Goal: Information Seeking & Learning: Compare options

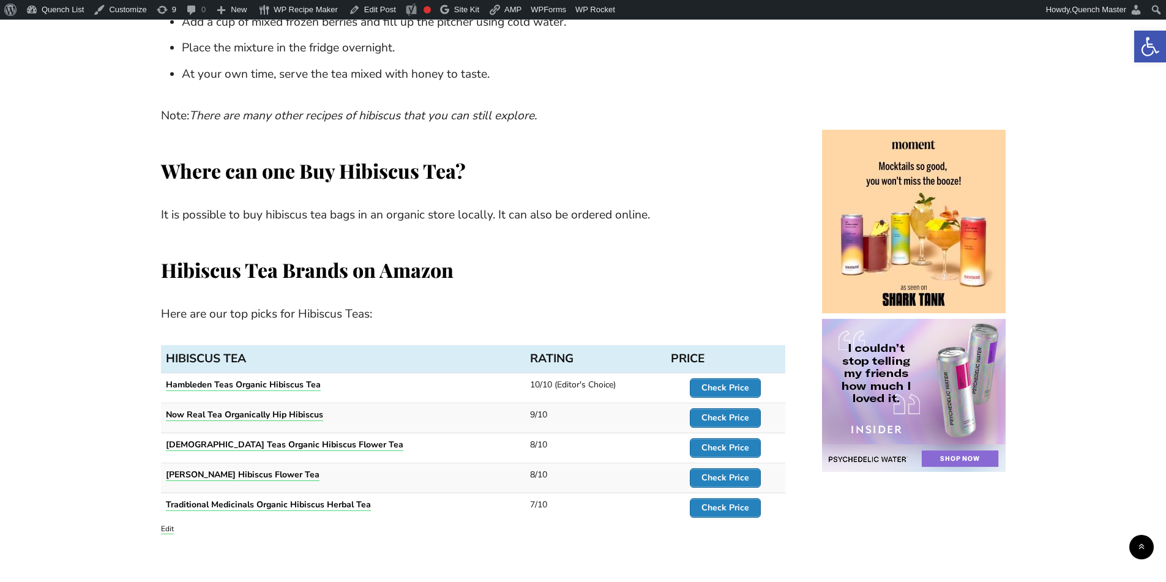
scroll to position [3775, 0]
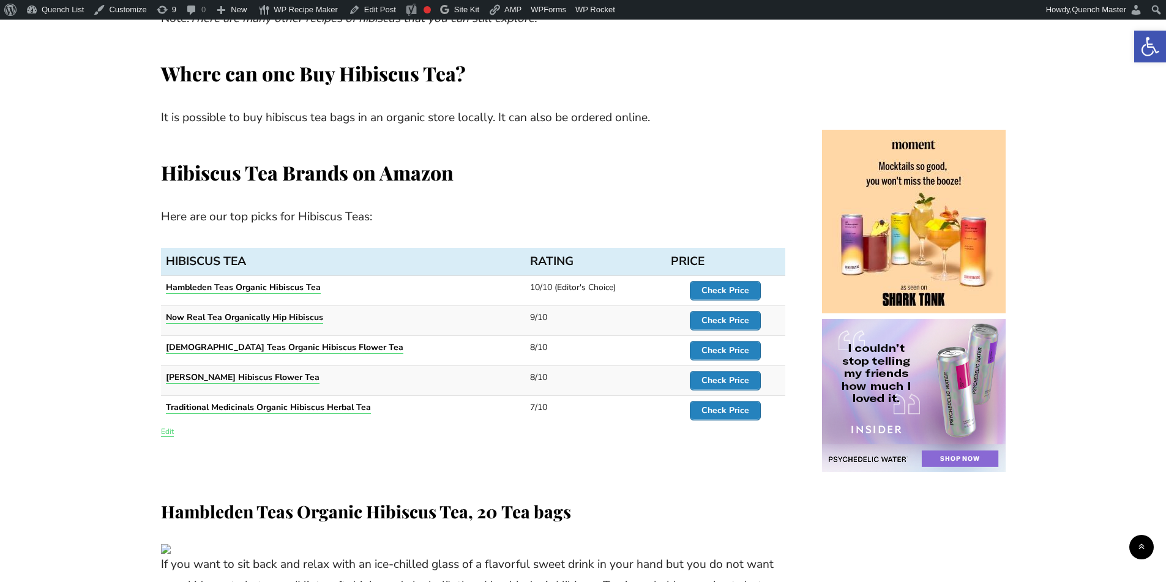
click at [172, 427] on link "Edit" at bounding box center [167, 432] width 13 height 10
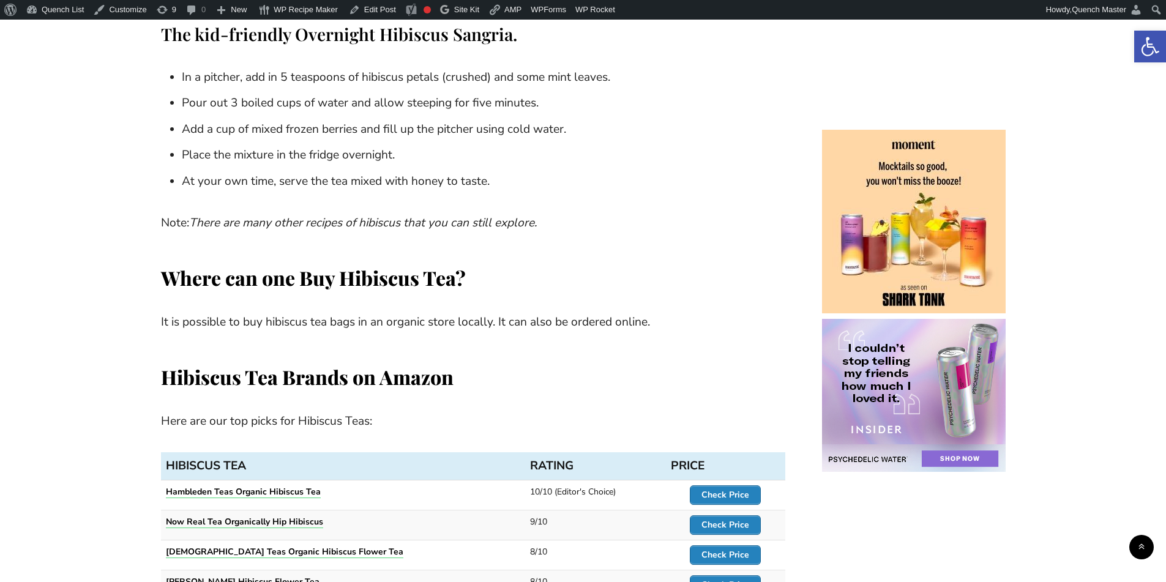
scroll to position [3775, 0]
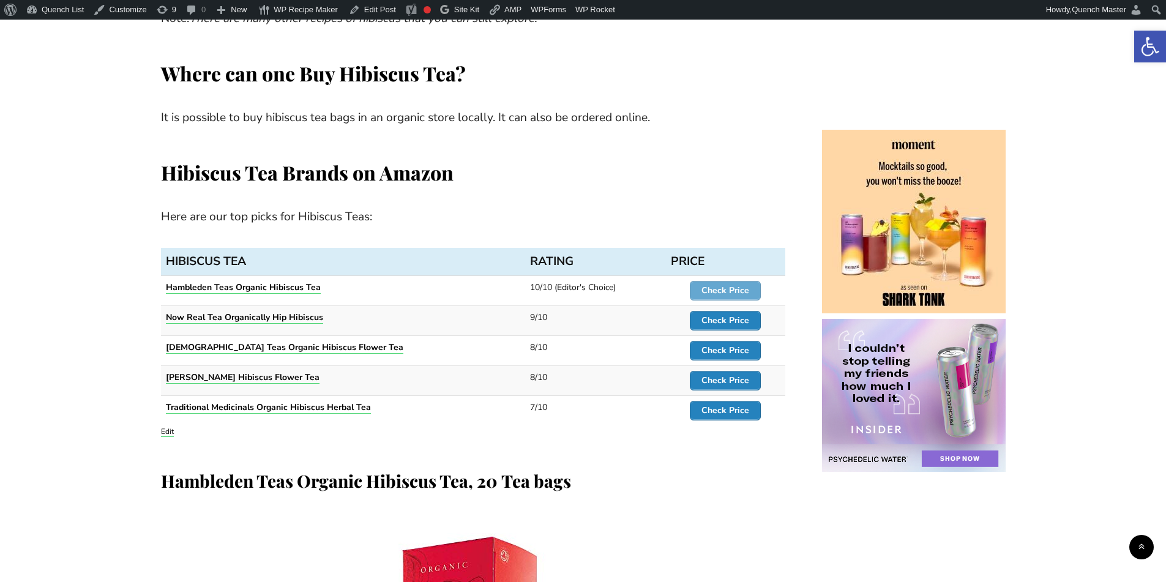
click at [740, 285] on strong "Check Price" at bounding box center [725, 291] width 48 height 12
click at [727, 315] on strong "Check Price" at bounding box center [725, 321] width 48 height 12
click at [725, 345] on strong "Check Price" at bounding box center [725, 351] width 48 height 12
click at [725, 375] on strong "Check Price" at bounding box center [725, 381] width 48 height 12
click at [724, 405] on strong "Check Price" at bounding box center [725, 411] width 48 height 12
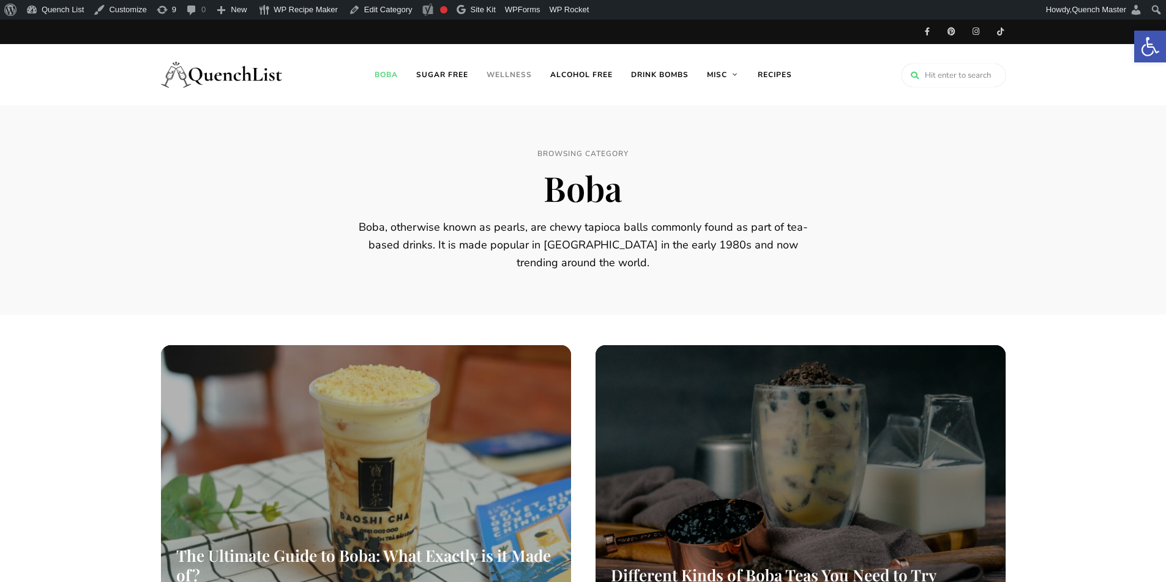
click at [521, 78] on link "Wellness" at bounding box center [509, 74] width 64 height 61
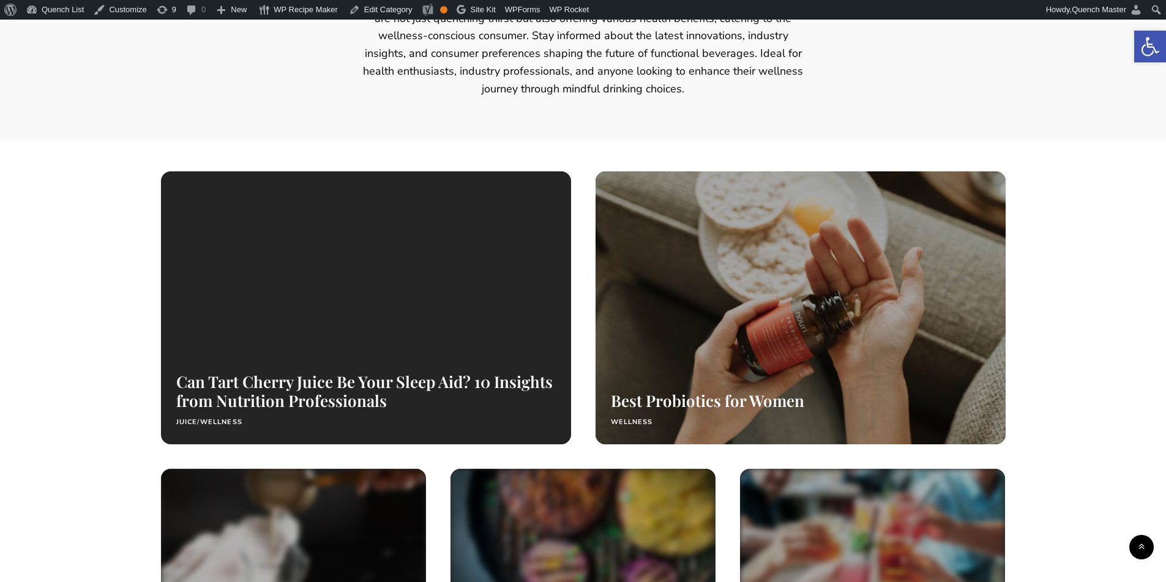
scroll to position [408, 0]
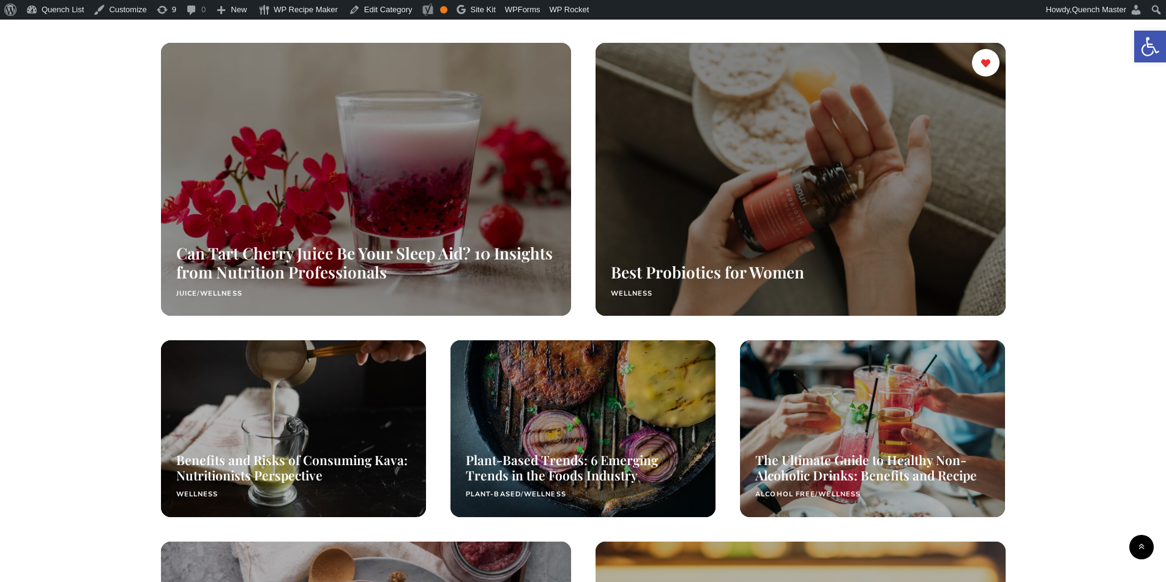
click at [840, 240] on div at bounding box center [800, 179] width 435 height 290
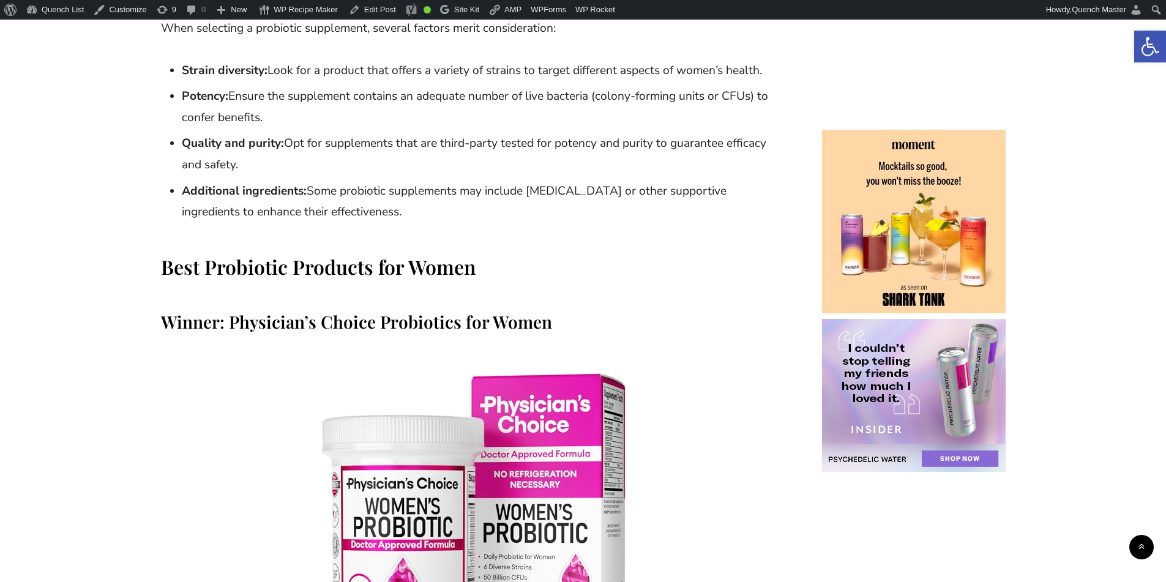
scroll to position [1632, 0]
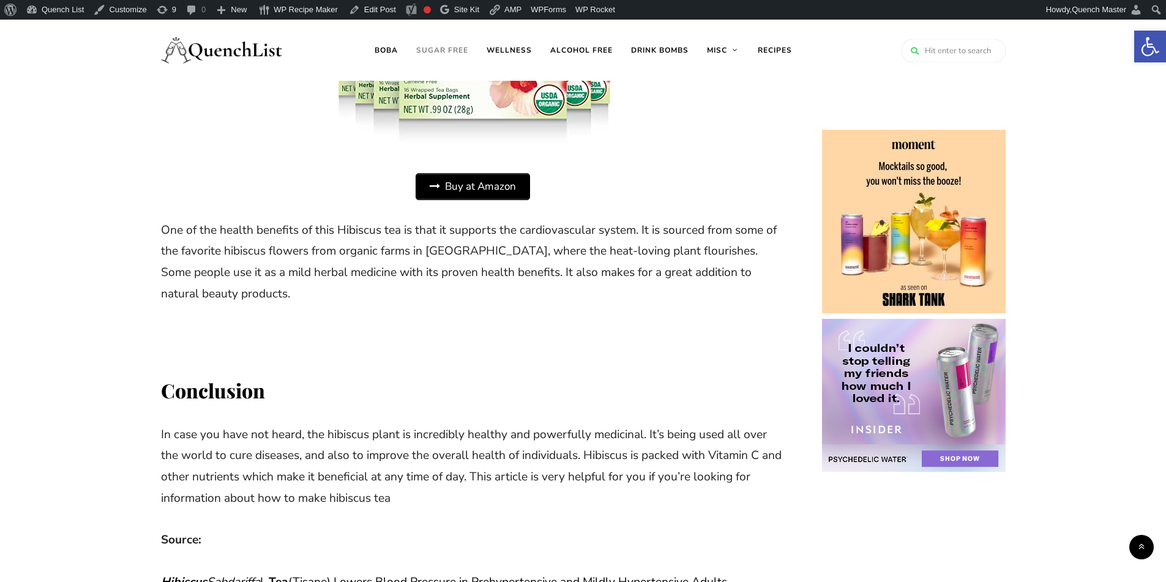
scroll to position [6121, 0]
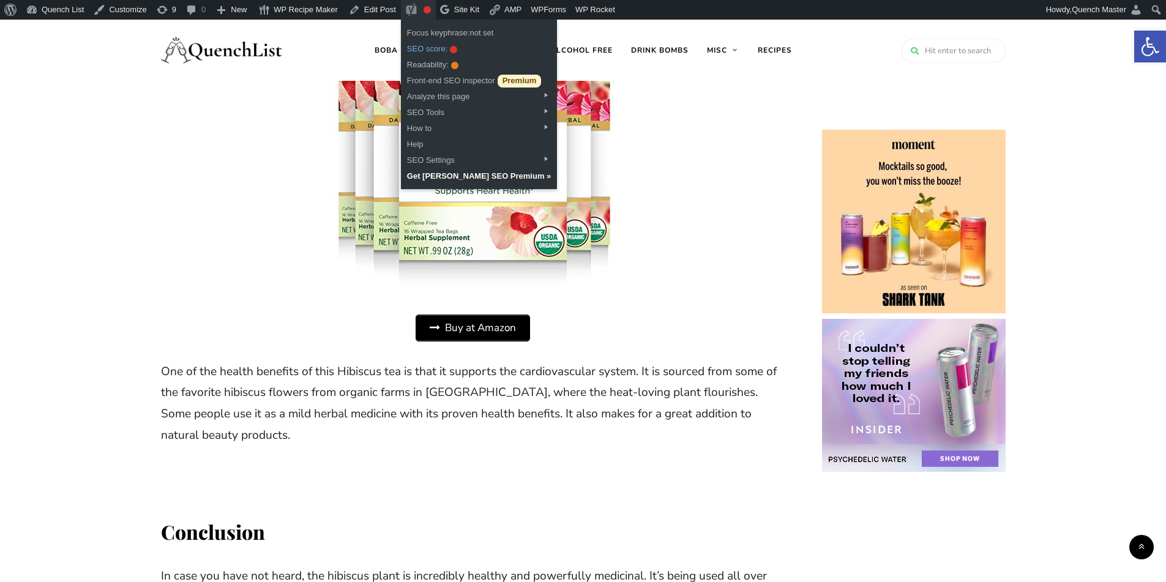
click at [423, 49] on div "SEO score: Focus keyphrase not set" at bounding box center [479, 47] width 157 height 16
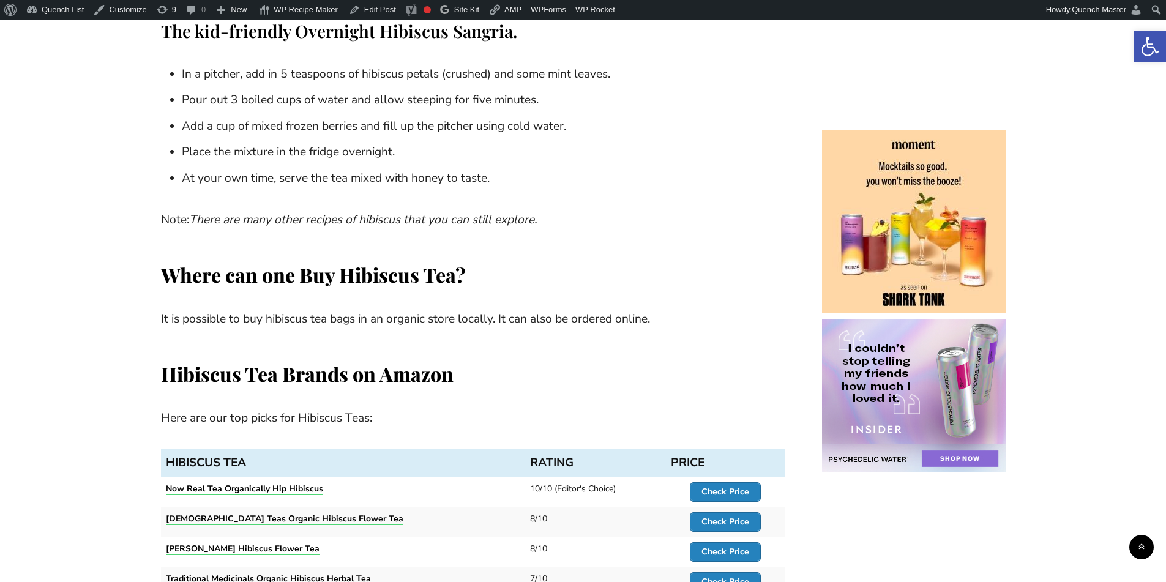
scroll to position [3672, 0]
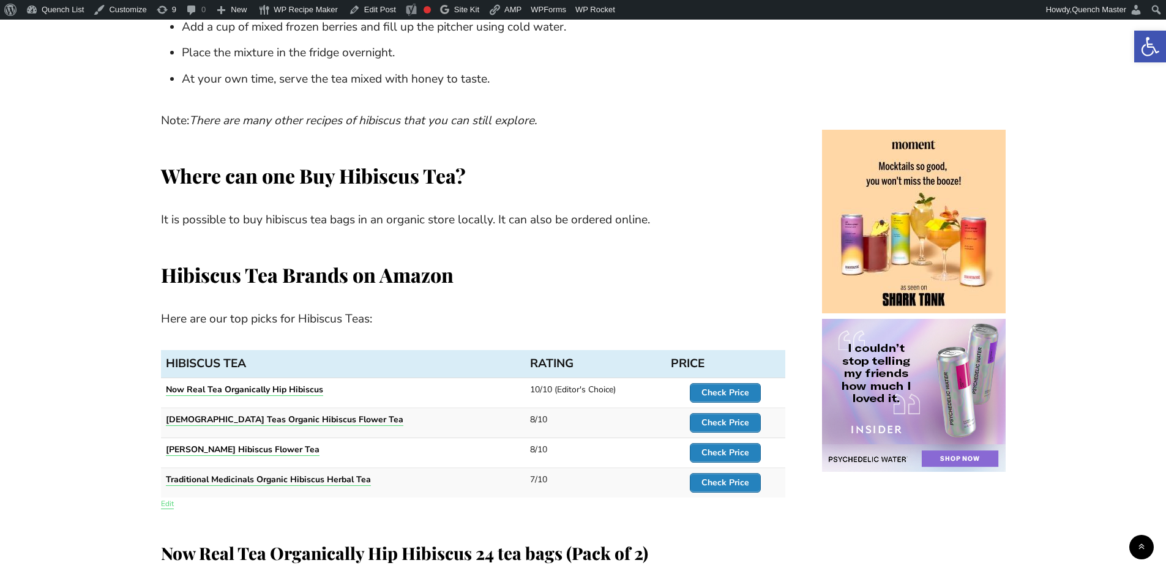
click at [171, 499] on link "Edit" at bounding box center [167, 504] width 13 height 10
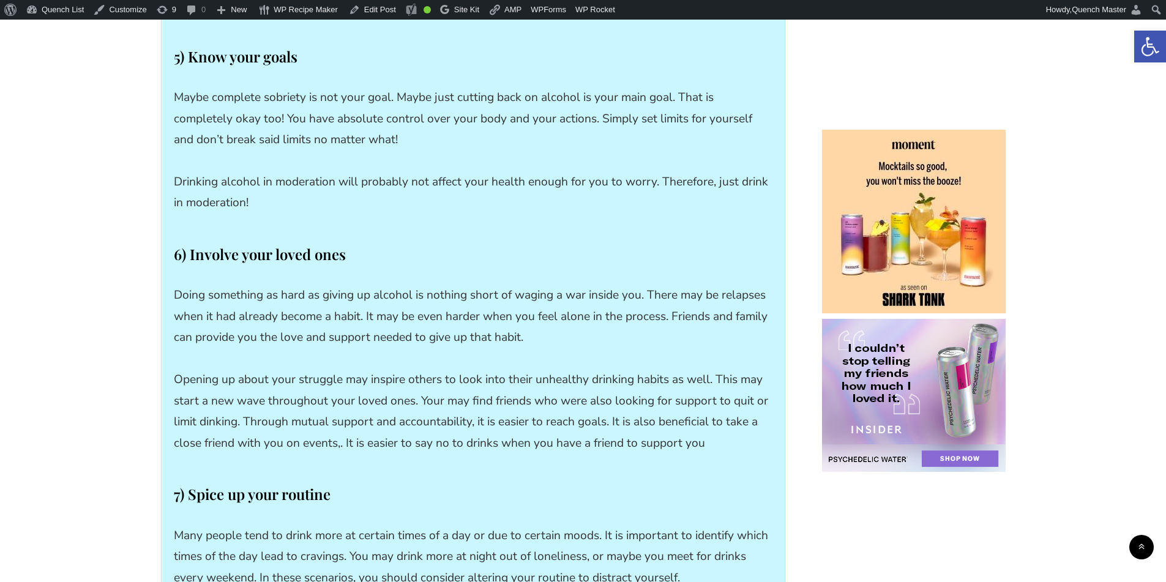
scroll to position [7957, 0]
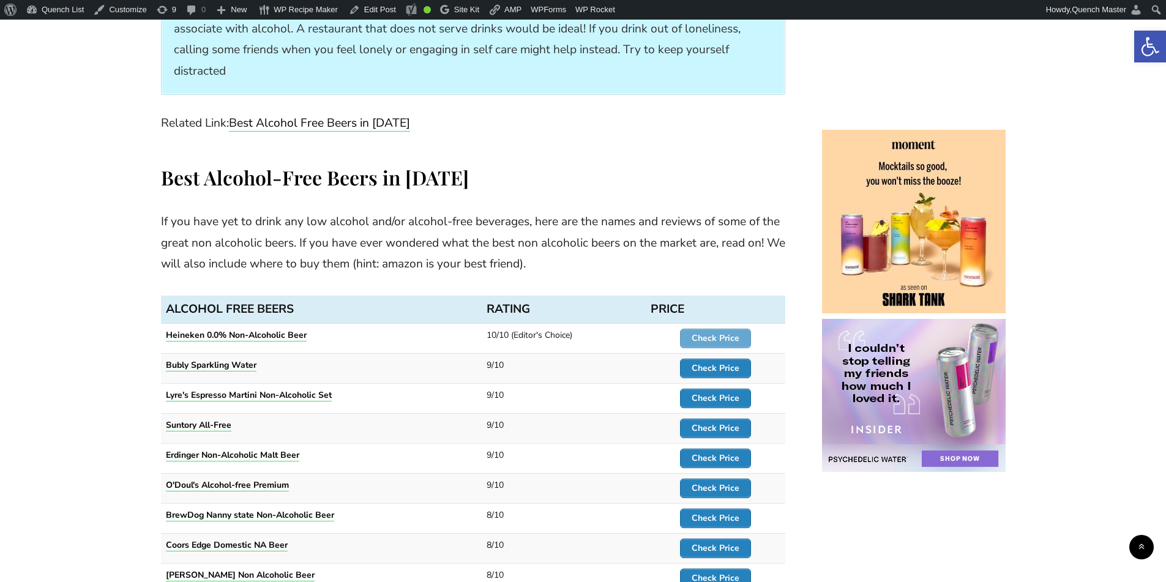
click at [719, 332] on strong "Check Price" at bounding box center [716, 338] width 48 height 12
click at [292, 329] on strong "Heineken 0.0% Non-Alcoholic Beer" at bounding box center [236, 335] width 141 height 12
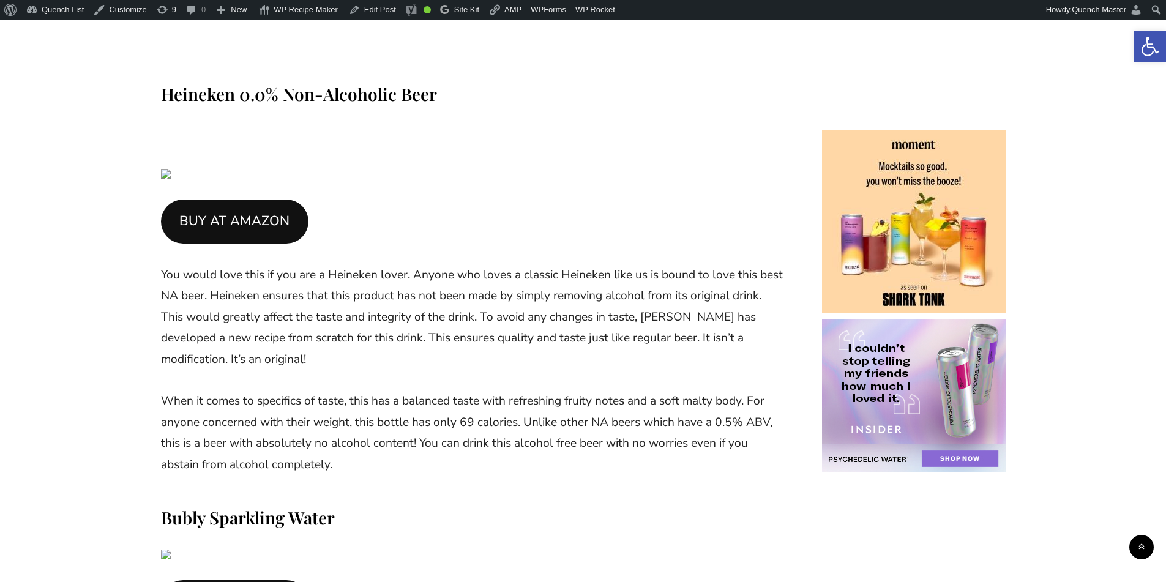
click at [253, 83] on h3 "Heineken 0.0% Non-Alcoholic Beer" at bounding box center [473, 94] width 624 height 23
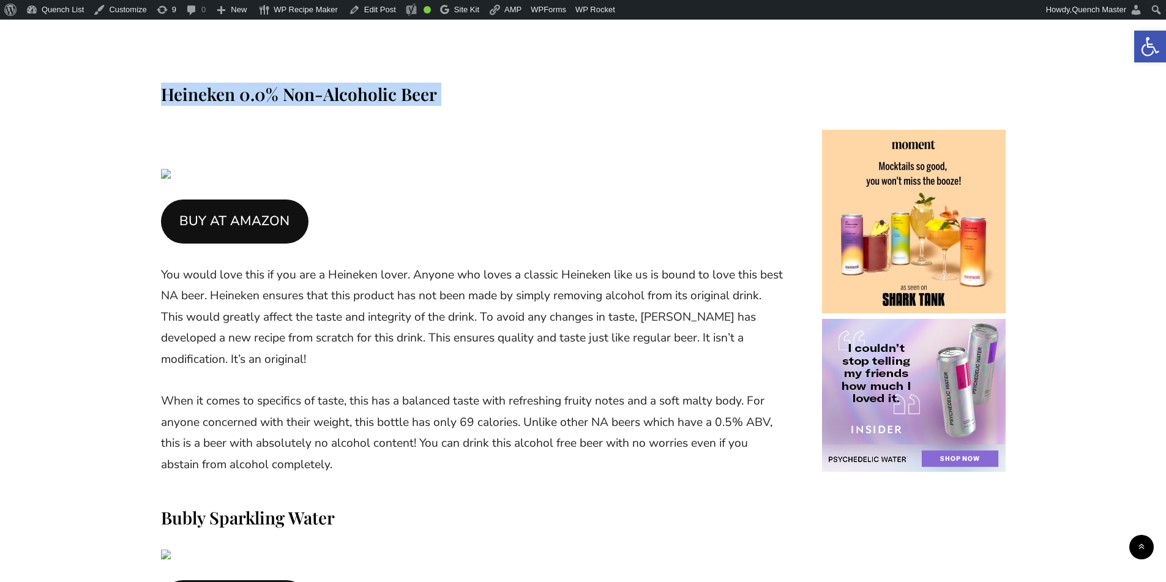
click at [253, 83] on h3 "Heineken 0.0% Non-Alcoholic Beer" at bounding box center [473, 94] width 624 height 23
copy div "Heineken 0.0% Non-Alcoholic Beer"
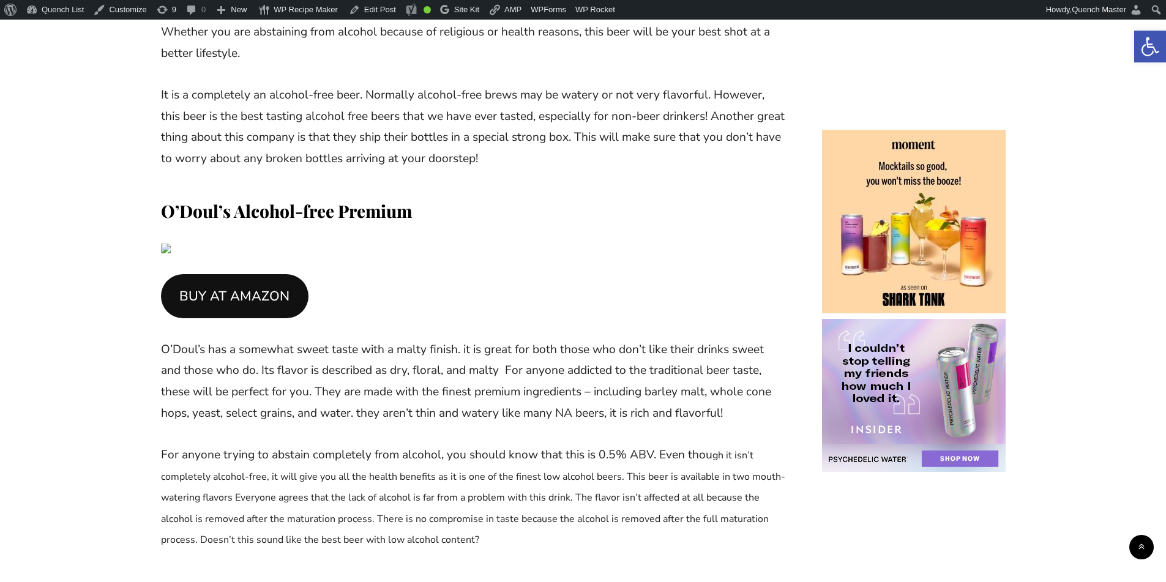
scroll to position [10792, 0]
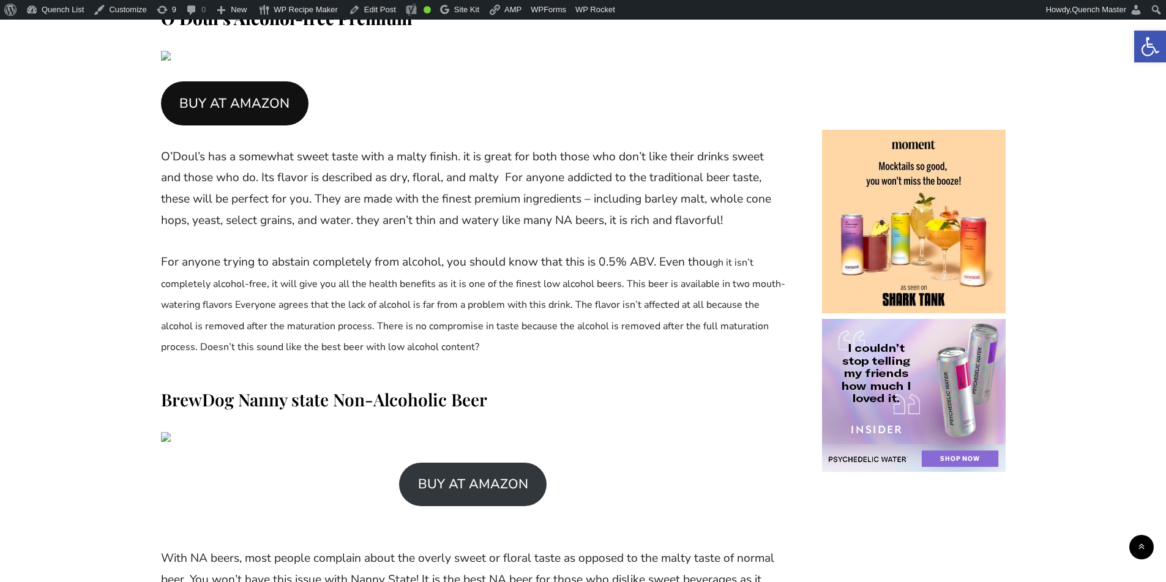
click at [324, 388] on span "BrewDog Nanny state Non-Alcoholic Beer" at bounding box center [324, 399] width 326 height 23
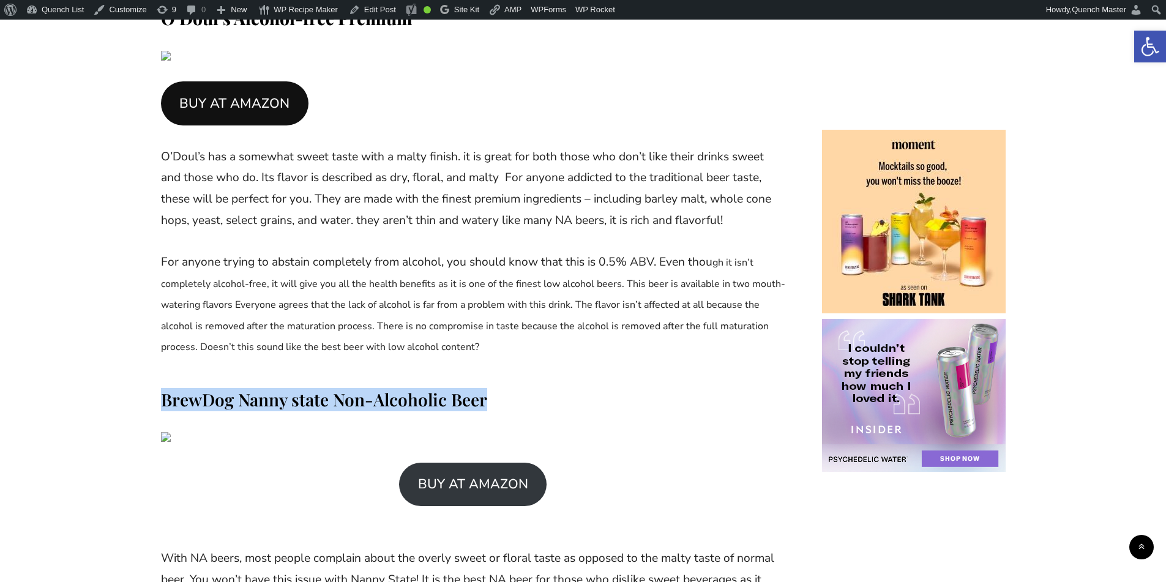
click at [324, 388] on span "BrewDog Nanny state Non-Alcoholic Beer" at bounding box center [324, 399] width 326 height 23
copy div "BrewDog Nanny state Non-Alcoholic Beer"
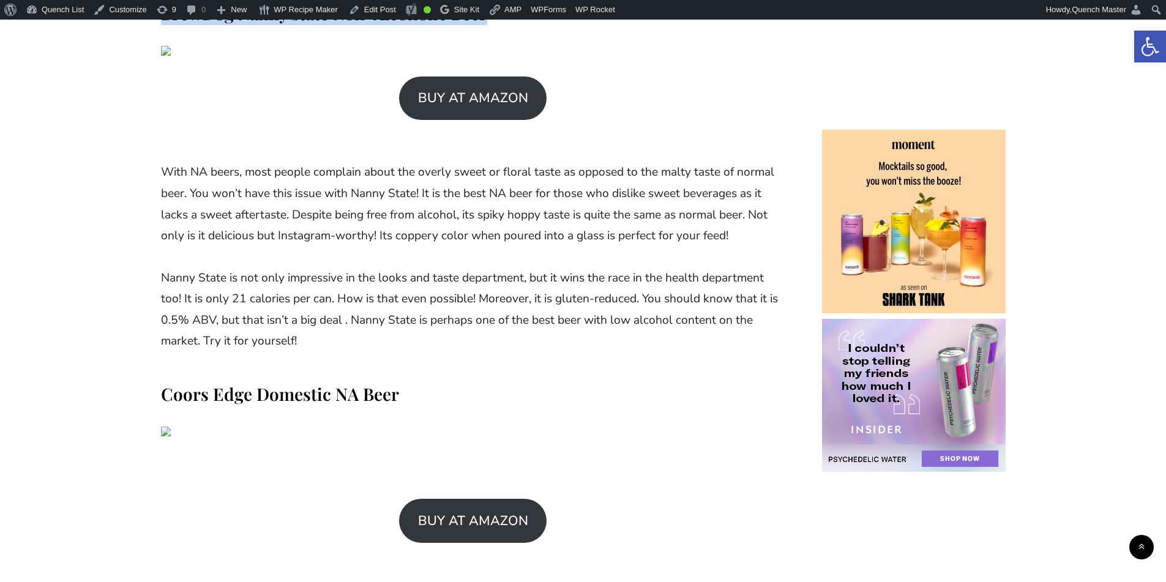
scroll to position [11302, 0]
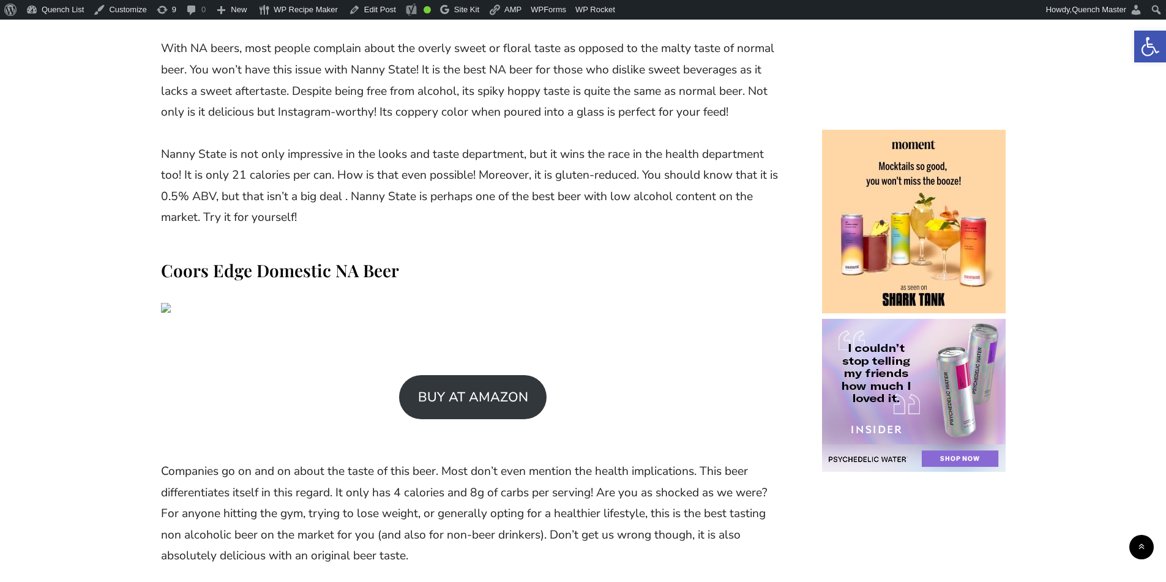
click at [288, 259] on span "Coors Edge Domestic NA Beer" at bounding box center [280, 270] width 238 height 23
copy div "Coors Edge Domestic NA Beer"
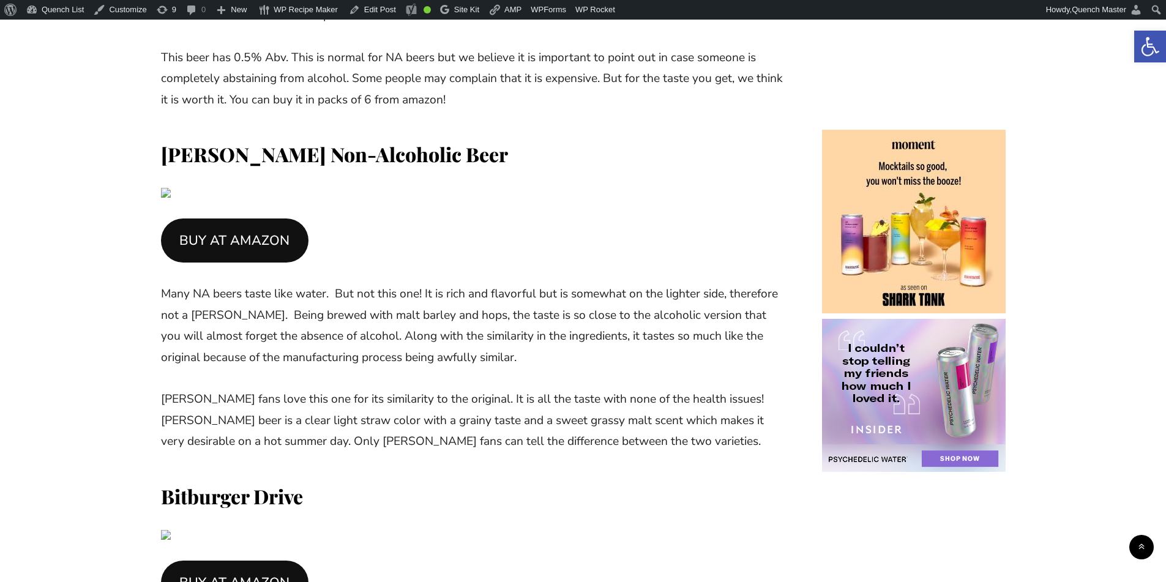
scroll to position [13036, 0]
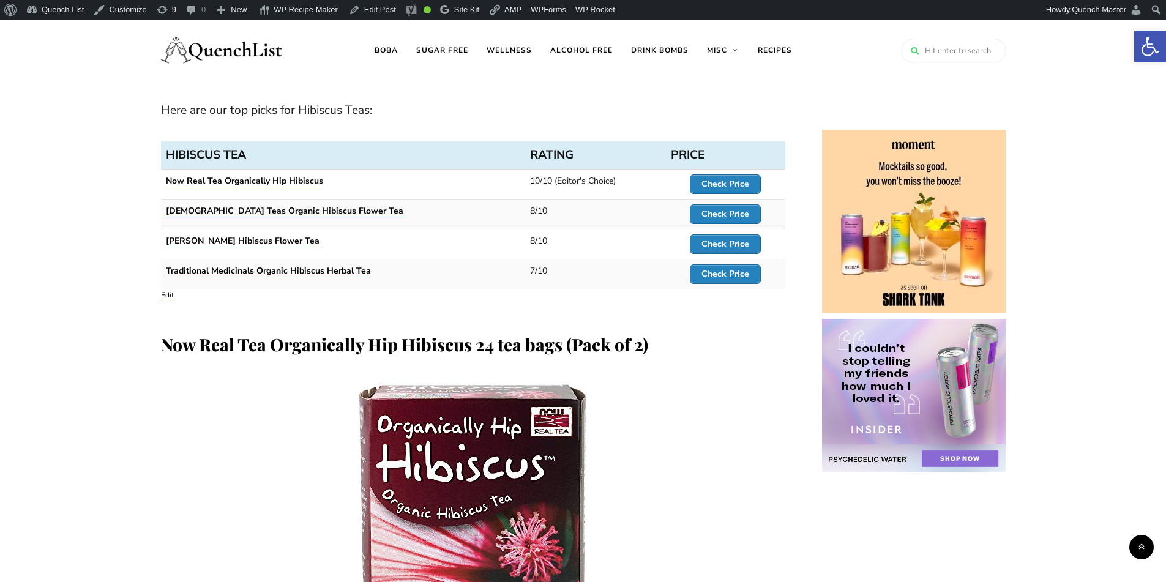
scroll to position [3876, 0]
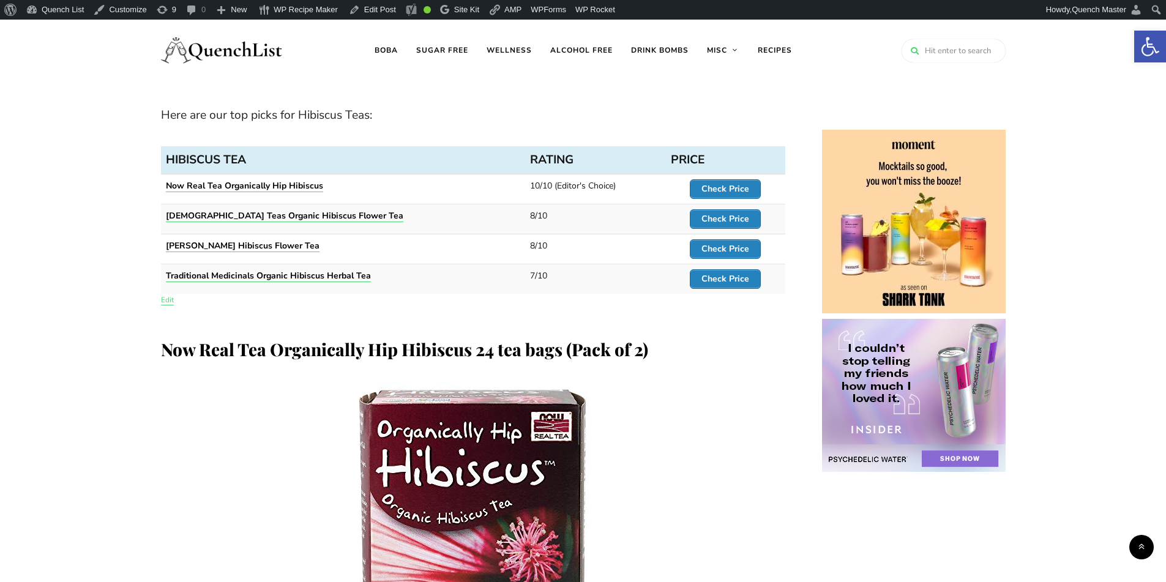
click at [166, 295] on link "Edit" at bounding box center [167, 300] width 13 height 10
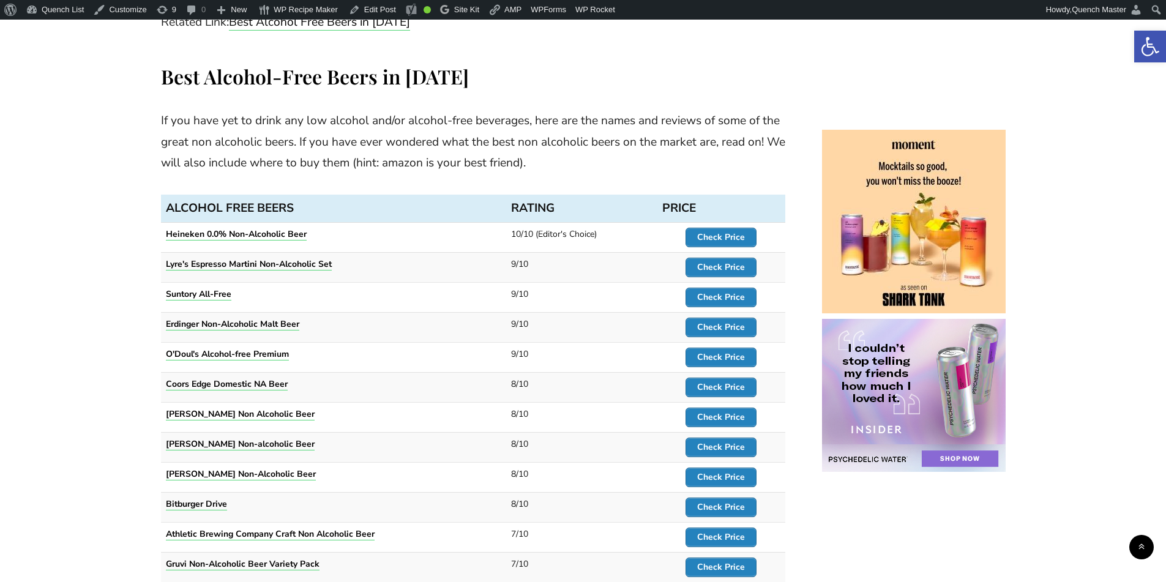
scroll to position [8059, 0]
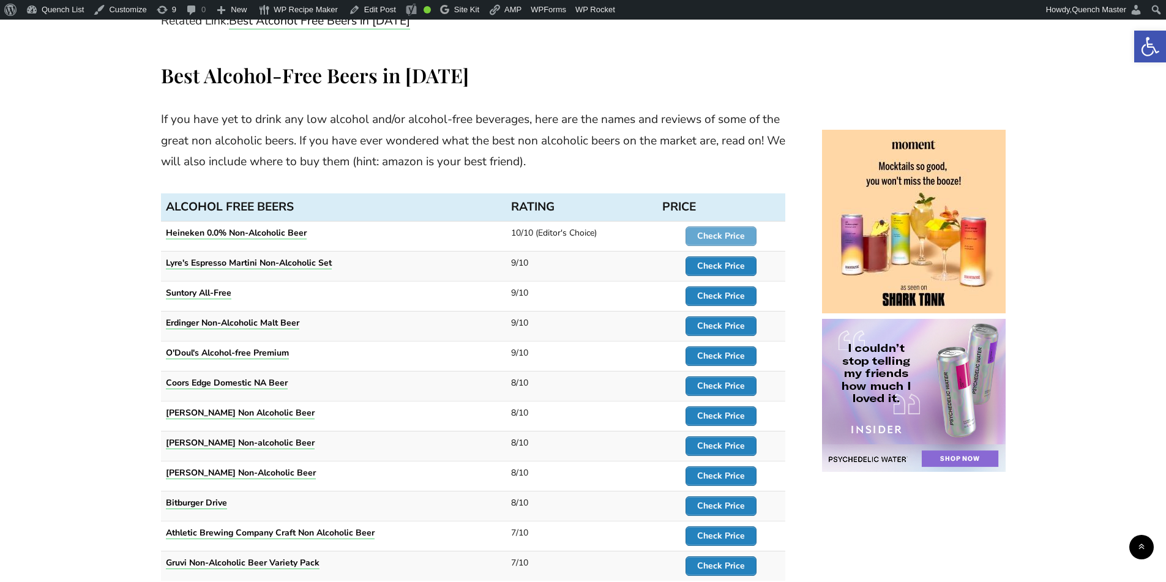
click at [741, 230] on strong "Check Price" at bounding box center [721, 236] width 48 height 12
click at [727, 260] on strong "Check Price" at bounding box center [721, 266] width 48 height 12
click at [725, 290] on strong "Check Price" at bounding box center [721, 296] width 48 height 12
click at [723, 320] on strong "Check Price" at bounding box center [721, 326] width 48 height 12
click at [722, 350] on strong "Check Price" at bounding box center [721, 356] width 48 height 12
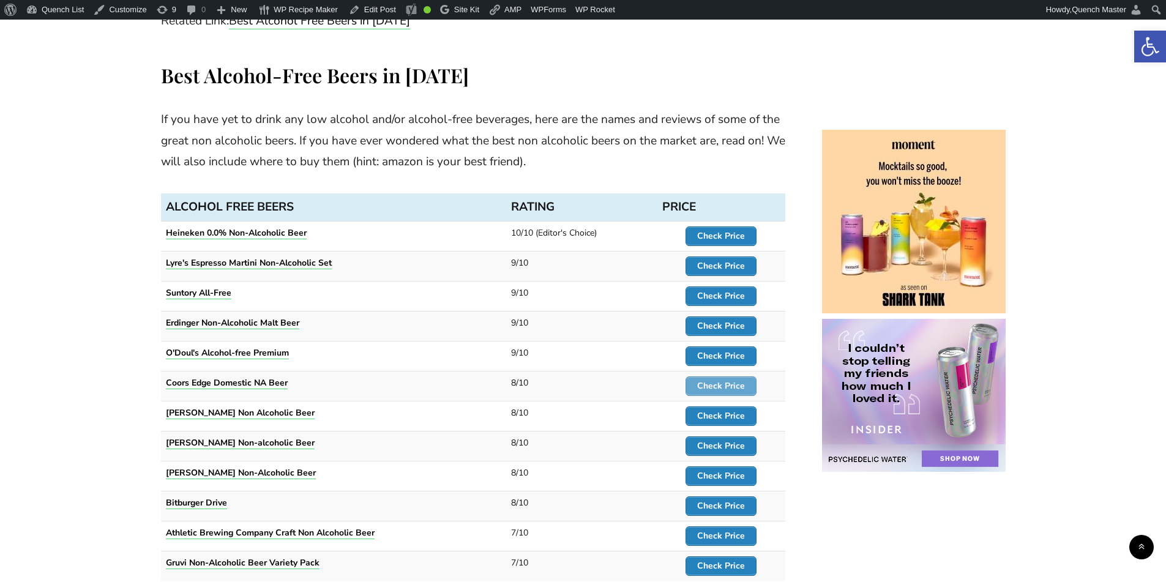
click at [722, 380] on strong "Check Price" at bounding box center [721, 386] width 48 height 12
click at [720, 410] on strong "Check Price" at bounding box center [721, 416] width 48 height 12
click at [723, 440] on strong "Check Price" at bounding box center [721, 446] width 48 height 12
click at [723, 470] on strong "Check Price" at bounding box center [721, 476] width 48 height 12
click at [726, 500] on strong "Check Price" at bounding box center [721, 506] width 48 height 12
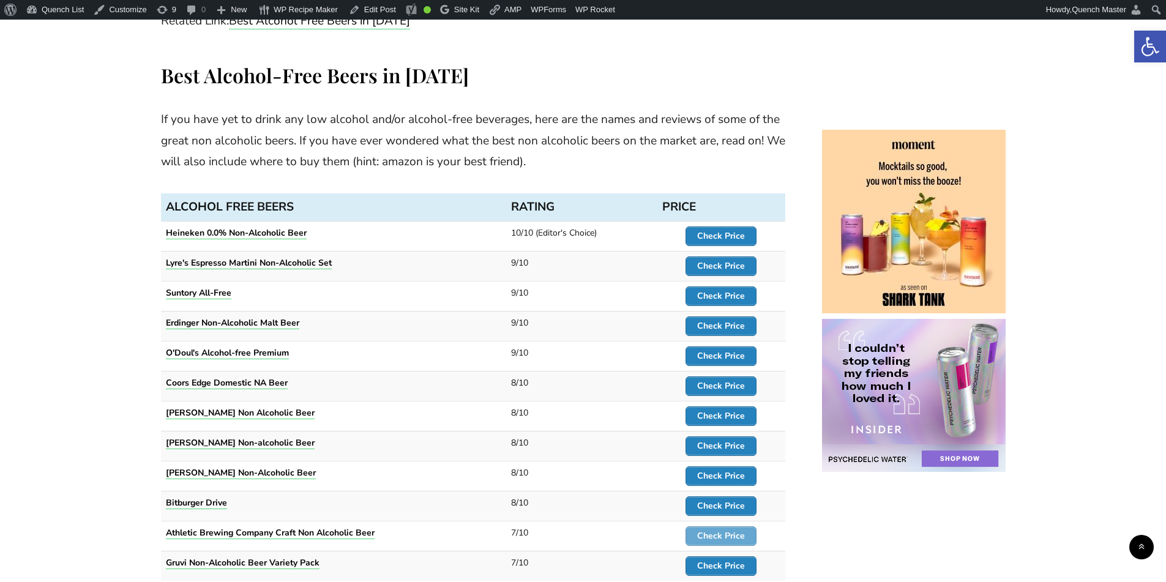
click at [730, 530] on strong "Check Price" at bounding box center [721, 536] width 48 height 12
click at [719, 560] on strong "Check Price" at bounding box center [721, 566] width 48 height 12
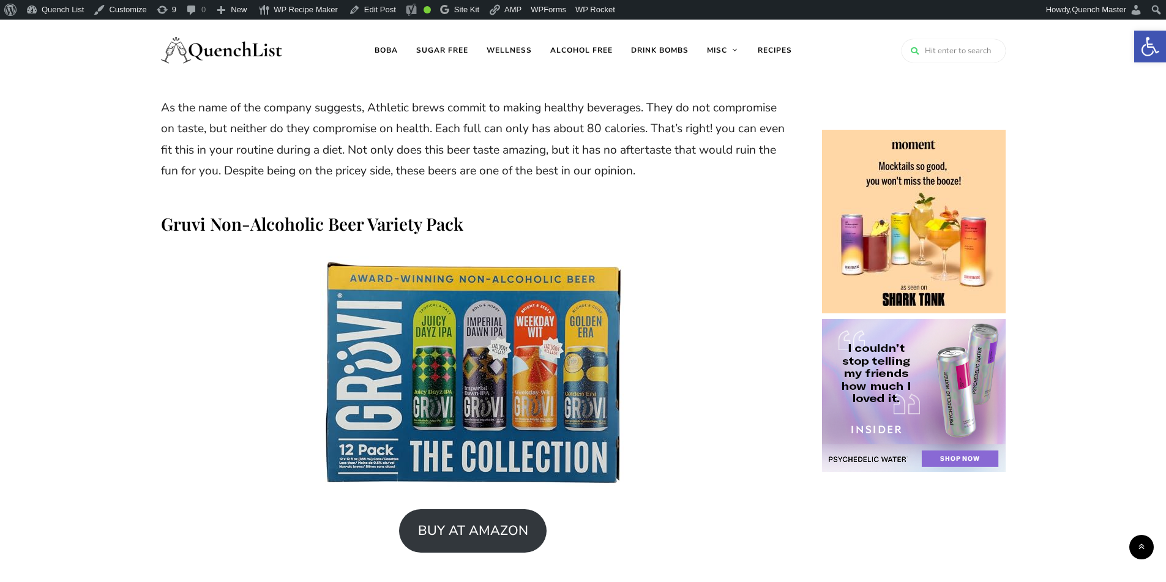
scroll to position [15710, 0]
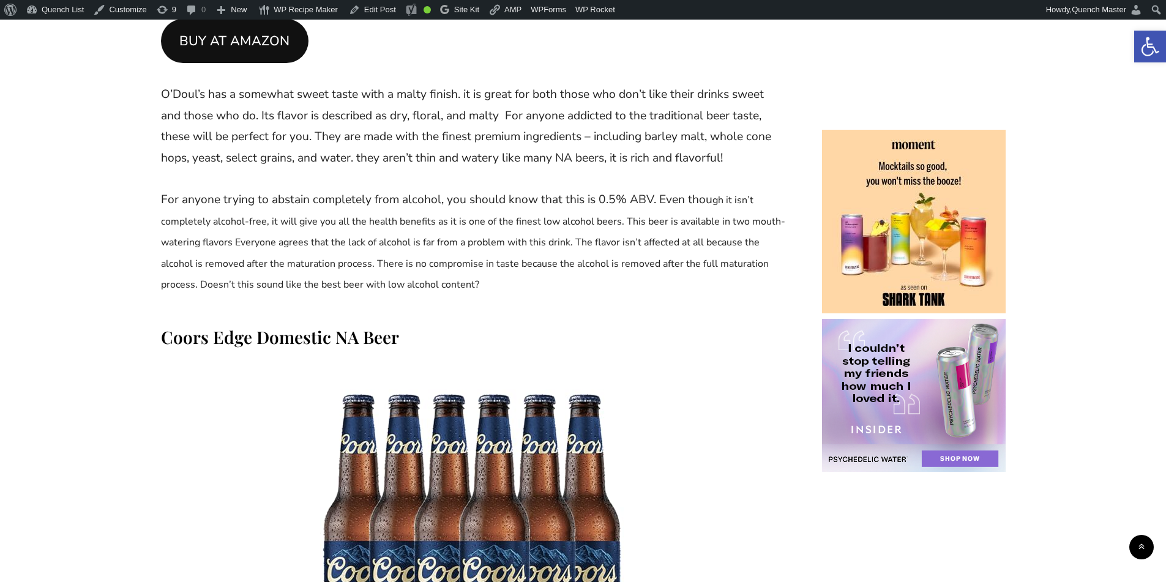
scroll to position [11935, 0]
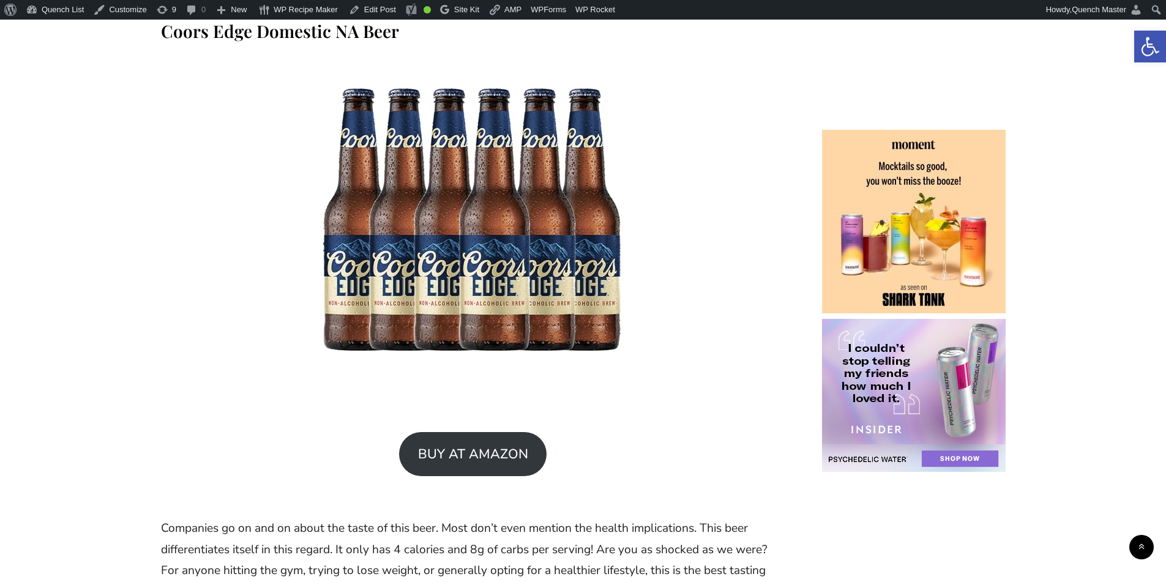
click at [658, 432] on p "BUY AT AMAZON" at bounding box center [473, 464] width 624 height 65
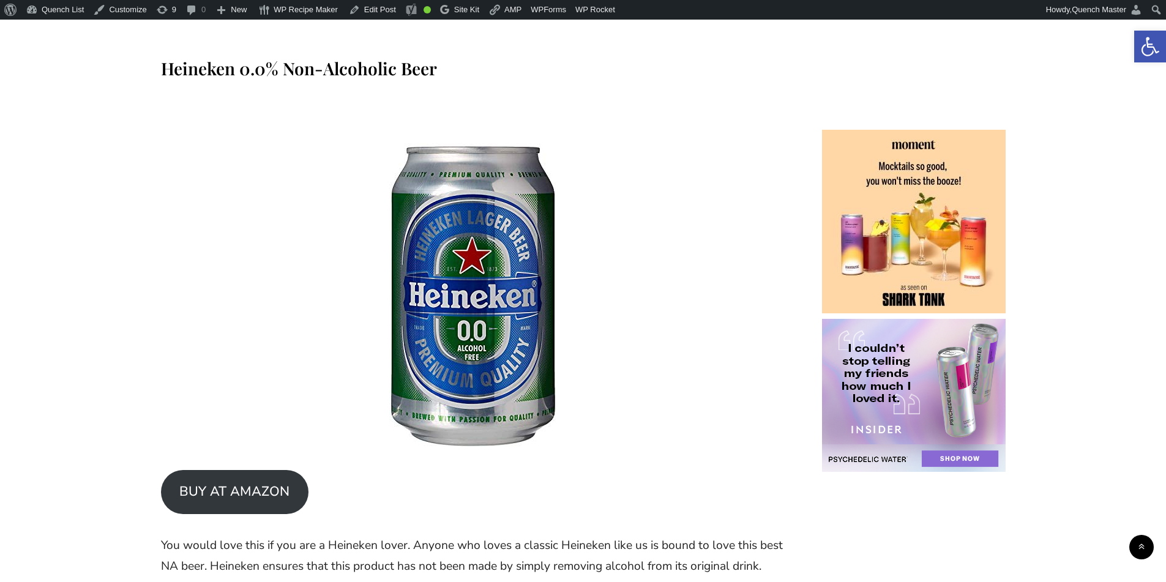
scroll to position [8773, 0]
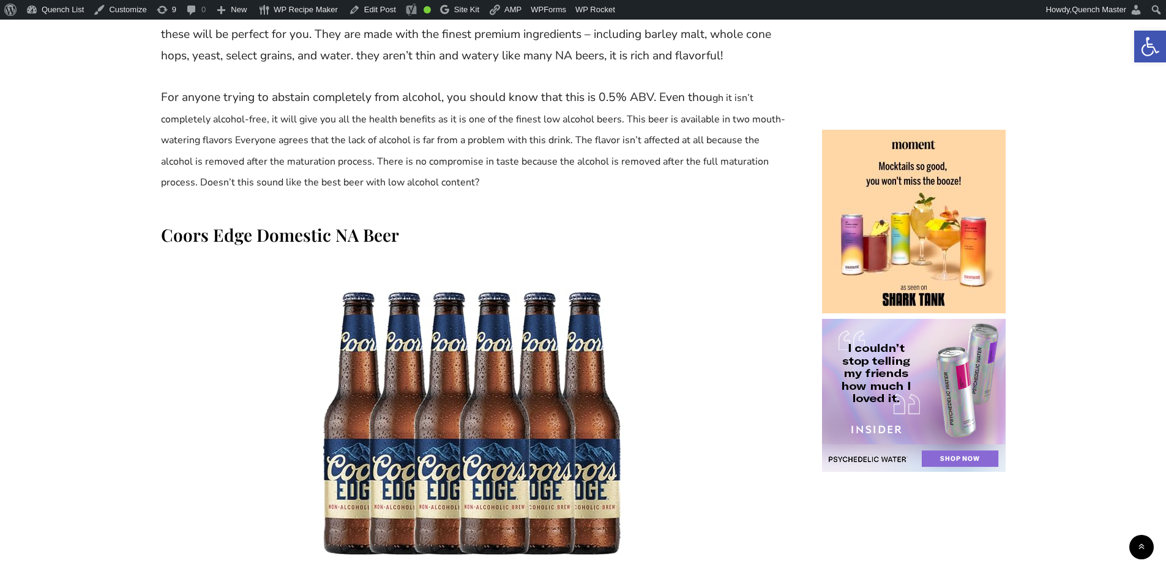
scroll to position [12038, 0]
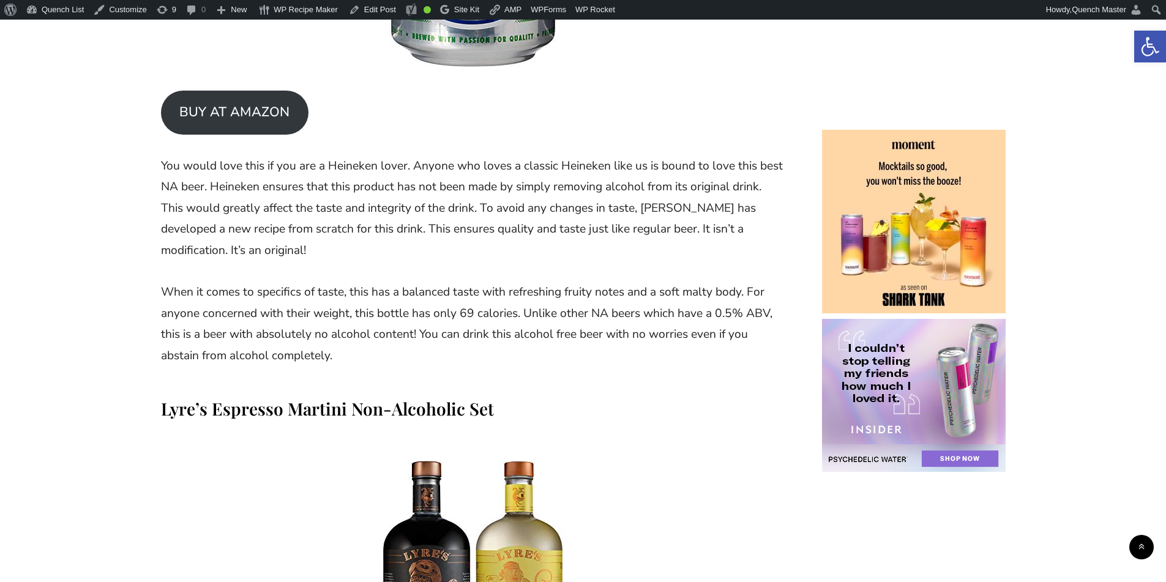
scroll to position [9385, 0]
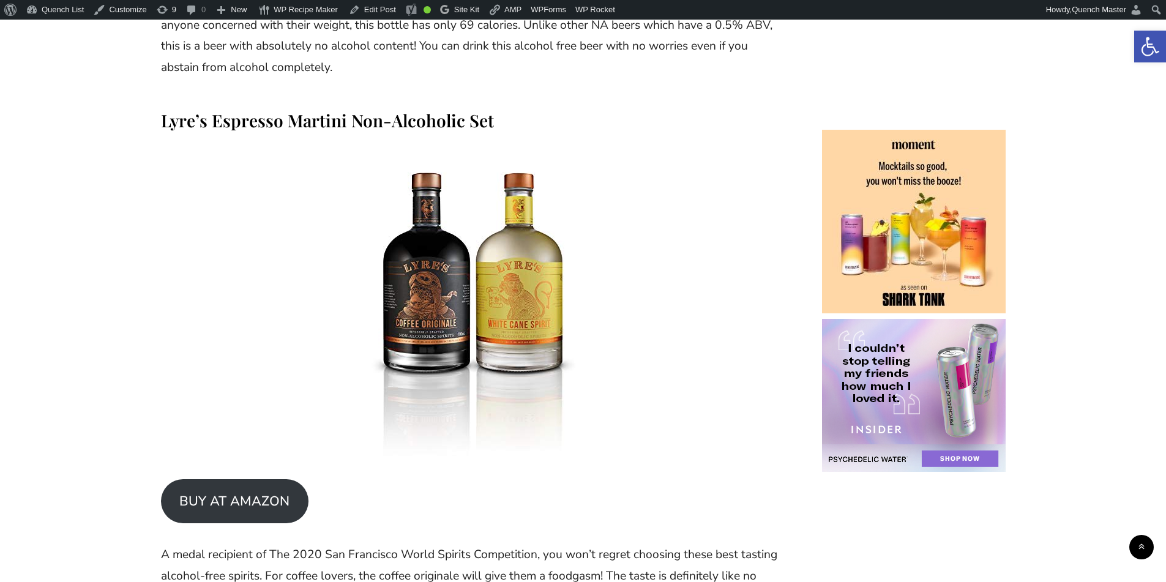
scroll to position [9487, 0]
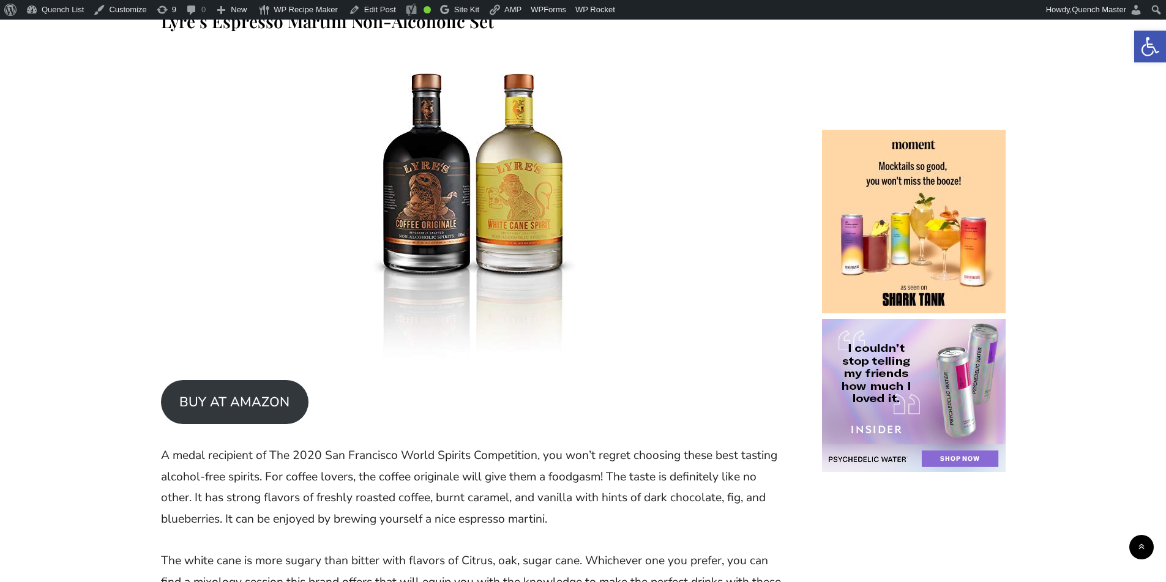
click at [754, 213] on link at bounding box center [473, 206] width 624 height 306
click at [682, 445] on p "A medal recipient of The 2020 San Francisco World Spirits Competition, you won’…" at bounding box center [473, 487] width 624 height 84
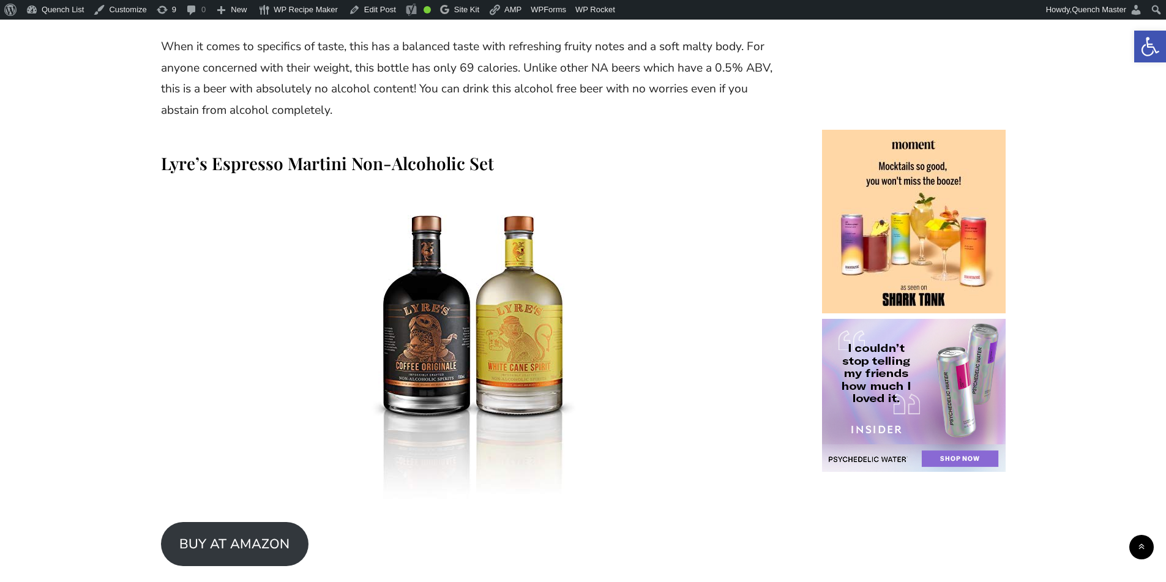
scroll to position [9385, 0]
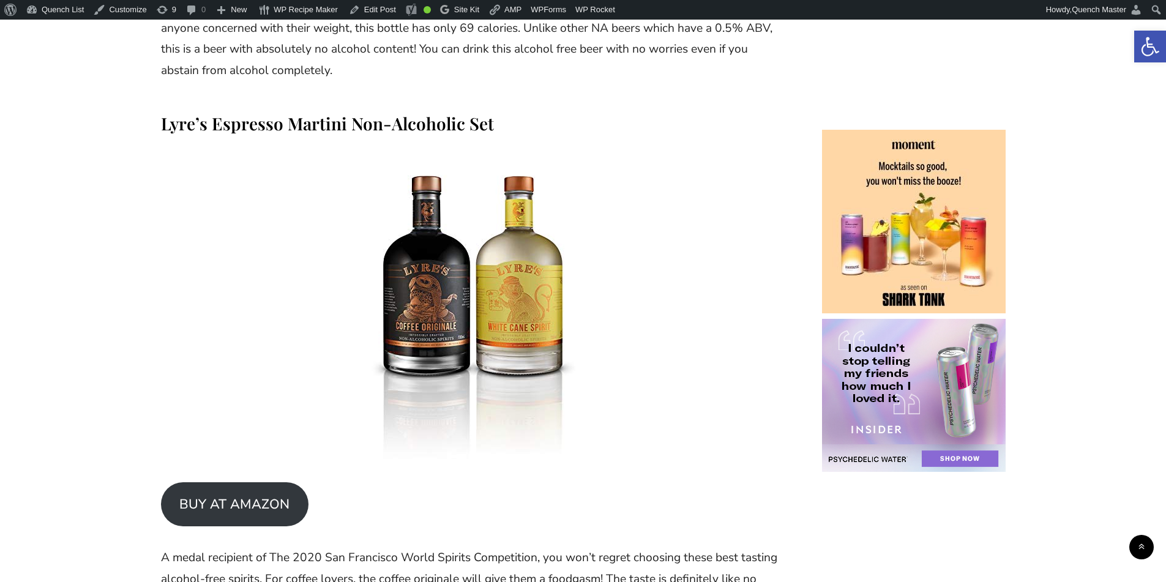
click at [450, 482] on p "BUY AT AMAZON" at bounding box center [473, 504] width 624 height 44
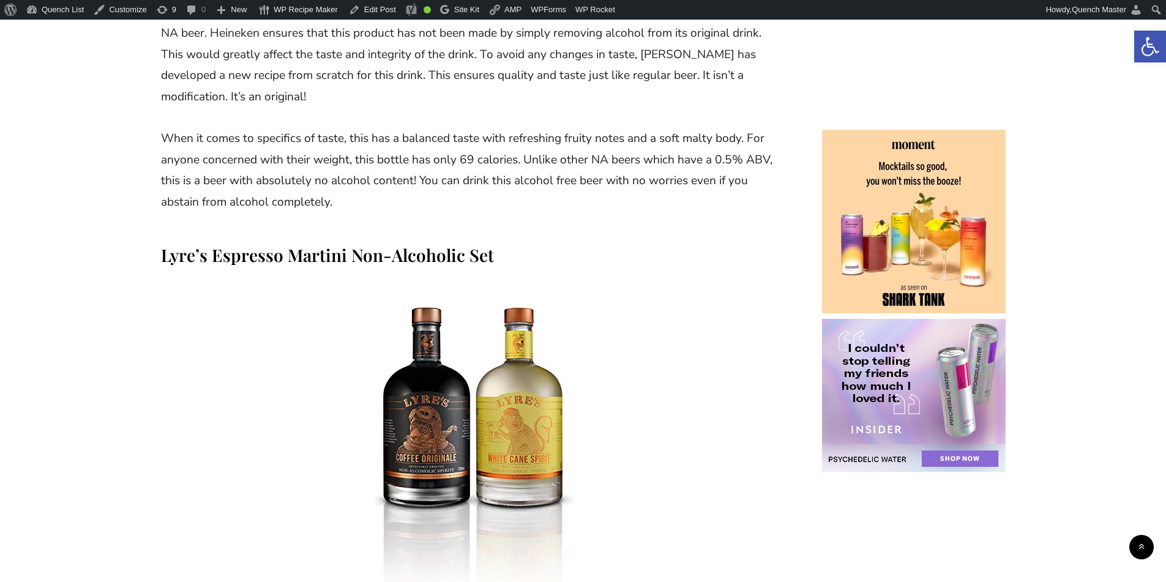
scroll to position [9283, 0]
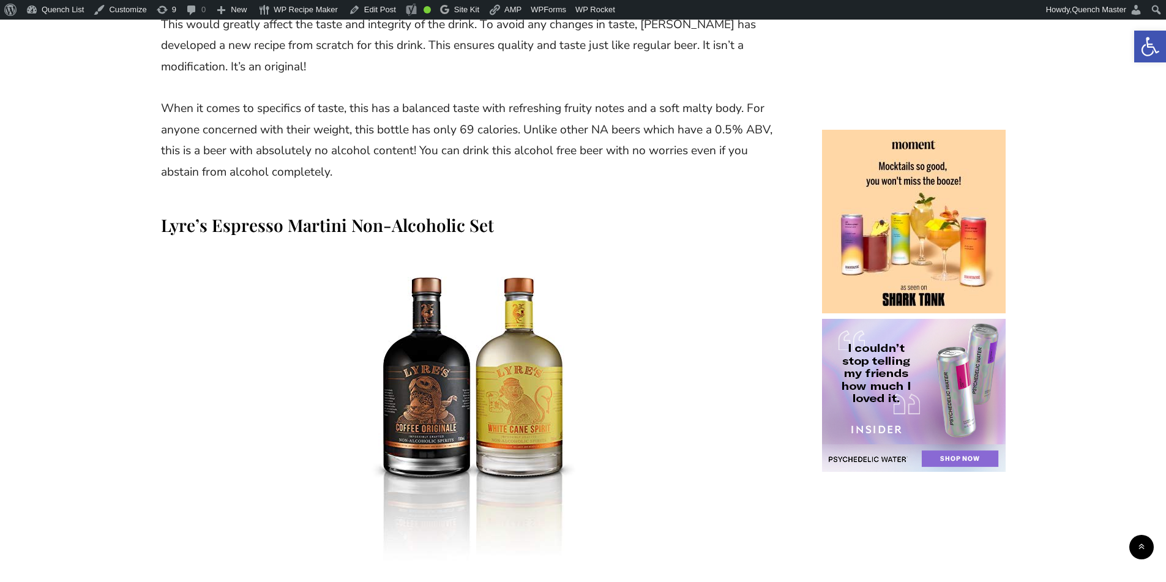
click at [700, 98] on p "When it comes to specifics of taste, this has a balanced taste with refreshing …" at bounding box center [473, 140] width 624 height 84
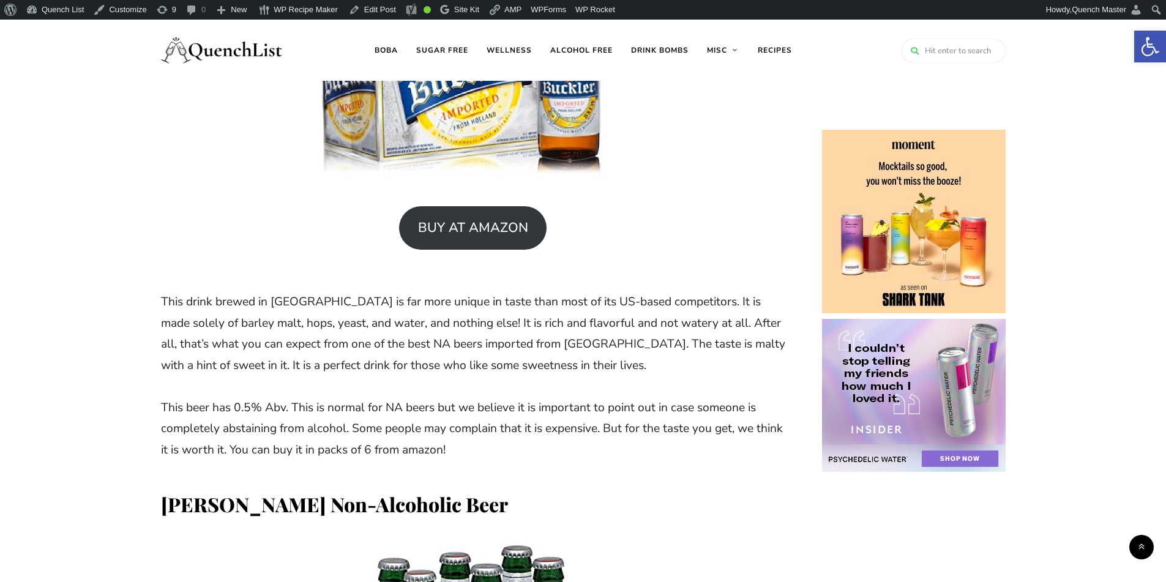
scroll to position [13242, 0]
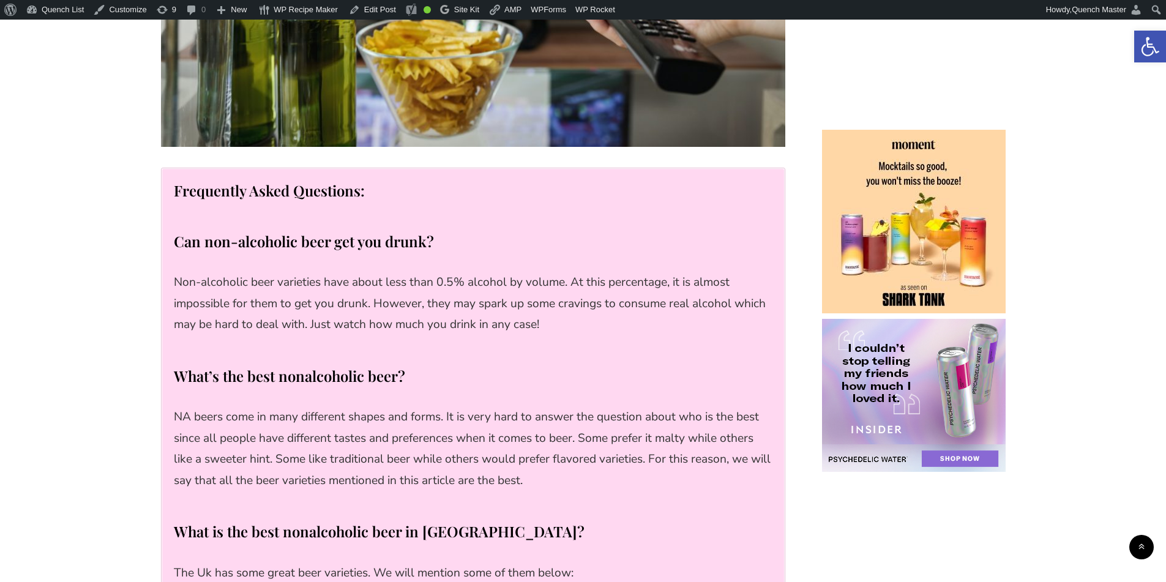
scroll to position [17792, 0]
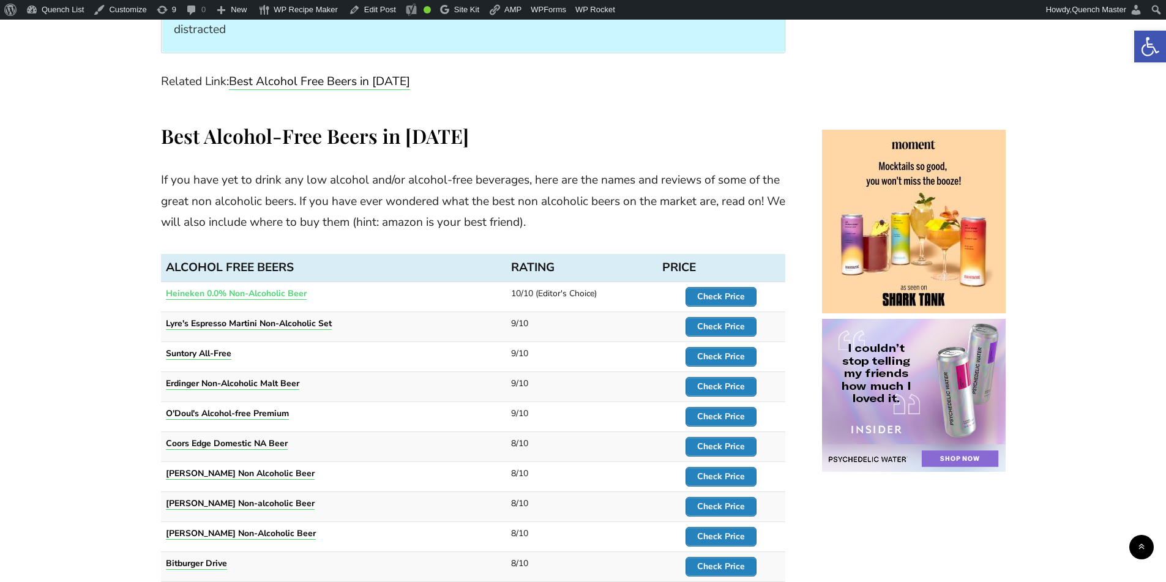
click at [272, 288] on strong "Heineken 0.0% Non-Alcoholic Beer" at bounding box center [236, 294] width 141 height 12
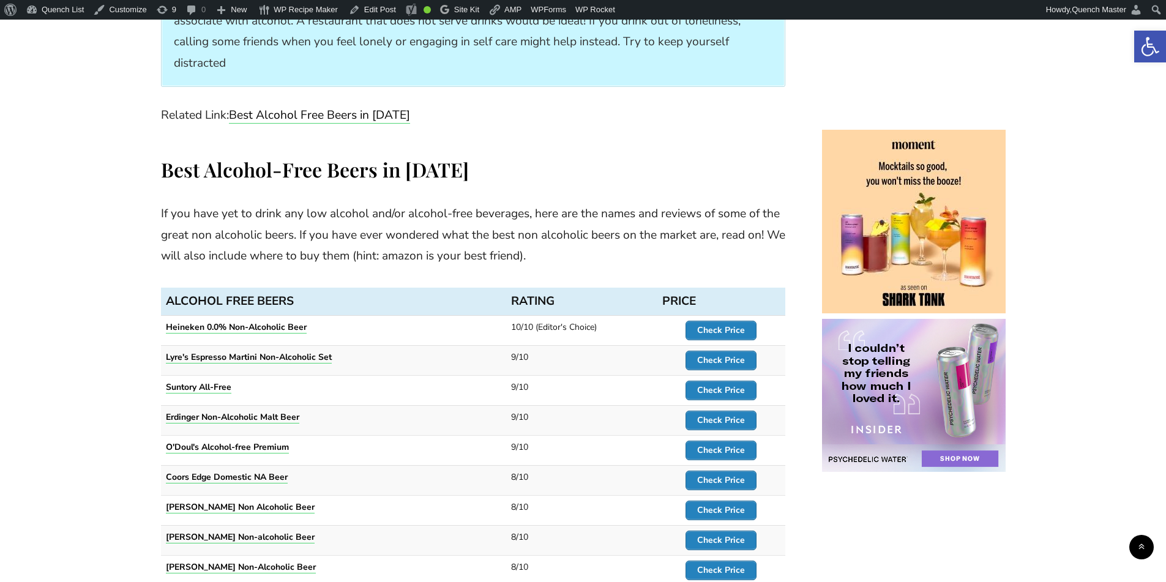
scroll to position [8062, 0]
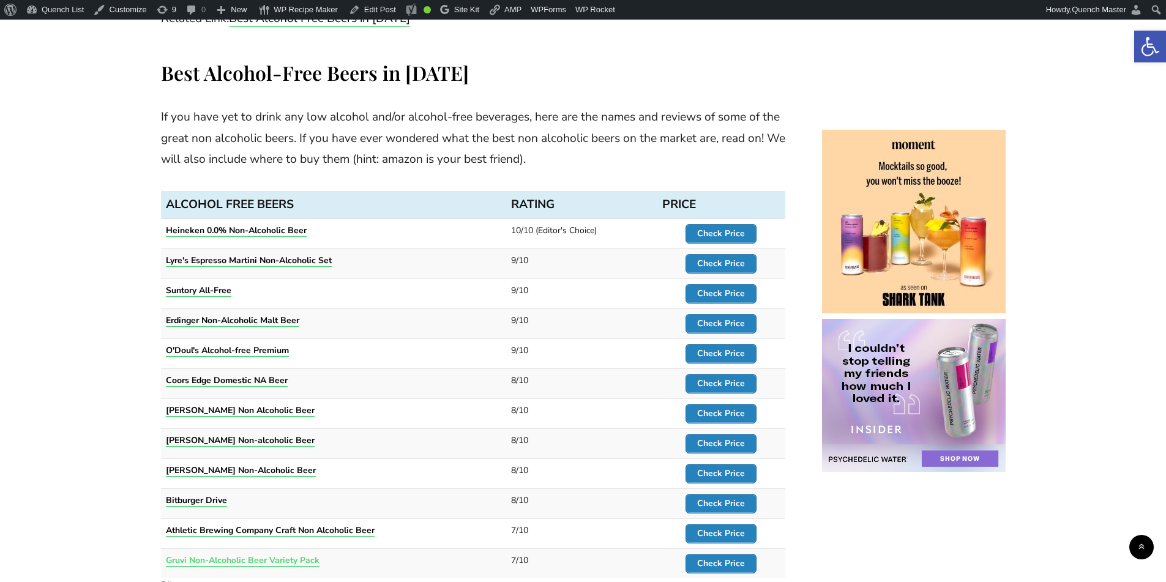
click at [264, 555] on strong "Gruvi Non-Alcoholic Beer Variety Pack" at bounding box center [243, 561] width 154 height 12
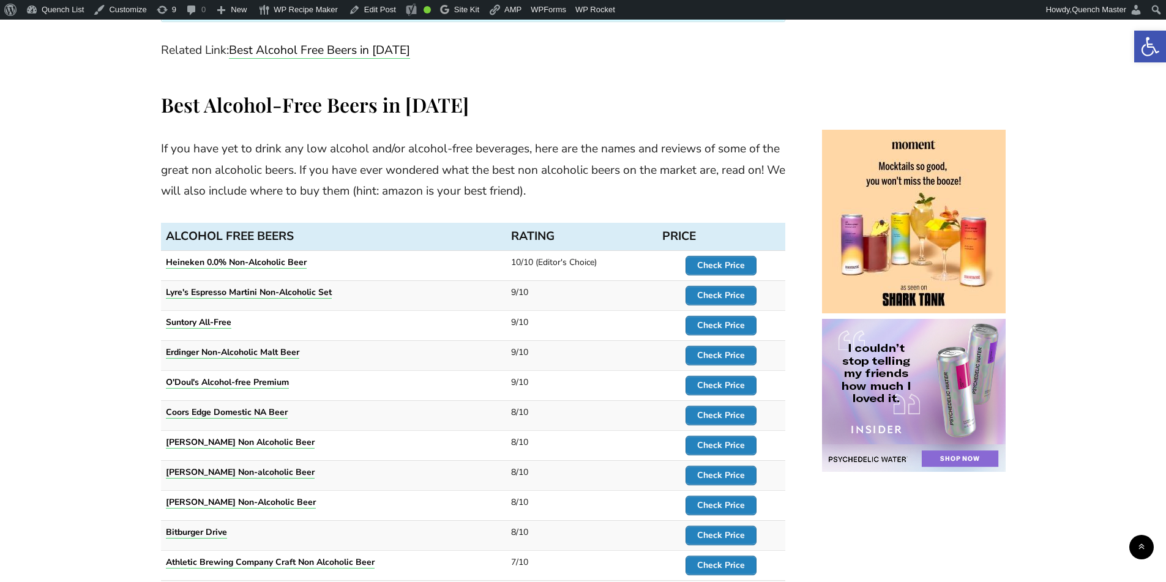
scroll to position [8059, 0]
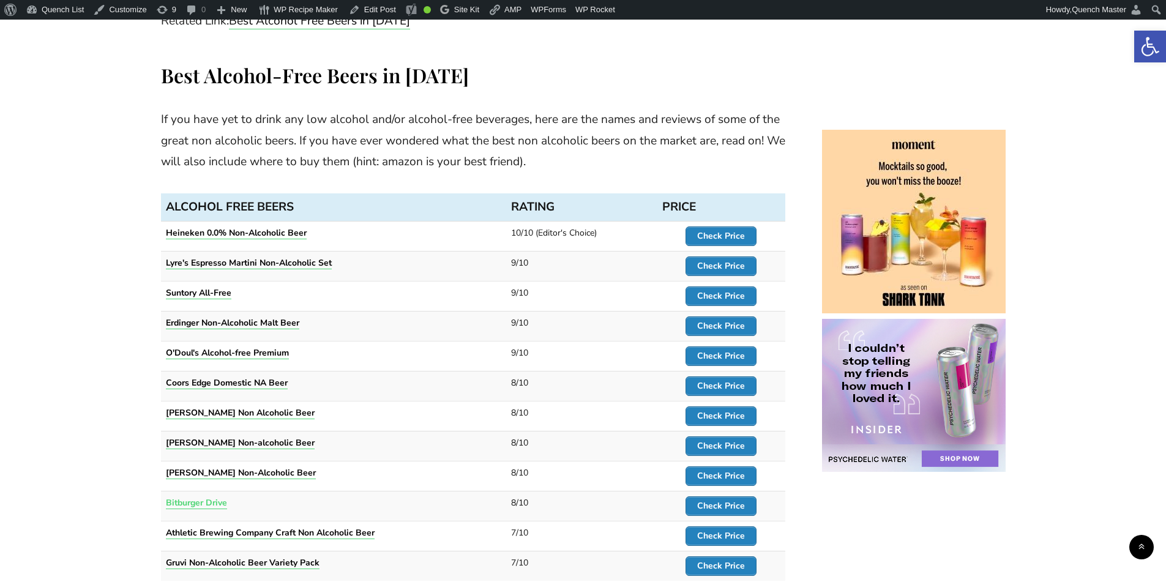
click at [215, 497] on strong "Bitburger Drive" at bounding box center [196, 503] width 61 height 12
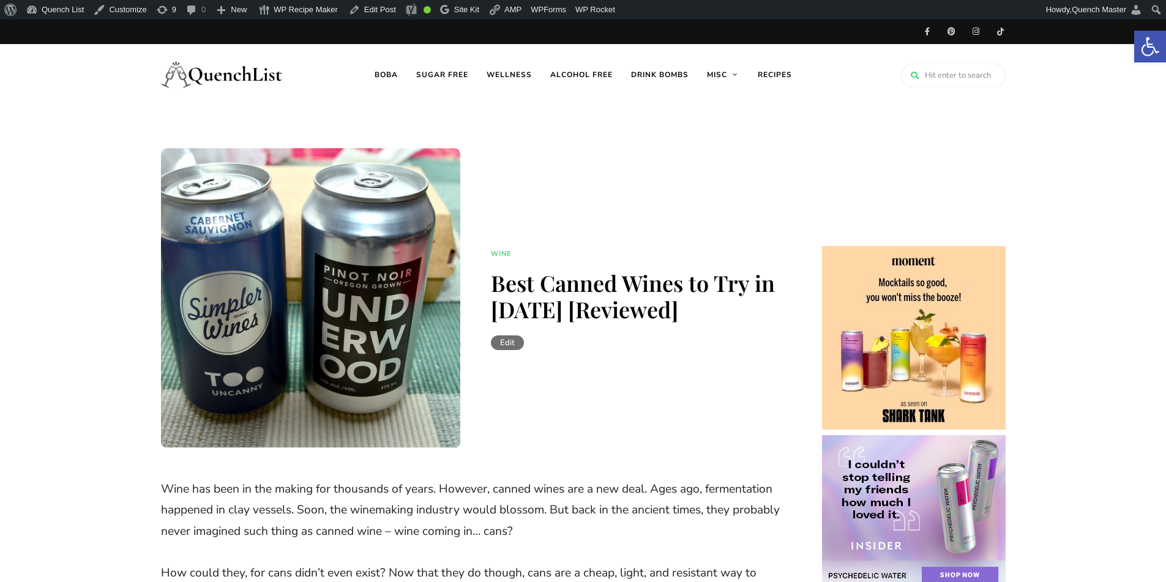
drag, startPoint x: 509, startPoint y: 343, endPoint x: 496, endPoint y: 338, distance: 13.4
click at [496, 338] on link "Edit" at bounding box center [507, 342] width 33 height 15
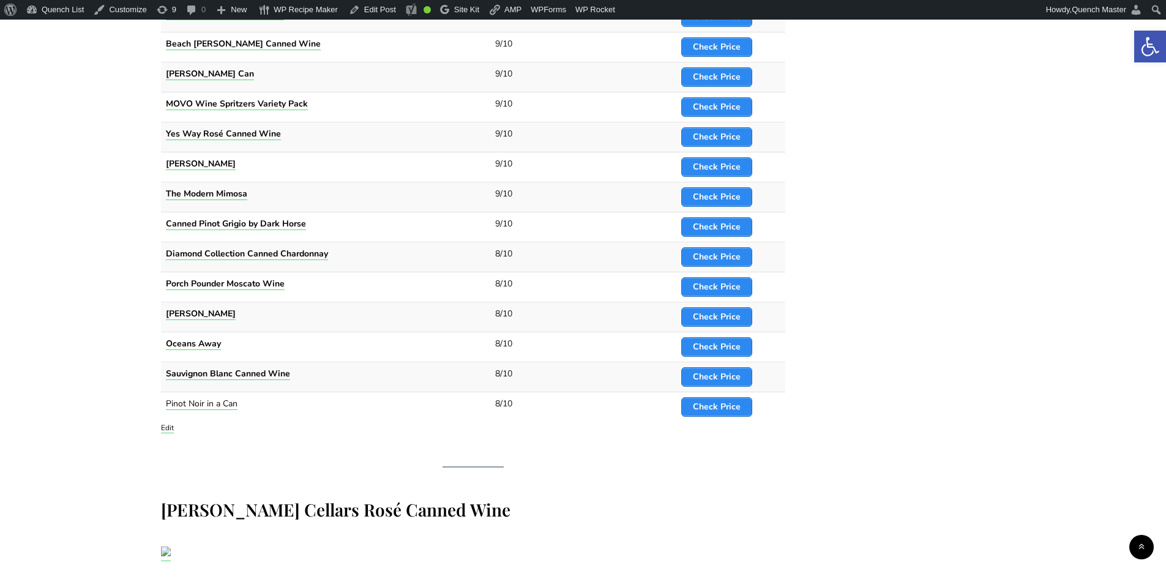
scroll to position [1326, 0]
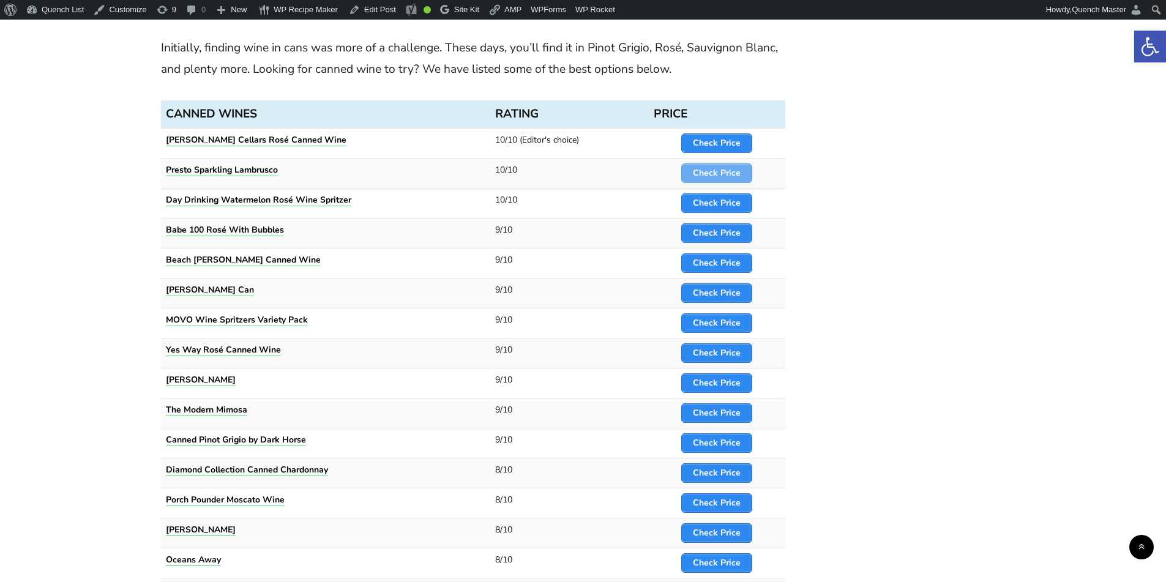
click at [725, 167] on strong "Check Price" at bounding box center [717, 173] width 48 height 12
click at [728, 194] on span "Check Price" at bounding box center [717, 203] width 70 height 18
click at [719, 227] on strong "Check Price" at bounding box center [717, 233] width 48 height 12
click at [720, 257] on strong "Check Price" at bounding box center [717, 263] width 48 height 12
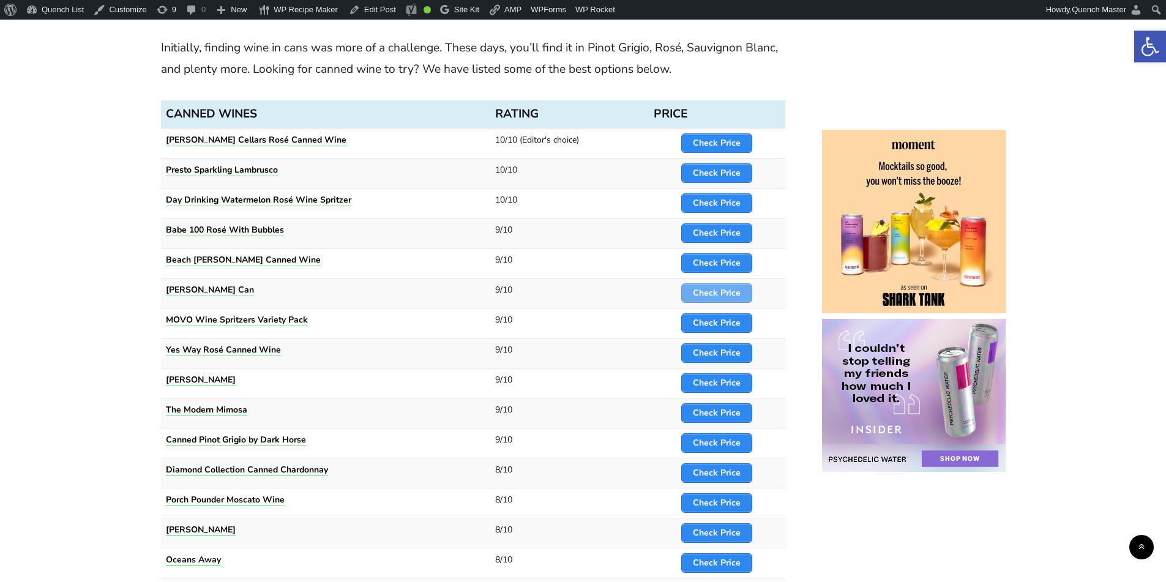
click at [719, 287] on strong "Check Price" at bounding box center [717, 293] width 48 height 12
click at [713, 317] on strong "Check Price" at bounding box center [717, 323] width 48 height 12
click at [716, 347] on strong "Check Price" at bounding box center [717, 353] width 48 height 12
click at [717, 377] on strong "Check Price" at bounding box center [717, 383] width 48 height 12
click at [716, 407] on strong "Check Price" at bounding box center [717, 413] width 48 height 12
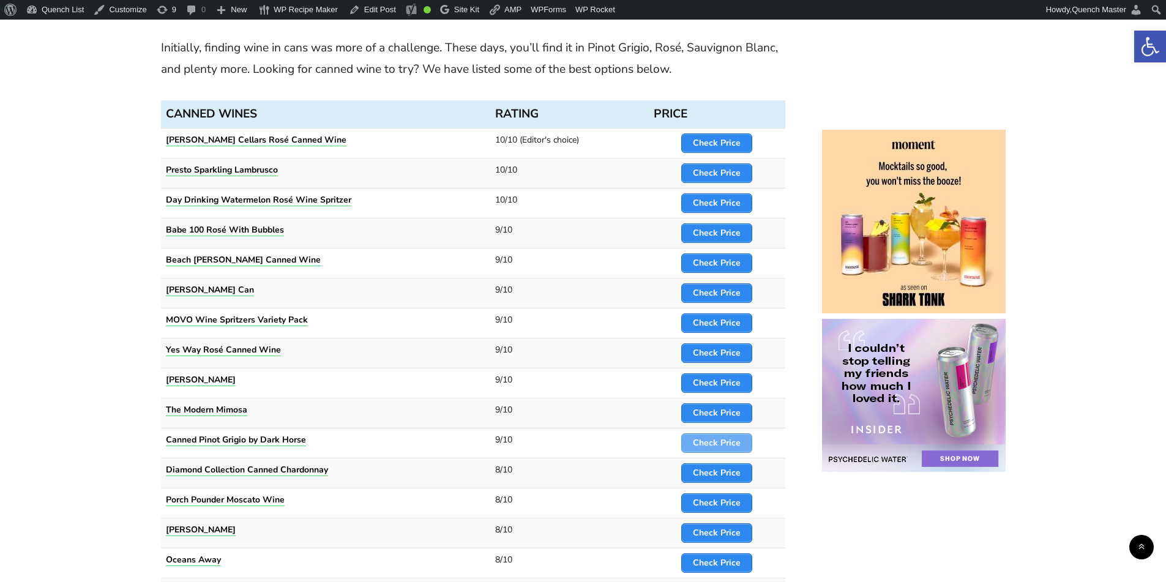
click at [717, 437] on strong "Check Price" at bounding box center [717, 443] width 48 height 12
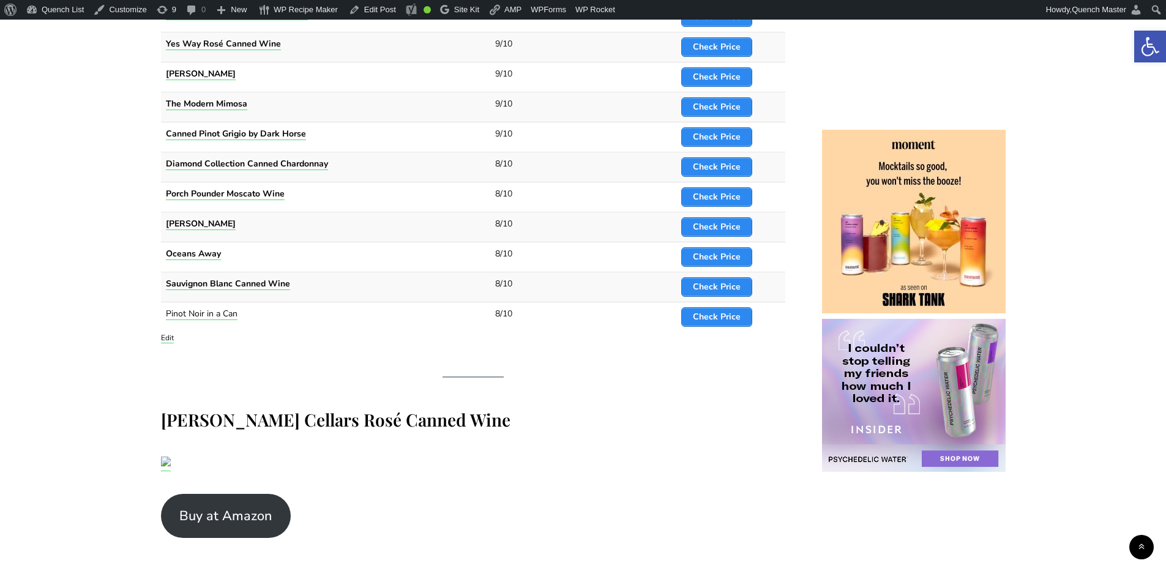
scroll to position [1836, 0]
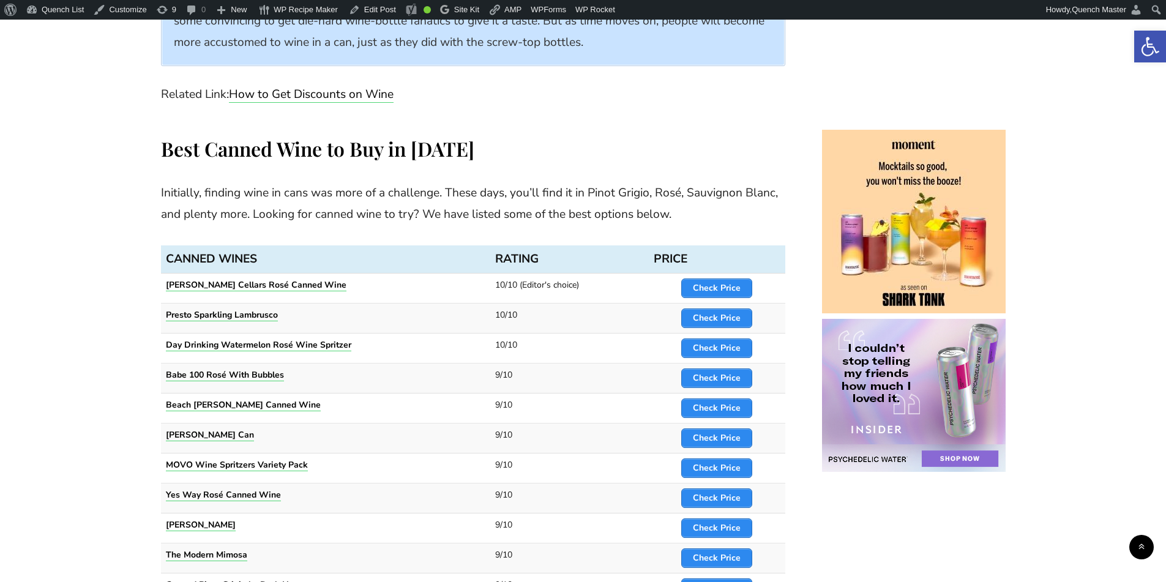
scroll to position [1326, 0]
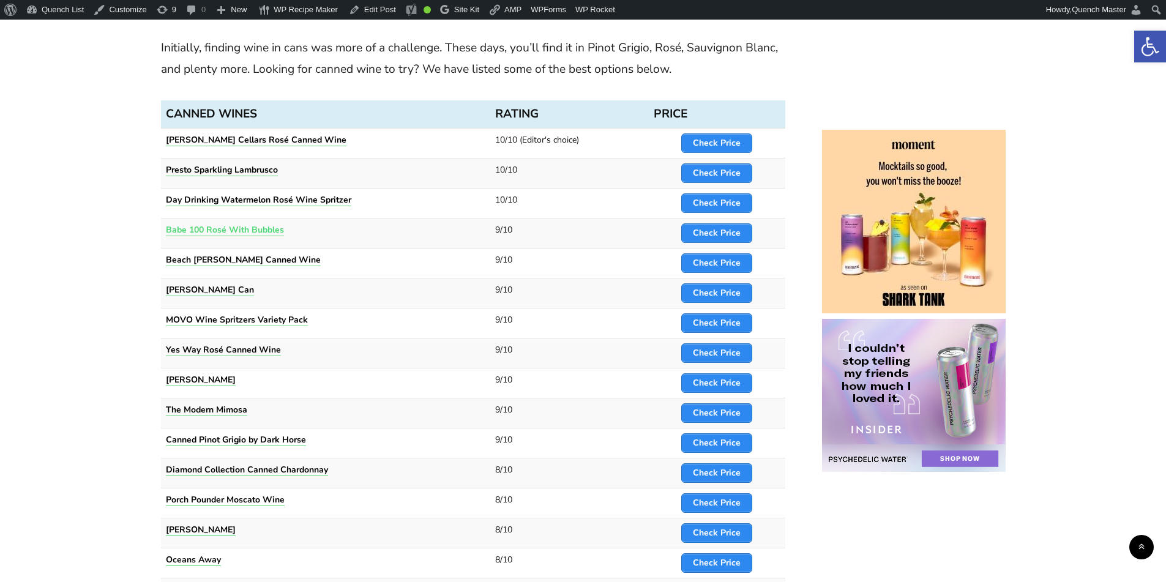
click at [196, 224] on strong "Babe 100 Rosé With Bubbles" at bounding box center [225, 230] width 118 height 12
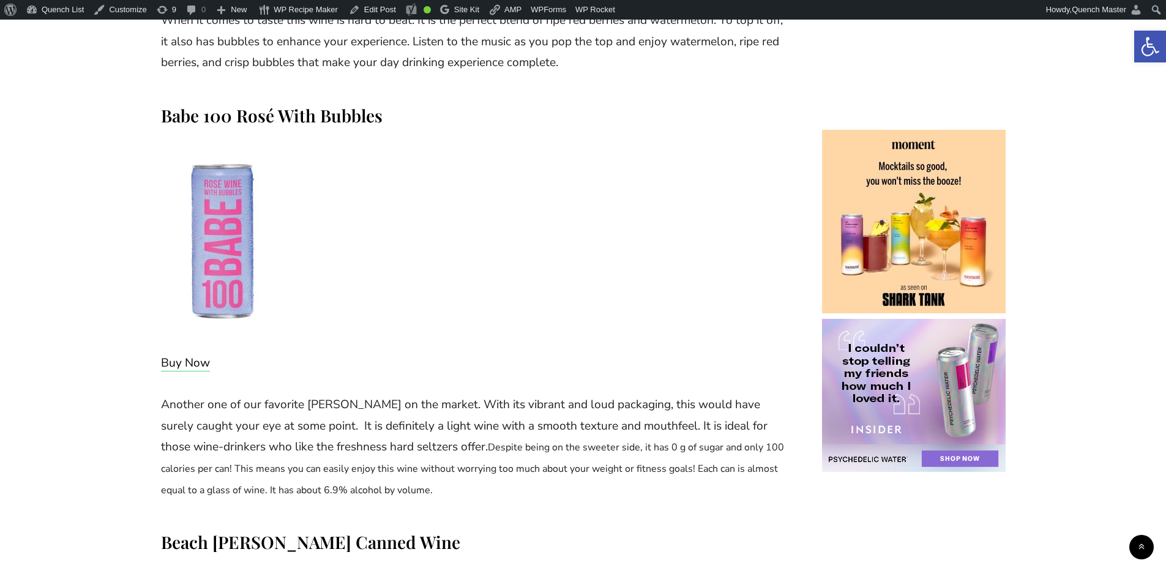
click at [294, 104] on h3 "Babe 100 Rosé With Bubbles" at bounding box center [473, 115] width 624 height 23
click at [293, 104] on h3 "Babe 100 Rosé With Bubbles" at bounding box center [473, 115] width 624 height 23
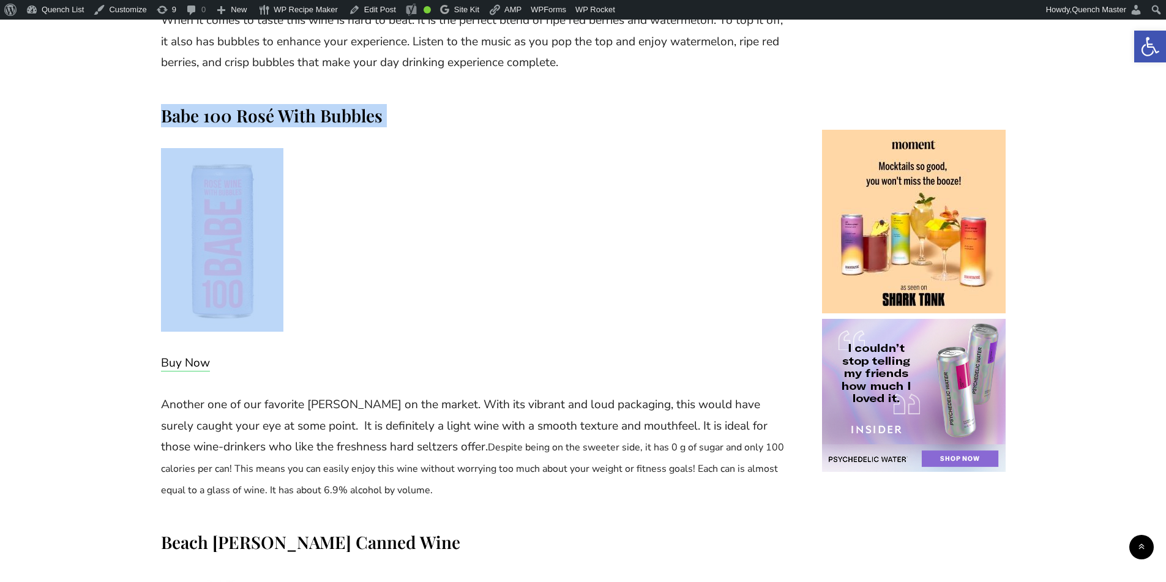
click at [293, 104] on h3 "Babe 100 Rosé With Bubbles" at bounding box center [473, 115] width 624 height 23
copy div "Babe 100 Rosé With Bubbles"
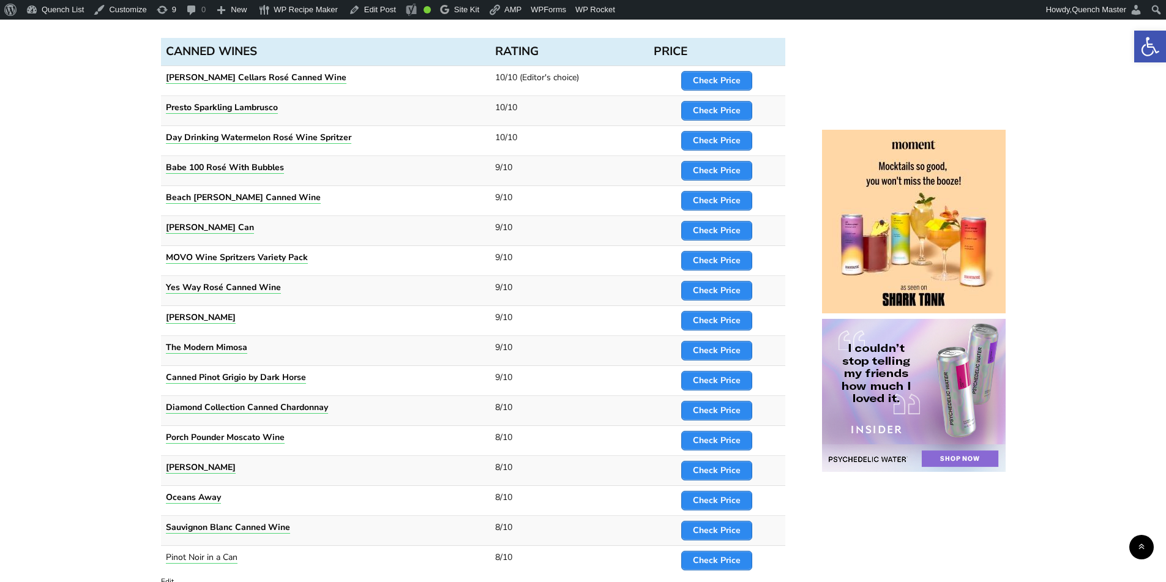
scroll to position [1489, 0]
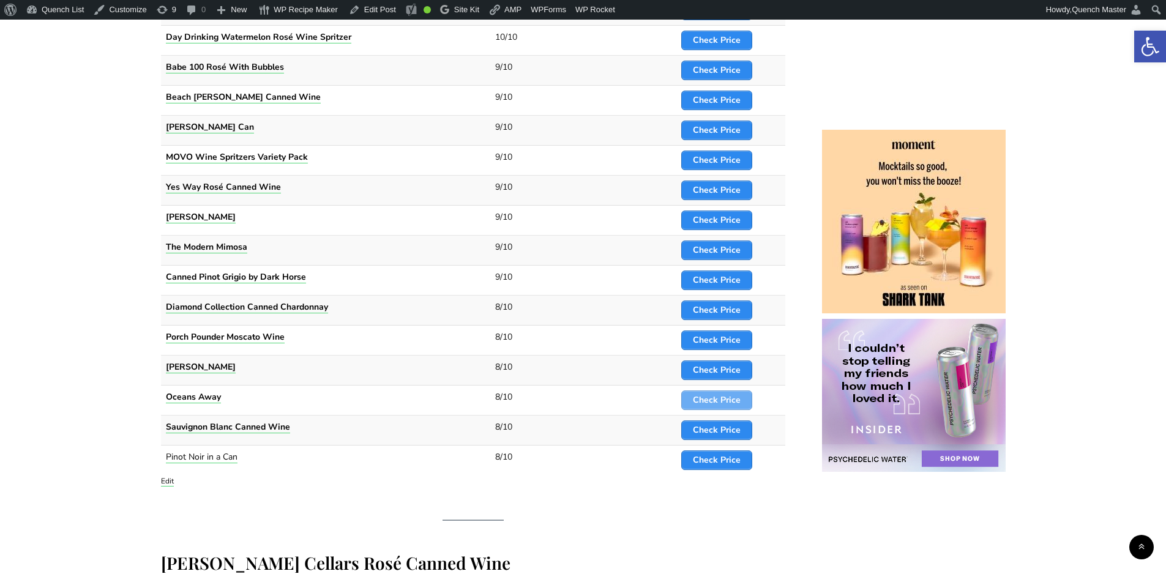
click at [717, 394] on strong "Check Price" at bounding box center [717, 400] width 48 height 12
click at [729, 421] on span "Check Price" at bounding box center [717, 430] width 70 height 18
click at [724, 454] on strong "Check Price" at bounding box center [717, 460] width 48 height 12
click at [318, 301] on strong "Diamond Collection Canned Chardonnay" at bounding box center [247, 307] width 162 height 12
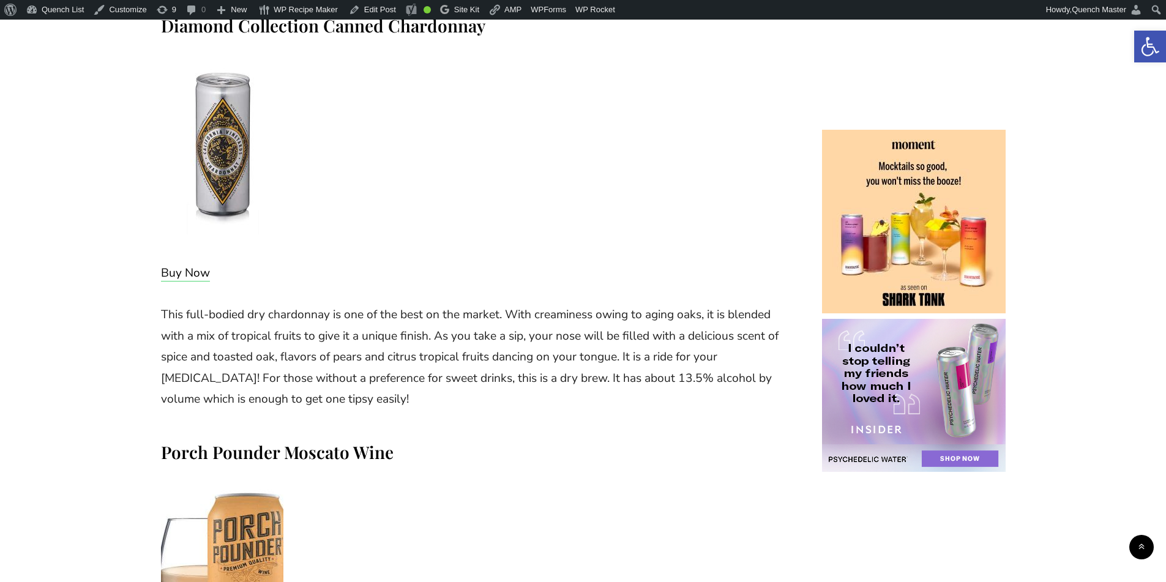
scroll to position [7861, 0]
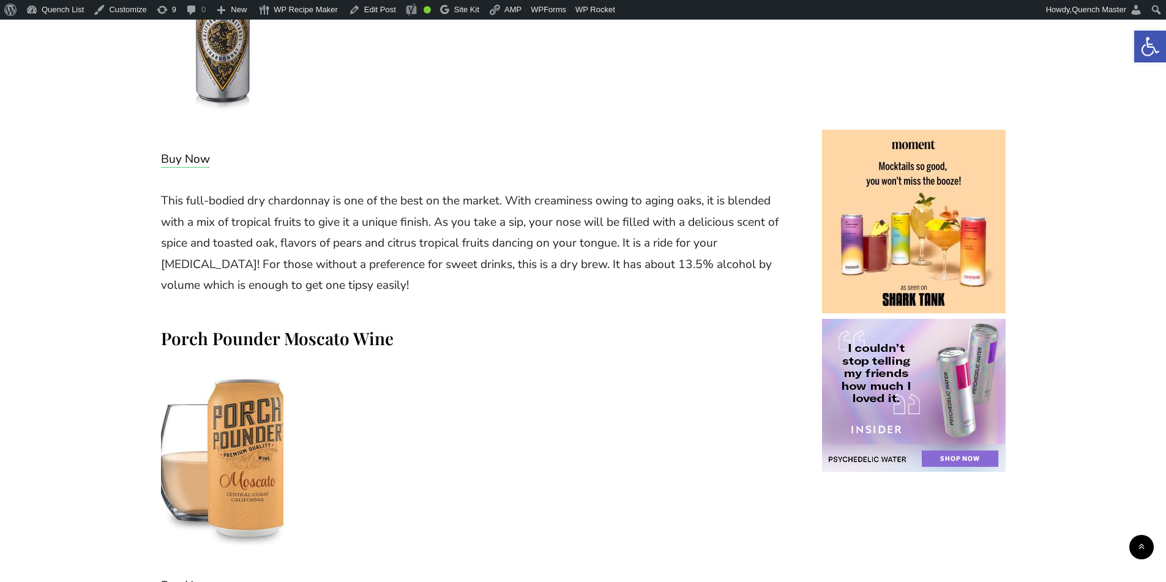
click at [326, 327] on h3 "Porch Pounder Moscato Wine" at bounding box center [473, 338] width 624 height 23
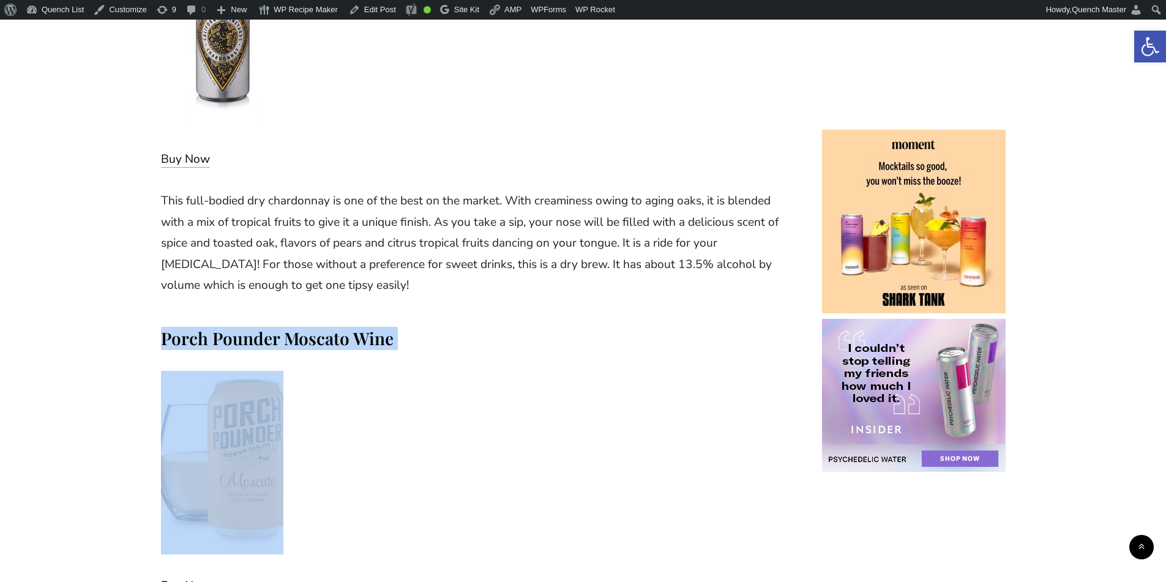
click at [326, 327] on h3 "Porch Pounder Moscato Wine" at bounding box center [473, 338] width 624 height 23
copy div "Porch Pounder Moscato Wine"
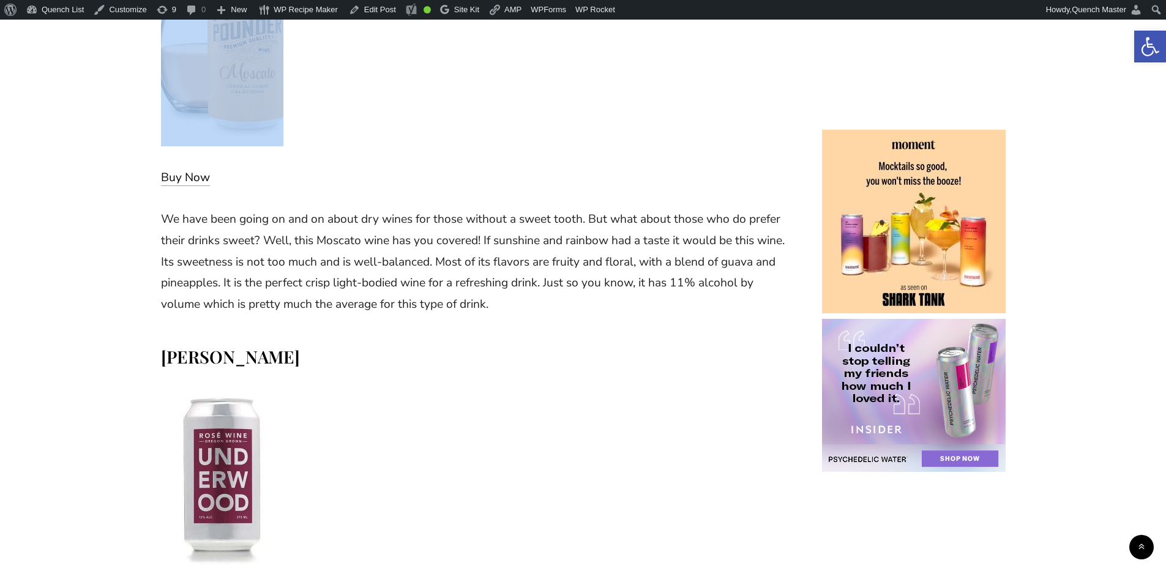
scroll to position [8677, 0]
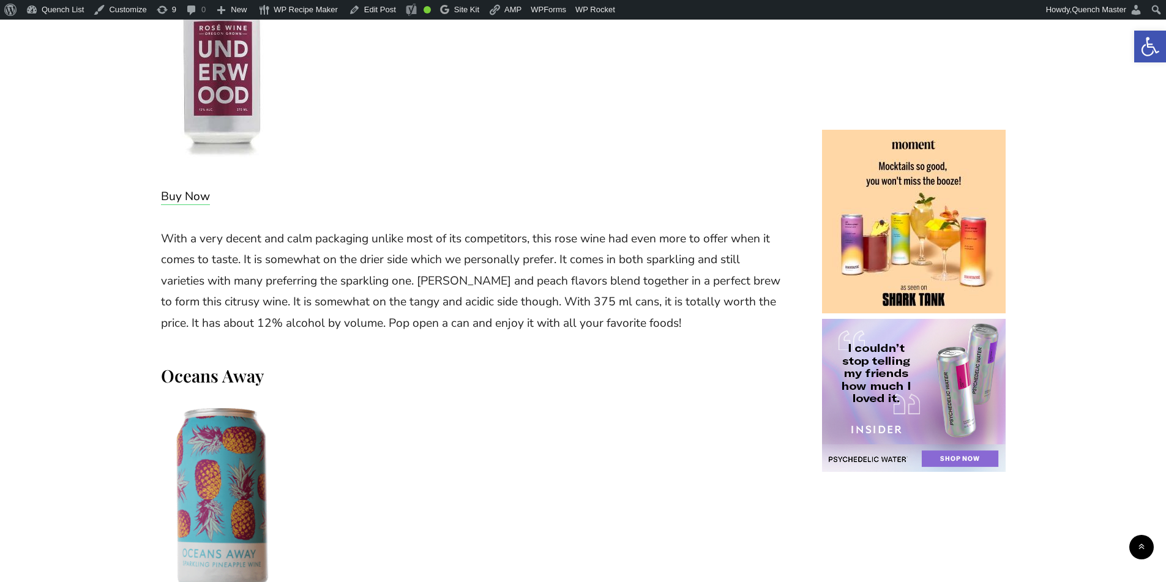
drag, startPoint x: 198, startPoint y: 111, endPoint x: 603, endPoint y: 114, distance: 405.2
click at [603, 186] on p "Buy Now" at bounding box center [473, 196] width 624 height 21
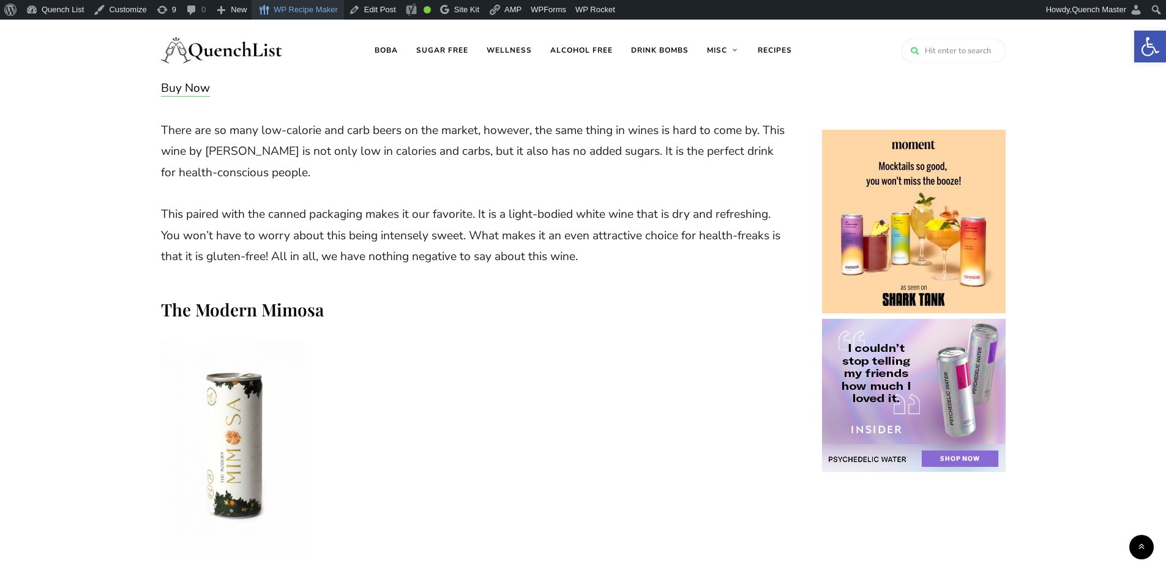
scroll to position [5923, 0]
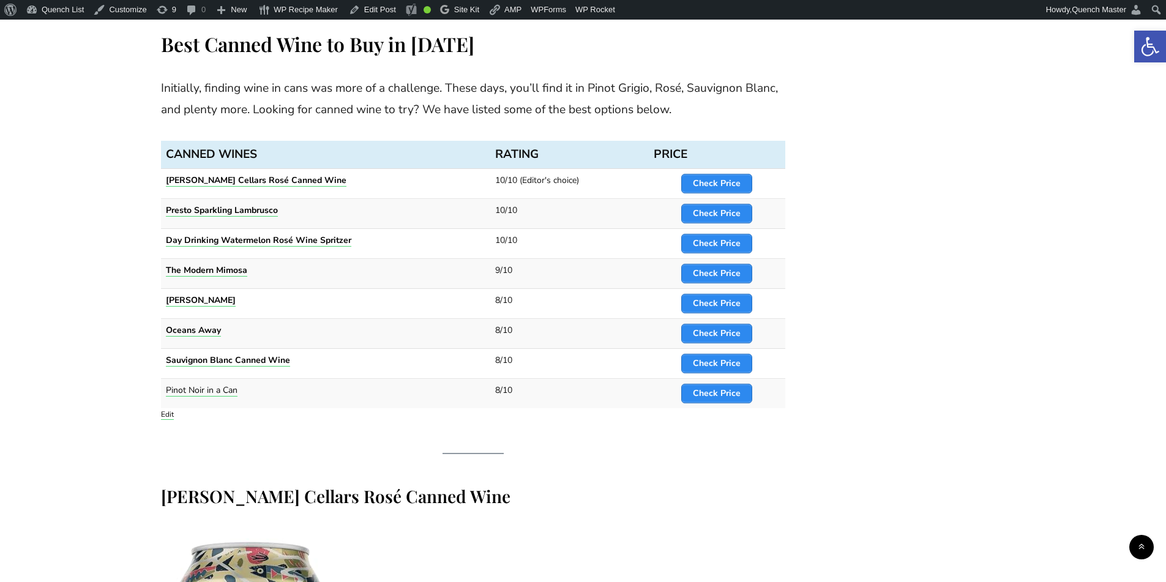
scroll to position [1224, 0]
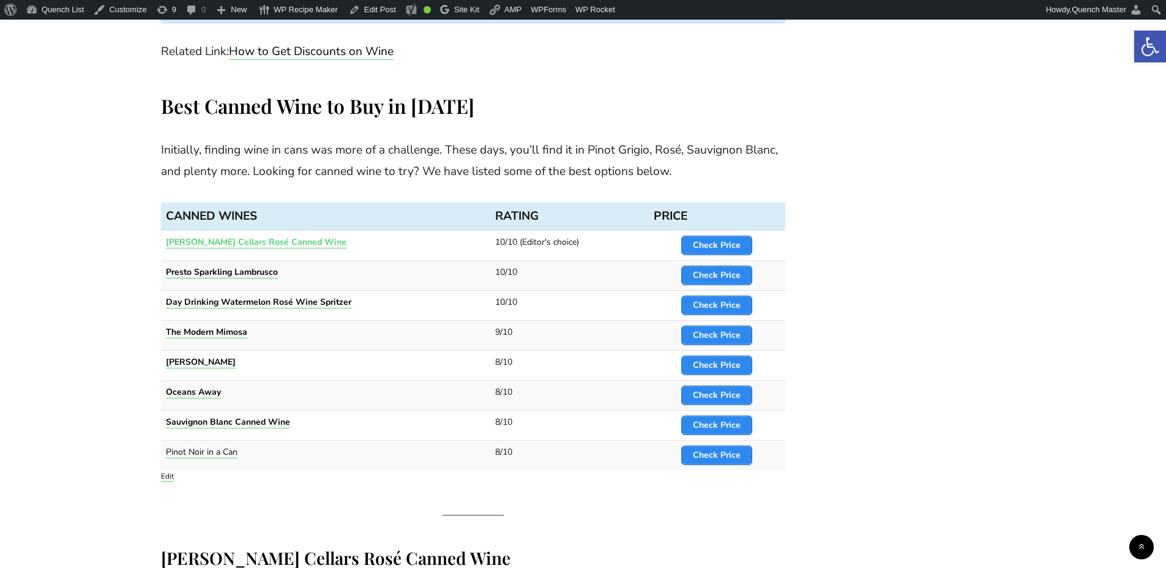
click at [274, 236] on strong "[PERSON_NAME] Cellars Rosé Canned Wine" at bounding box center [256, 242] width 181 height 12
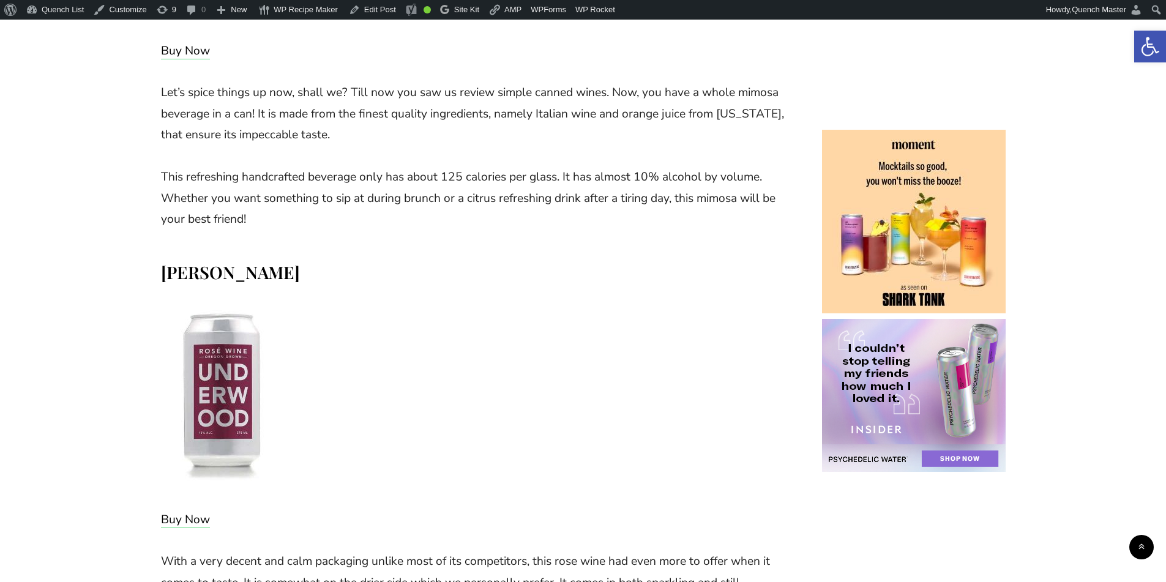
scroll to position [4178, 0]
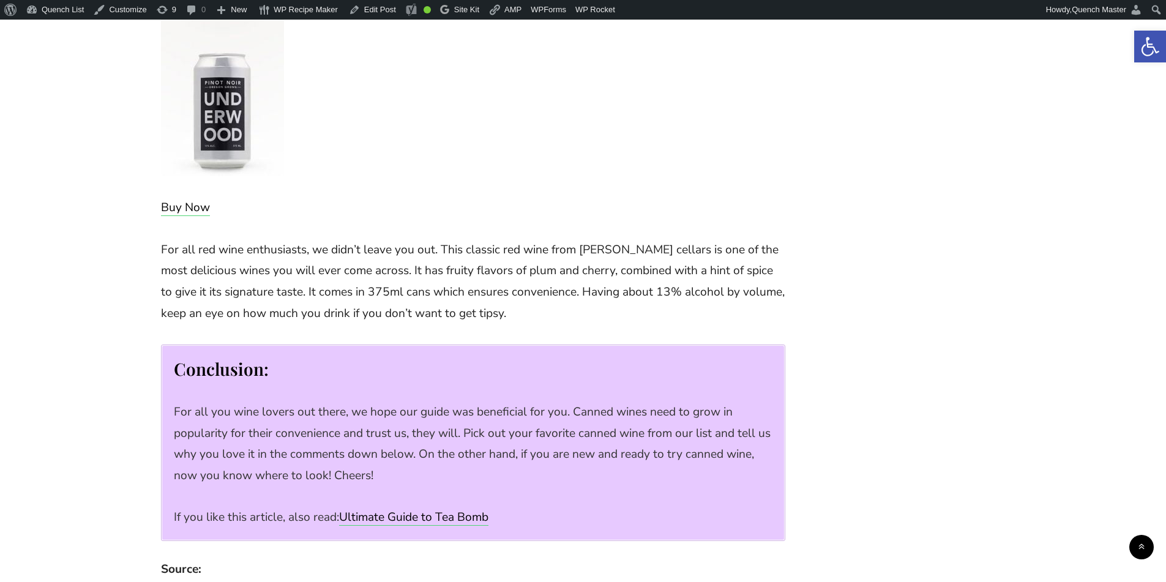
scroll to position [4770, 0]
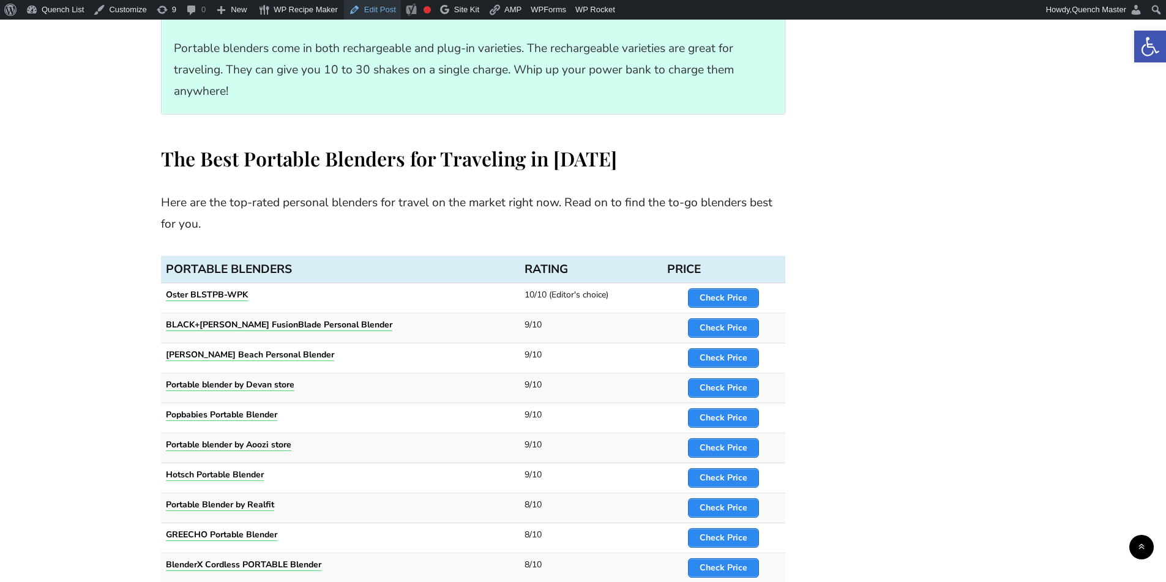
scroll to position [1020, 0]
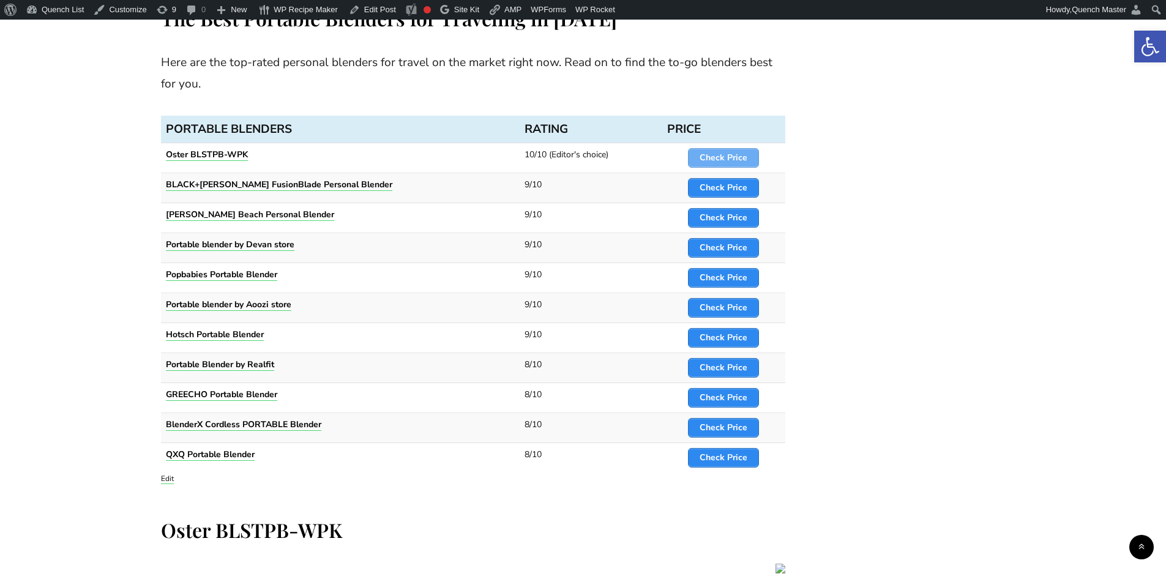
click at [714, 155] on strong "Check Price" at bounding box center [724, 158] width 48 height 12
click at [720, 183] on strong "Check Price" at bounding box center [724, 188] width 48 height 12
click at [723, 215] on strong "Check Price" at bounding box center [724, 218] width 48 height 12
click at [729, 250] on strong "Check Price" at bounding box center [724, 248] width 48 height 12
click at [723, 276] on strong "Check Price" at bounding box center [724, 278] width 48 height 12
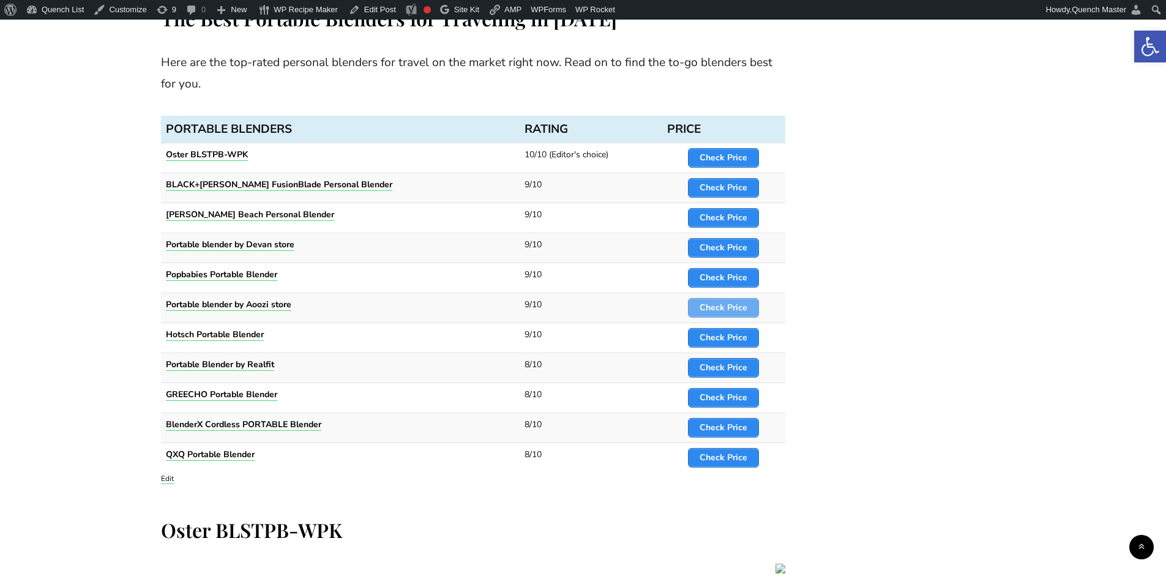
click at [724, 310] on strong "Check Price" at bounding box center [724, 308] width 48 height 12
click at [720, 335] on strong "Check Price" at bounding box center [724, 338] width 48 height 12
click at [719, 368] on strong "Check Price" at bounding box center [724, 368] width 48 height 12
click at [717, 394] on strong "Check Price" at bounding box center [724, 398] width 48 height 12
click at [717, 424] on strong "Check Price" at bounding box center [724, 428] width 48 height 12
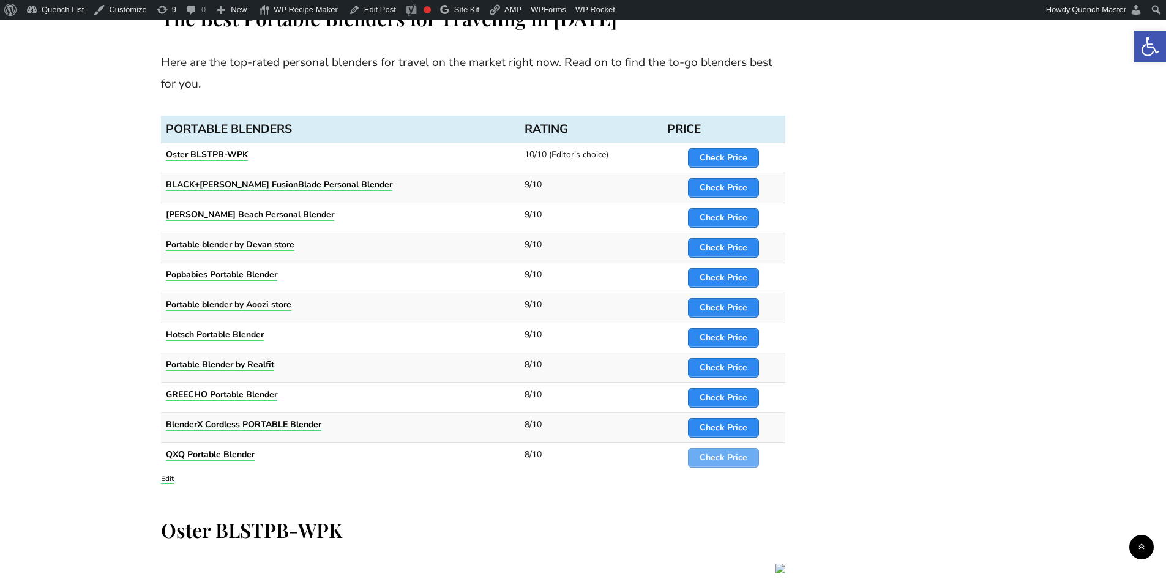
click at [714, 457] on strong "Check Price" at bounding box center [724, 458] width 48 height 12
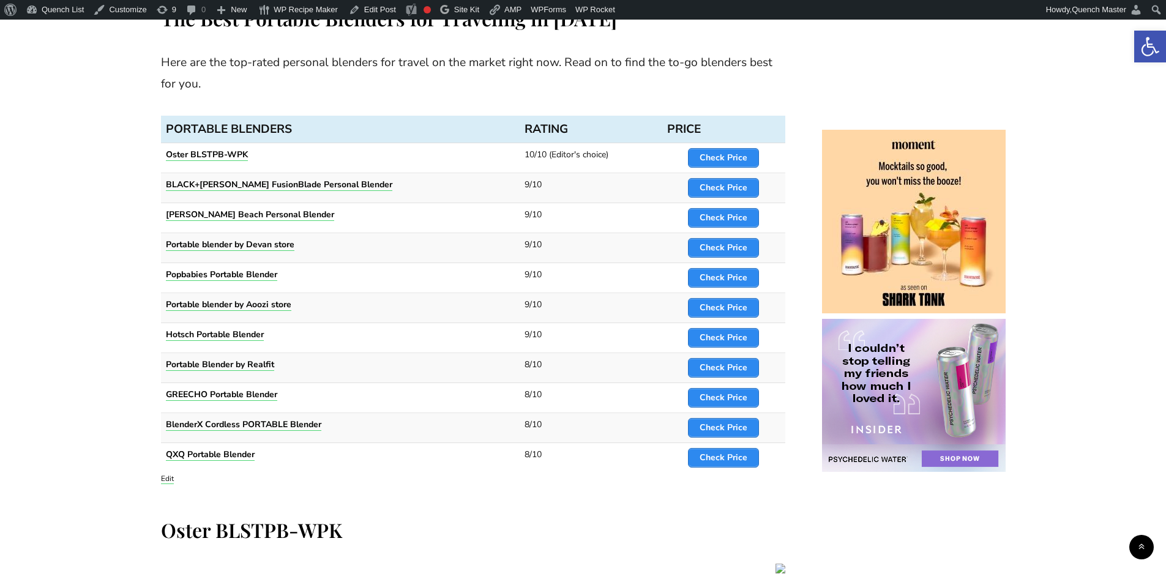
click at [575, 92] on p "Here are the top-rated personal blenders for travel on the market right now. Re…" at bounding box center [473, 73] width 624 height 42
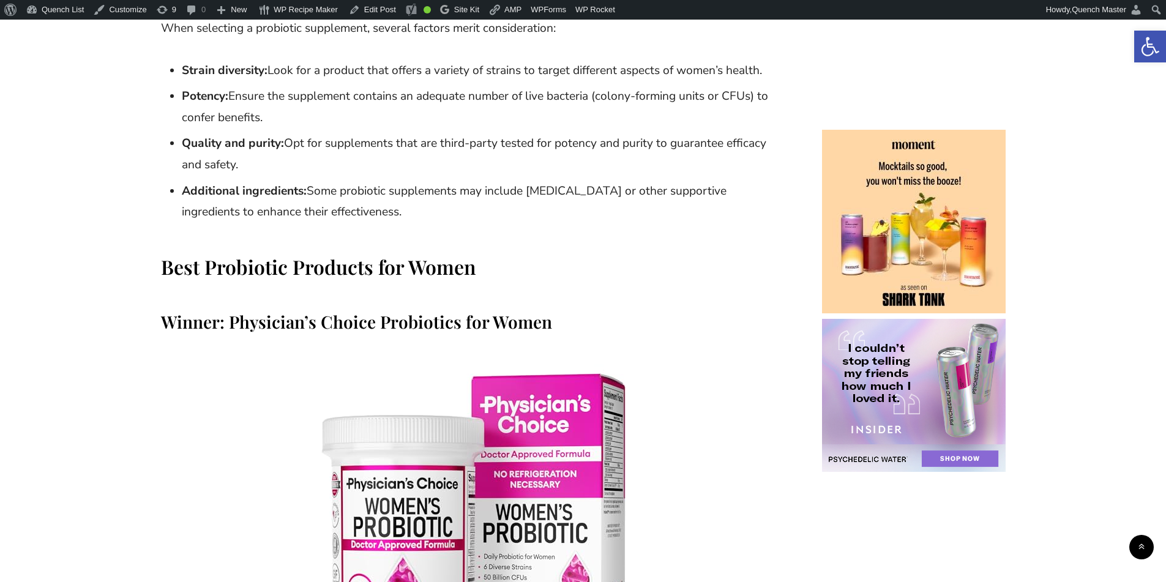
scroll to position [1734, 0]
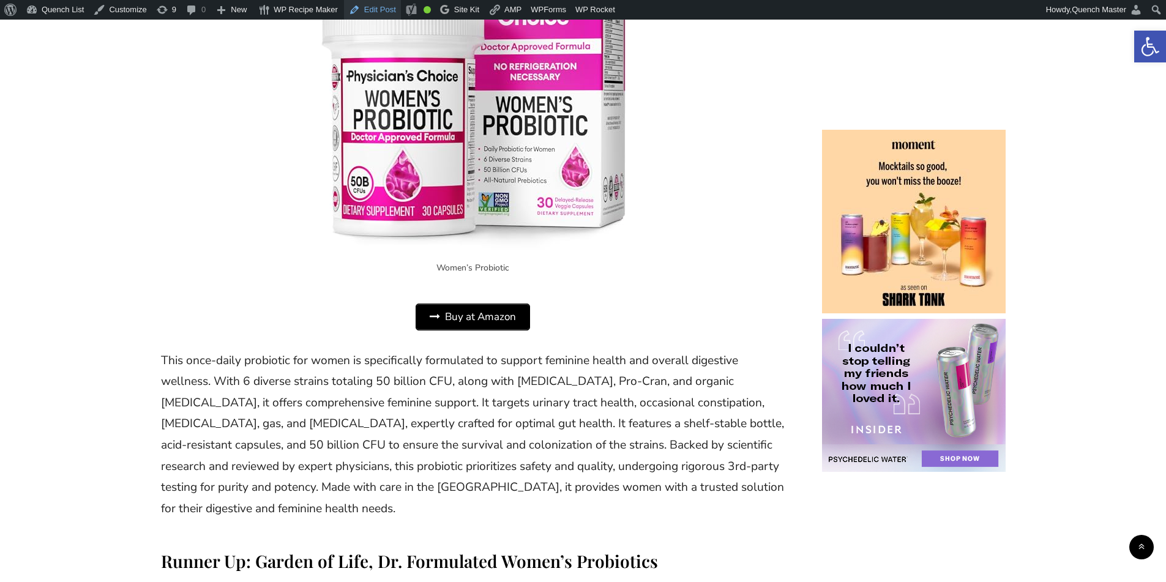
drag, startPoint x: 501, startPoint y: 319, endPoint x: 367, endPoint y: 10, distance: 336.9
click at [367, 10] on link "Edit Post" at bounding box center [372, 10] width 57 height 20
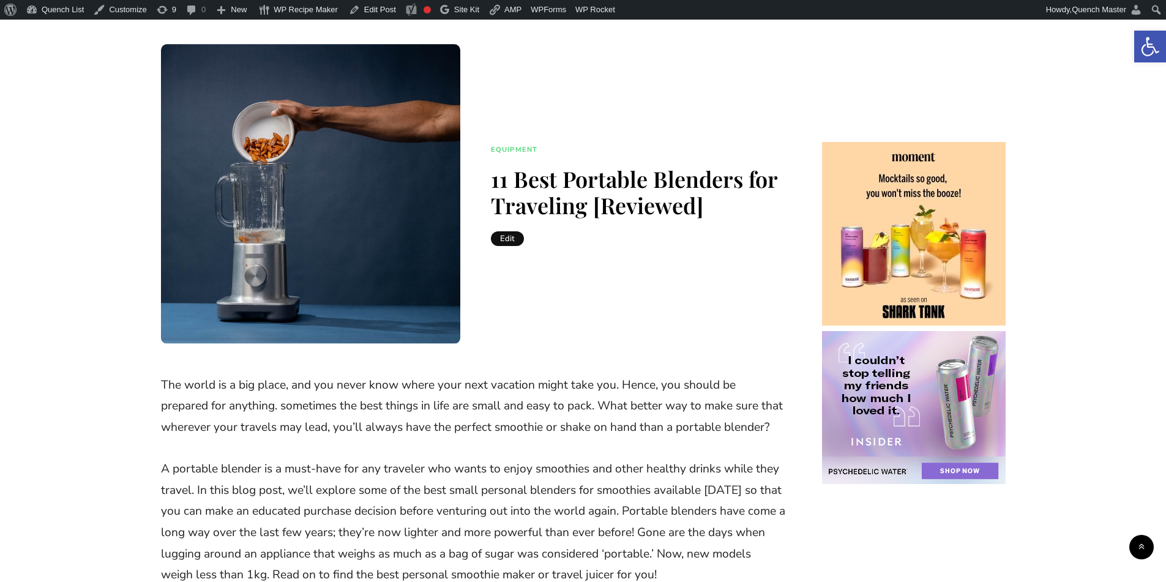
scroll to position [102, 0]
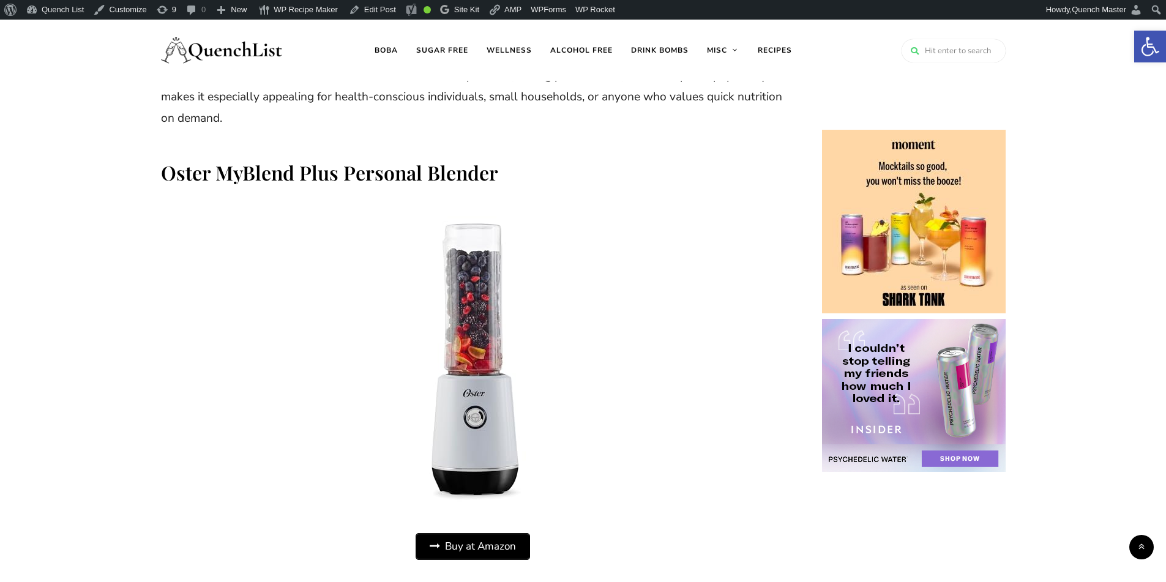
scroll to position [1828, 0]
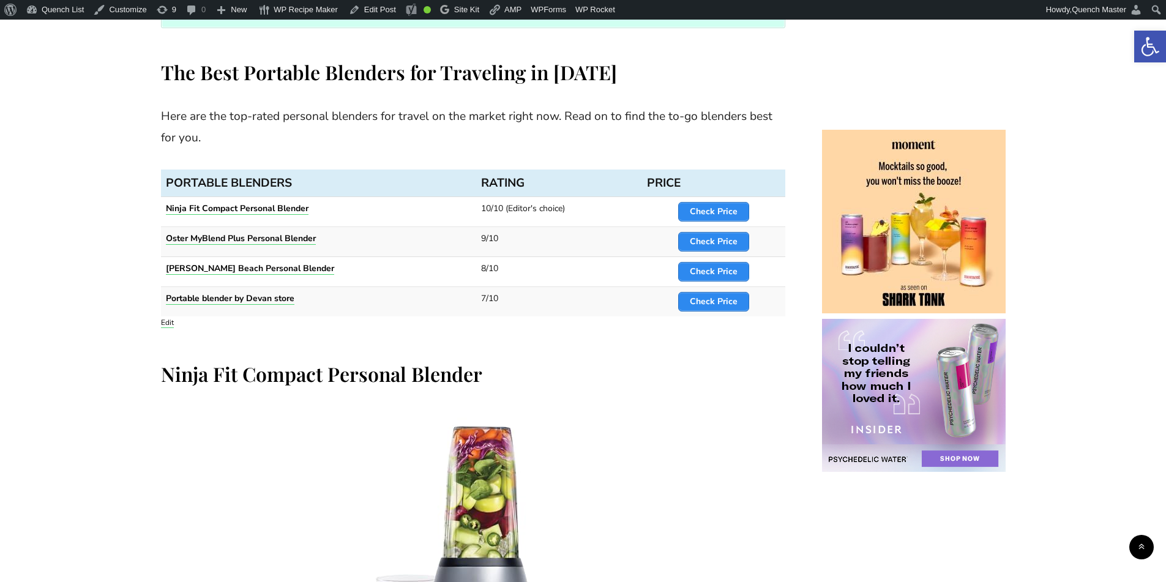
scroll to position [1020, 0]
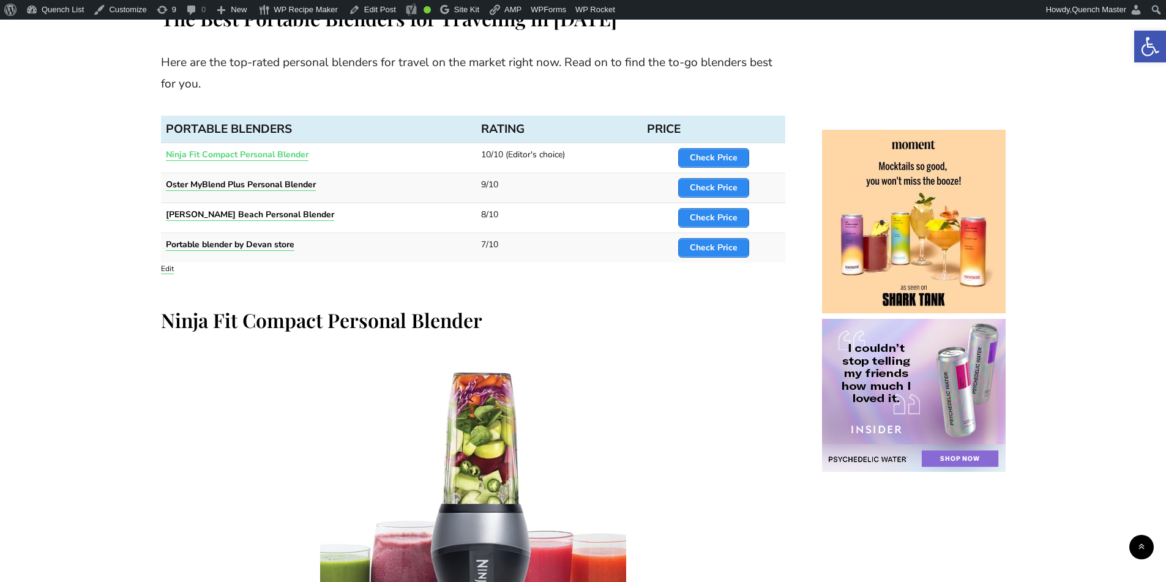
click at [269, 152] on strong "Ninja Fit Compact Personal Blender" at bounding box center [237, 155] width 143 height 12
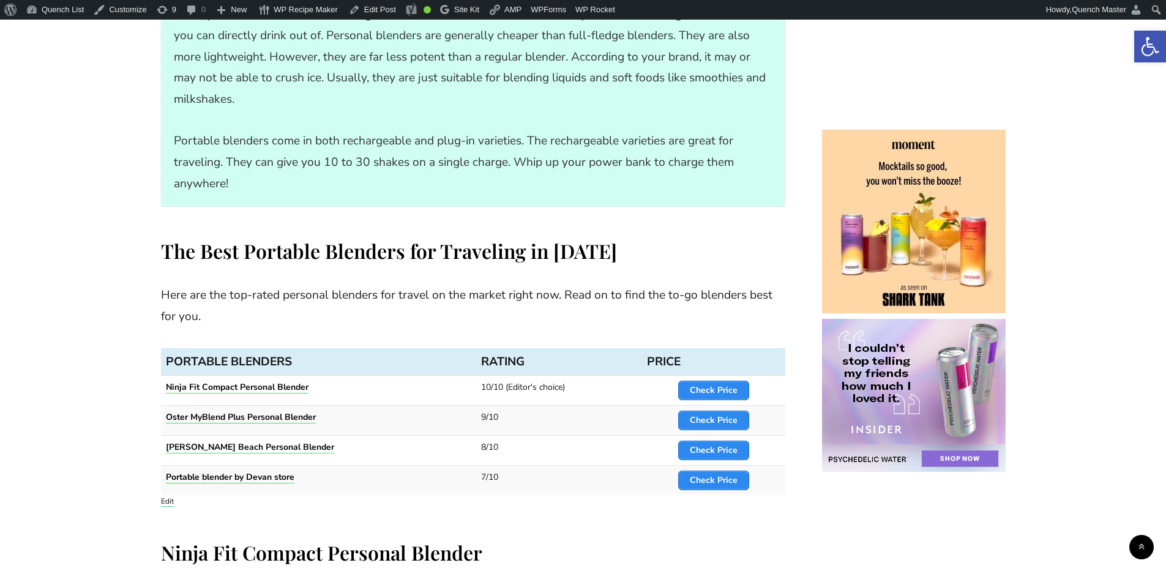
scroll to position [816, 0]
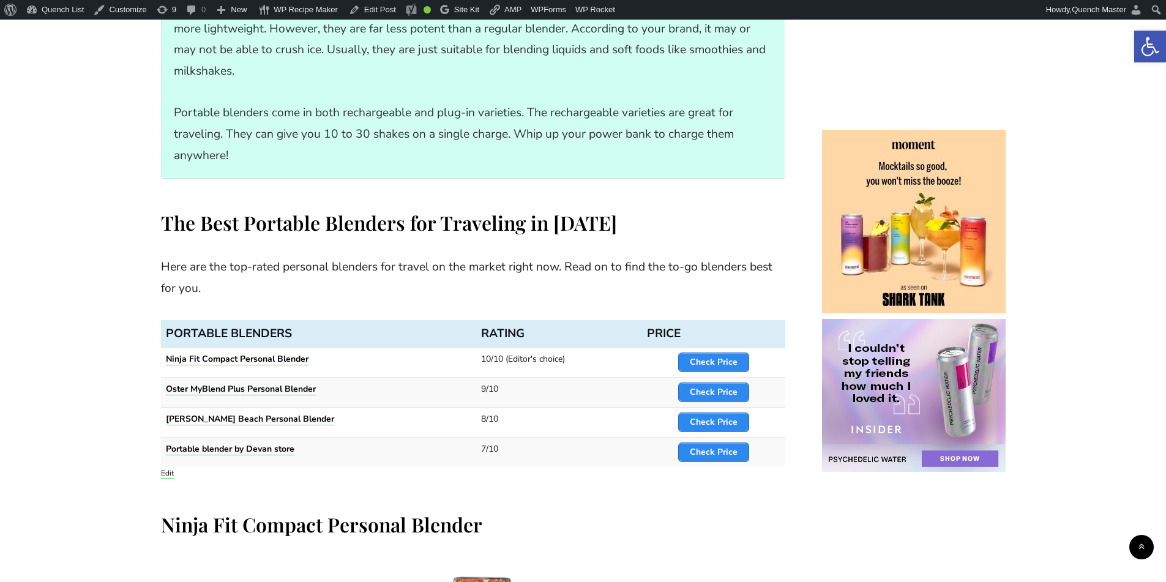
click at [230, 455] on td "Portable blender by Devan store" at bounding box center [318, 453] width 315 height 30
click at [240, 451] on strong "Portable blender by Devan store" at bounding box center [230, 449] width 129 height 12
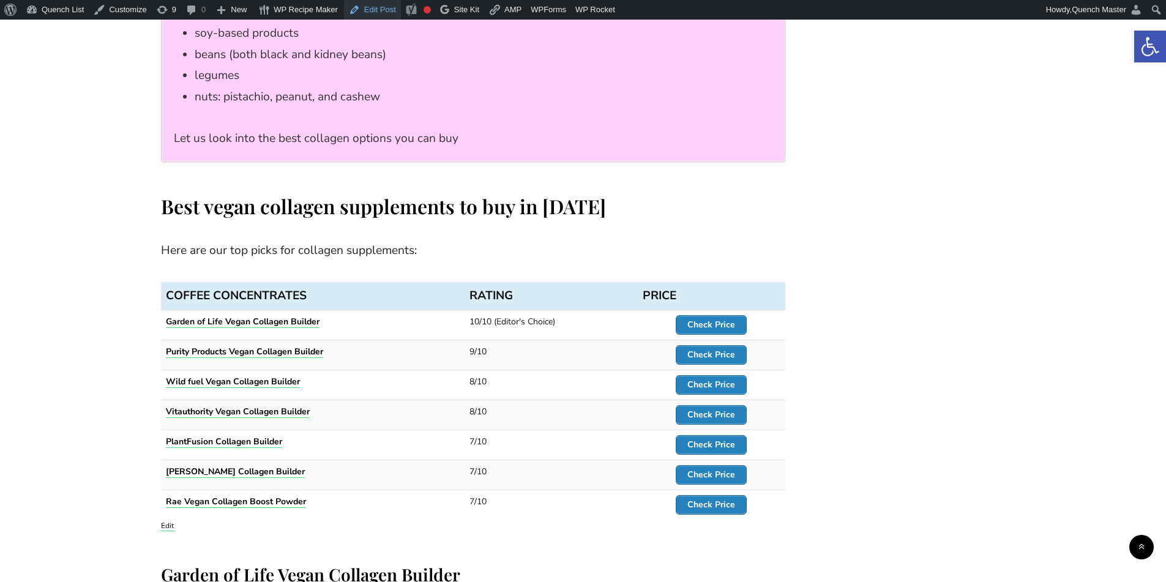
scroll to position [4182, 0]
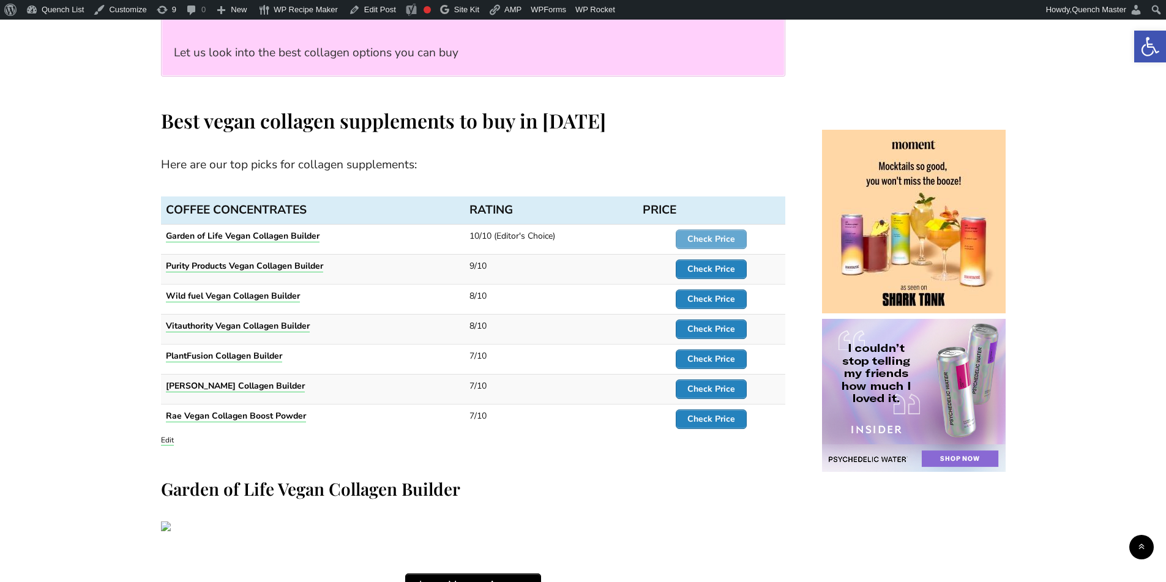
click at [716, 233] on strong "Check Price" at bounding box center [711, 239] width 48 height 12
click at [716, 263] on strong "Check Price" at bounding box center [711, 269] width 48 height 12
click at [714, 293] on strong "Check Price" at bounding box center [711, 299] width 48 height 12
click at [717, 323] on strong "Check Price" at bounding box center [711, 329] width 48 height 12
click at [718, 353] on strong "Check Price" at bounding box center [711, 359] width 48 height 12
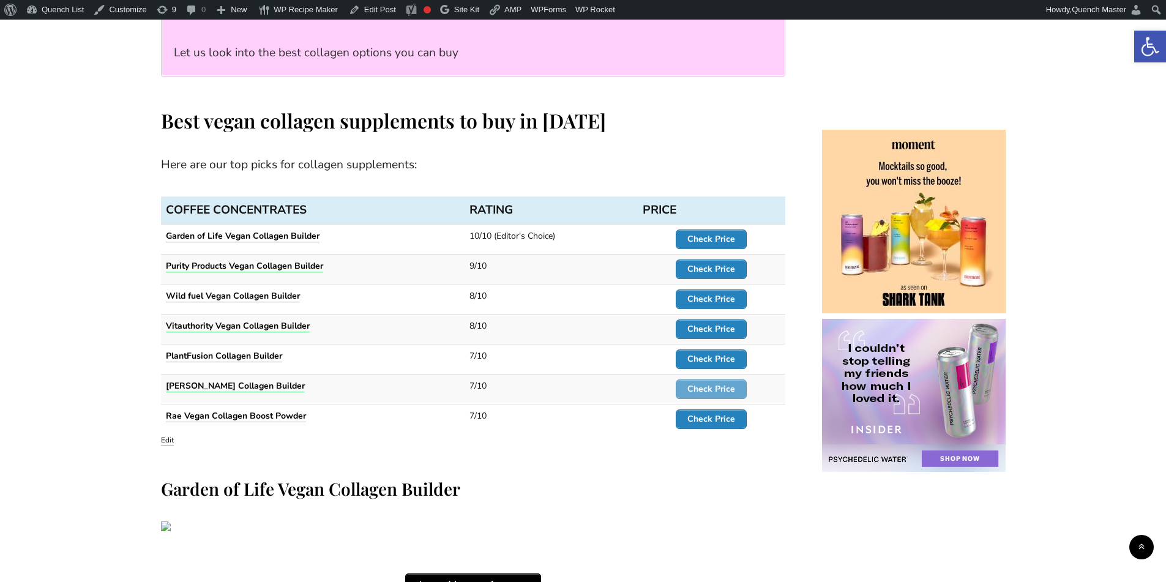
click at [716, 383] on strong "Check Price" at bounding box center [711, 389] width 48 height 12
click at [714, 413] on strong "Check Price" at bounding box center [711, 419] width 48 height 12
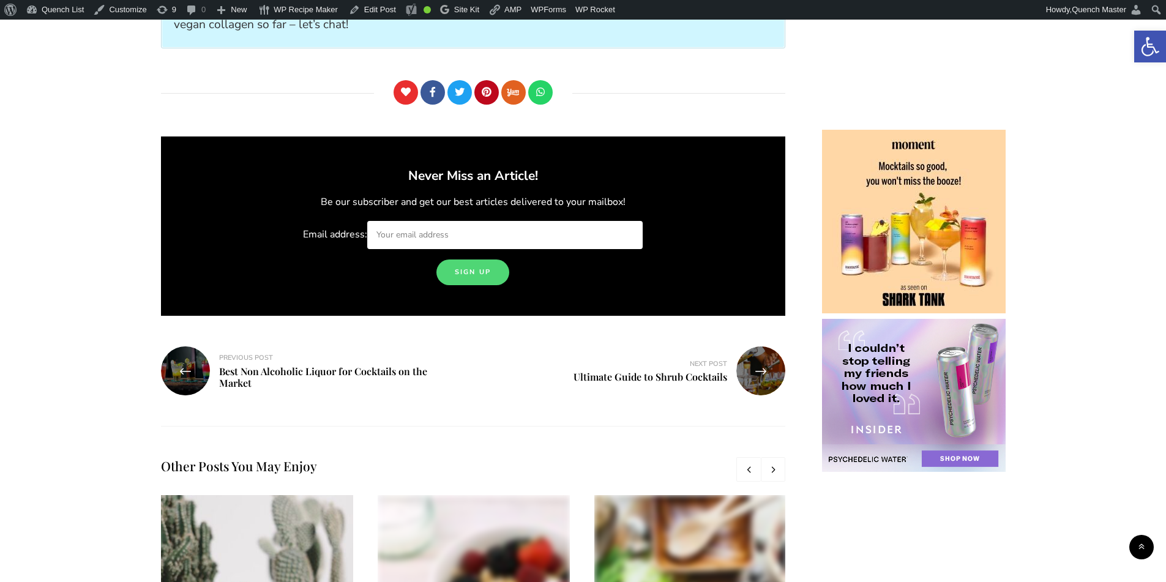
scroll to position [8875, 0]
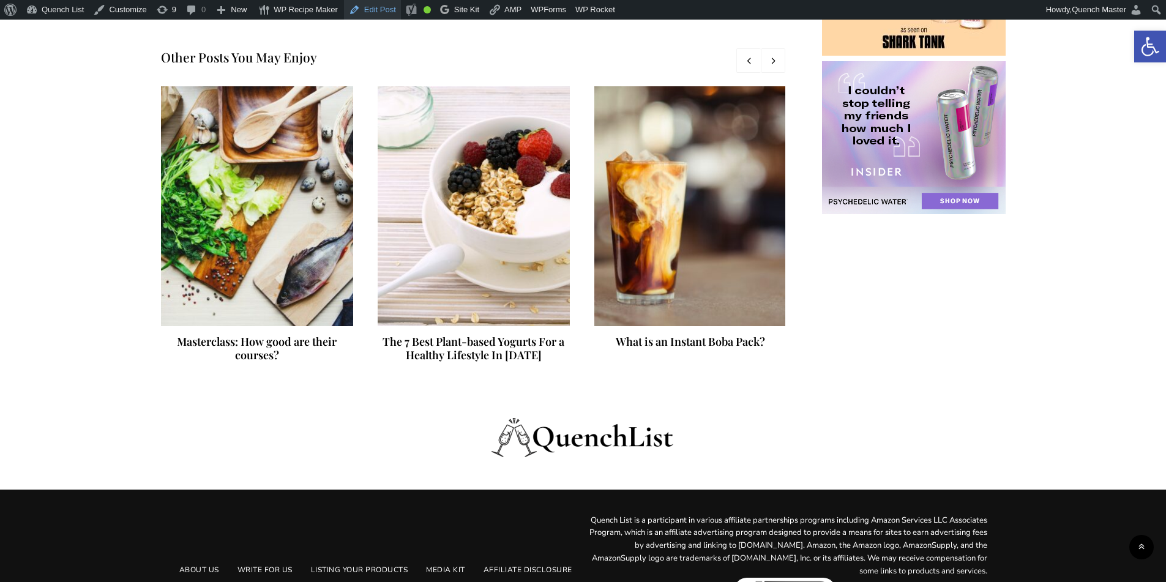
scroll to position [9185, 0]
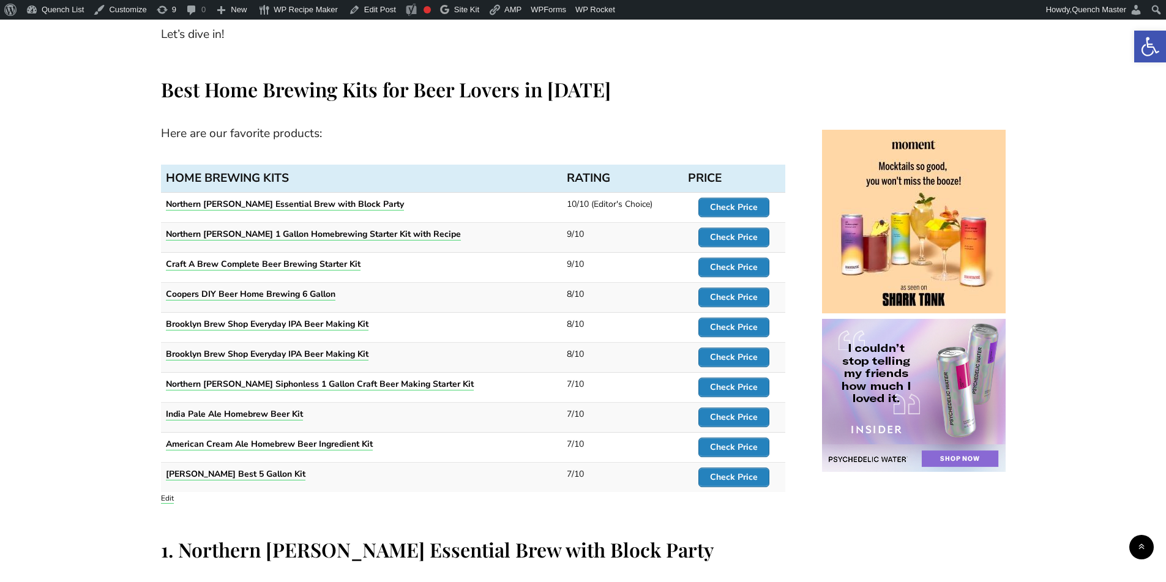
scroll to position [714, 0]
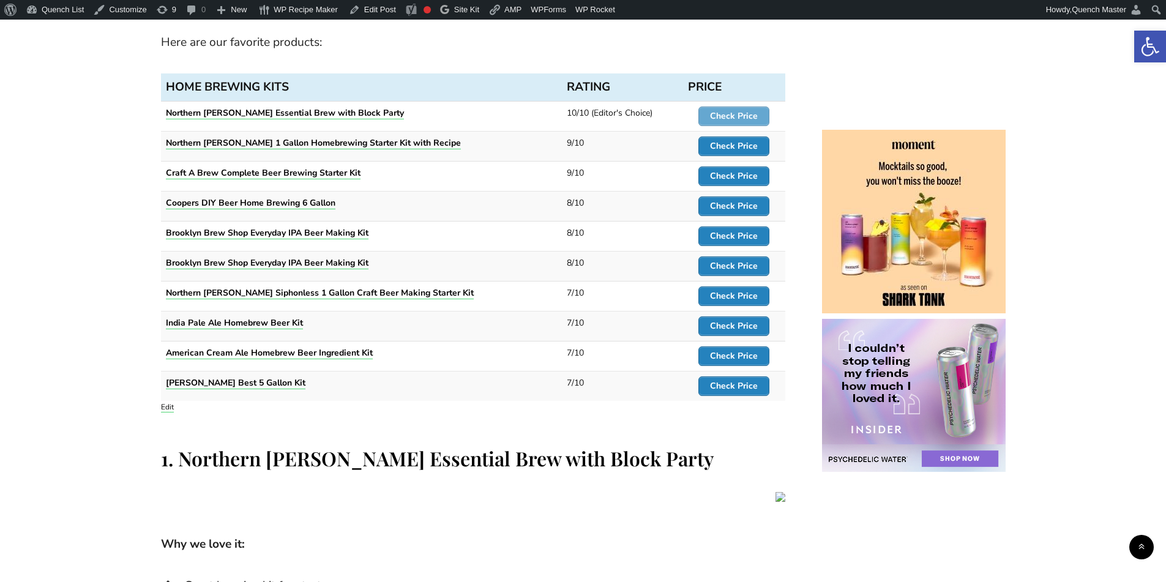
click at [732, 111] on strong "Check Price" at bounding box center [734, 116] width 48 height 12
click at [730, 141] on strong "Check Price" at bounding box center [734, 146] width 48 height 12
click at [728, 181] on strong "Check Price" at bounding box center [734, 176] width 48 height 12
click at [729, 204] on strong "Check Price" at bounding box center [734, 206] width 48 height 12
click at [732, 236] on strong "Check Price" at bounding box center [734, 236] width 48 height 12
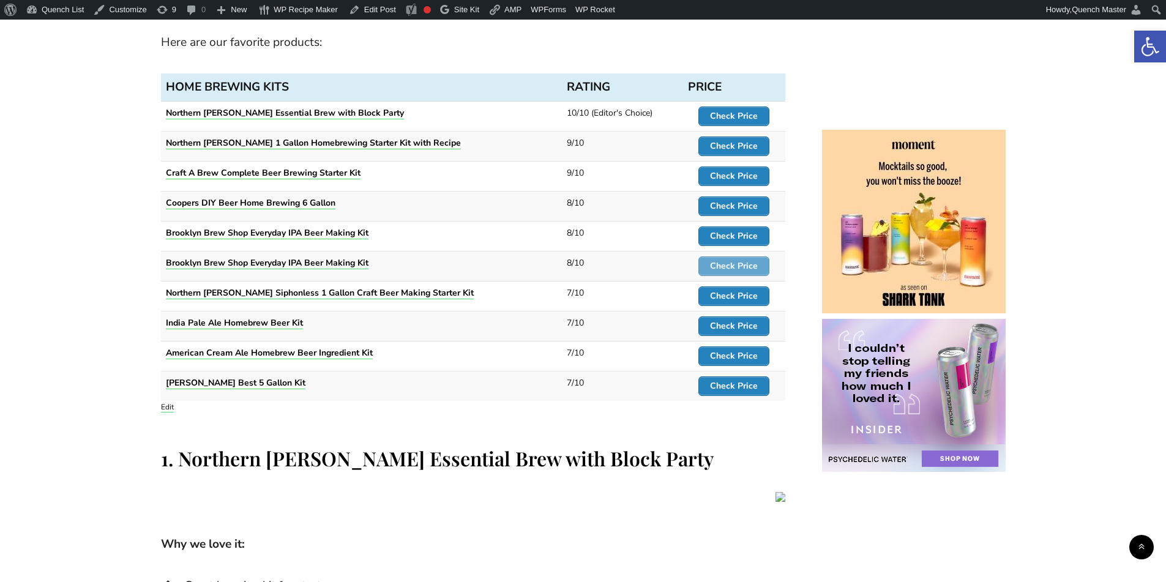
click at [733, 264] on strong "Check Price" at bounding box center [734, 266] width 48 height 12
click at [733, 299] on strong "Check Price" at bounding box center [734, 296] width 48 height 12
click at [736, 325] on strong "Check Price" at bounding box center [734, 326] width 48 height 12
click at [736, 360] on strong "Check Price" at bounding box center [734, 356] width 48 height 12
click at [736, 383] on strong "Check Price" at bounding box center [734, 386] width 48 height 12
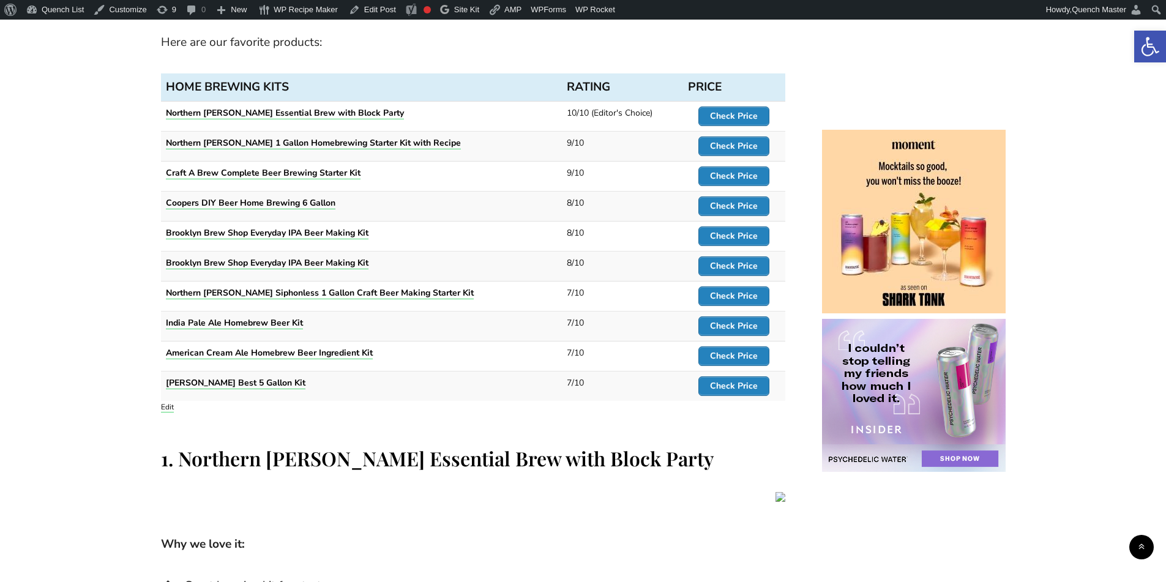
drag, startPoint x: 266, startPoint y: 0, endPoint x: 1068, endPoint y: 174, distance: 820.4
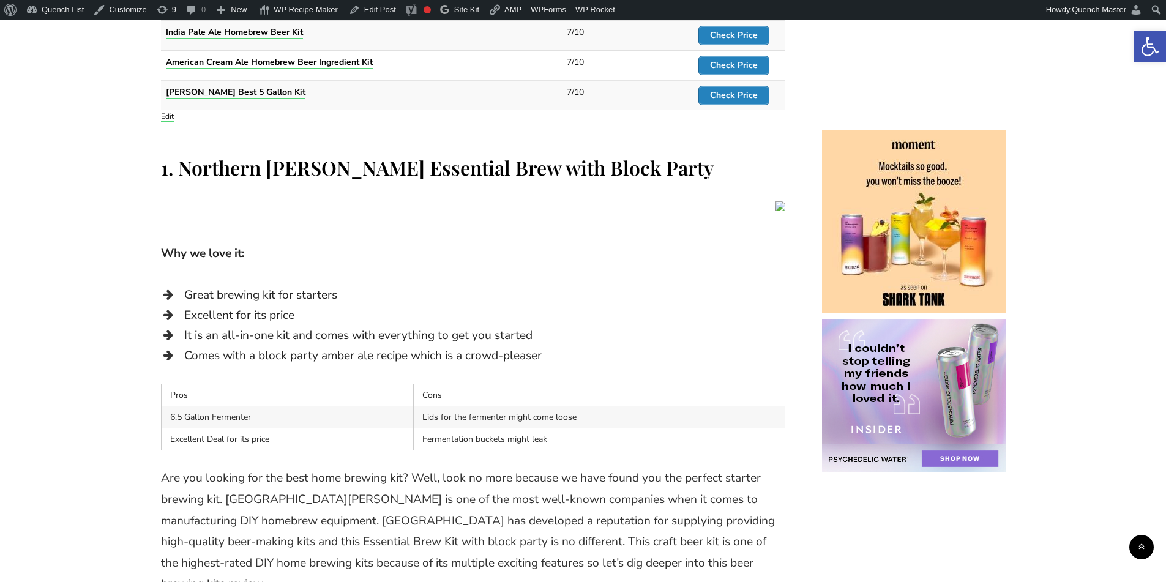
scroll to position [1020, 0]
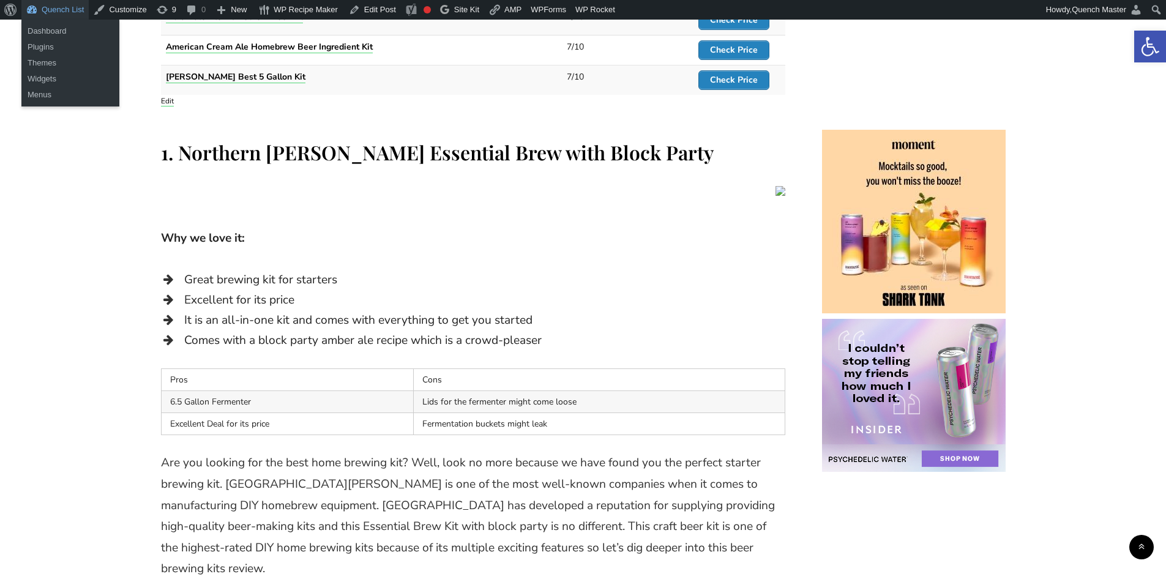
drag, startPoint x: 65, startPoint y: 29, endPoint x: 663, endPoint y: 249, distance: 637.9
click at [663, 249] on div "Why we love it: Great brewing kit for starters Excellent for its price It is an…" at bounding box center [473, 289] width 624 height 122
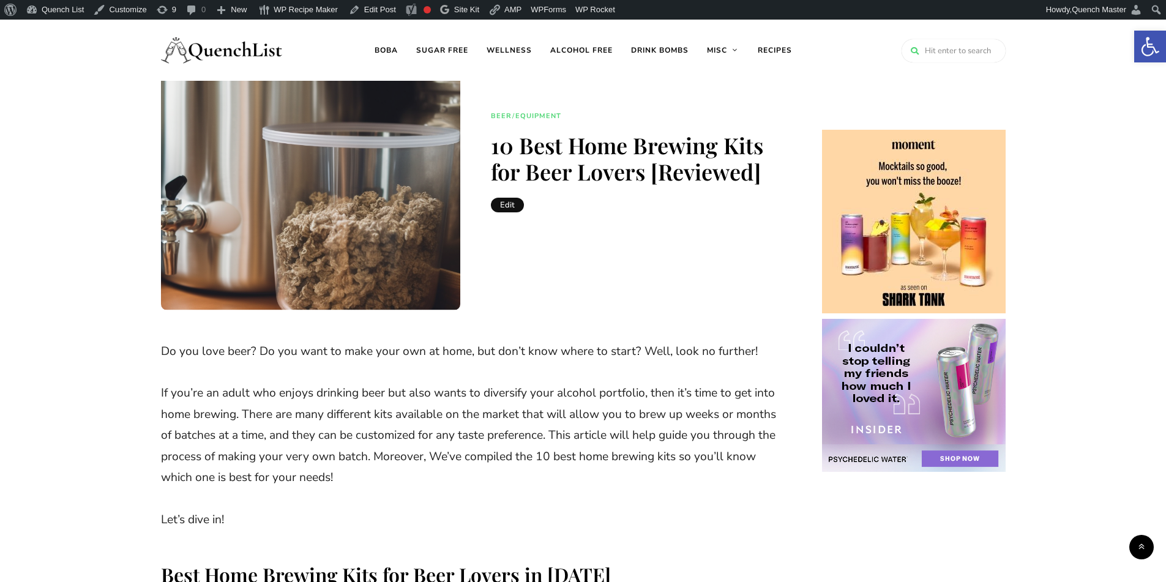
scroll to position [0, 0]
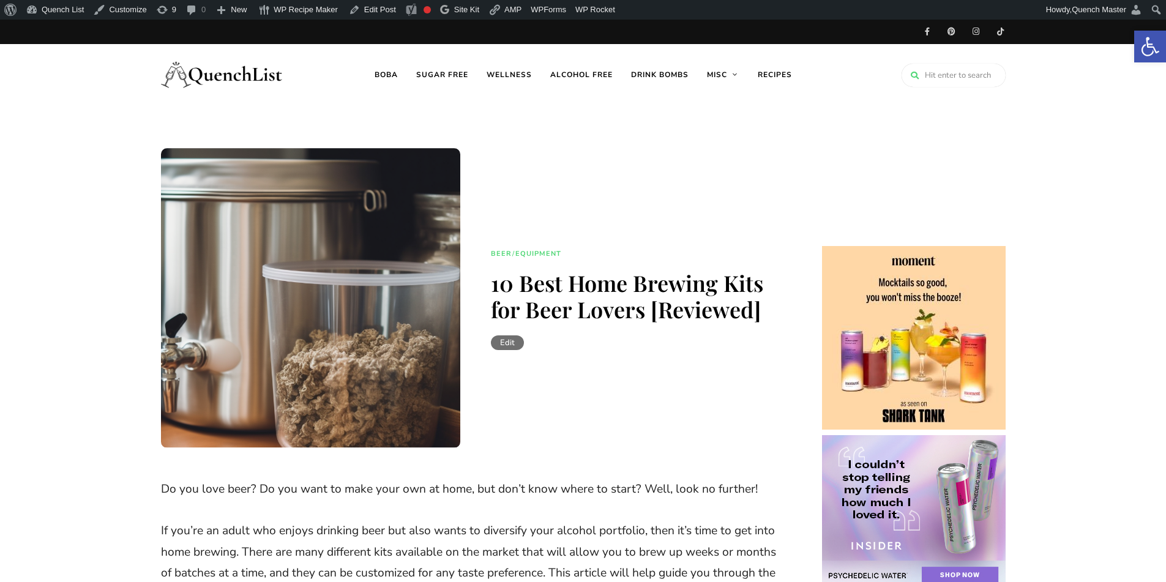
click at [505, 340] on link "Edit" at bounding box center [507, 342] width 33 height 15
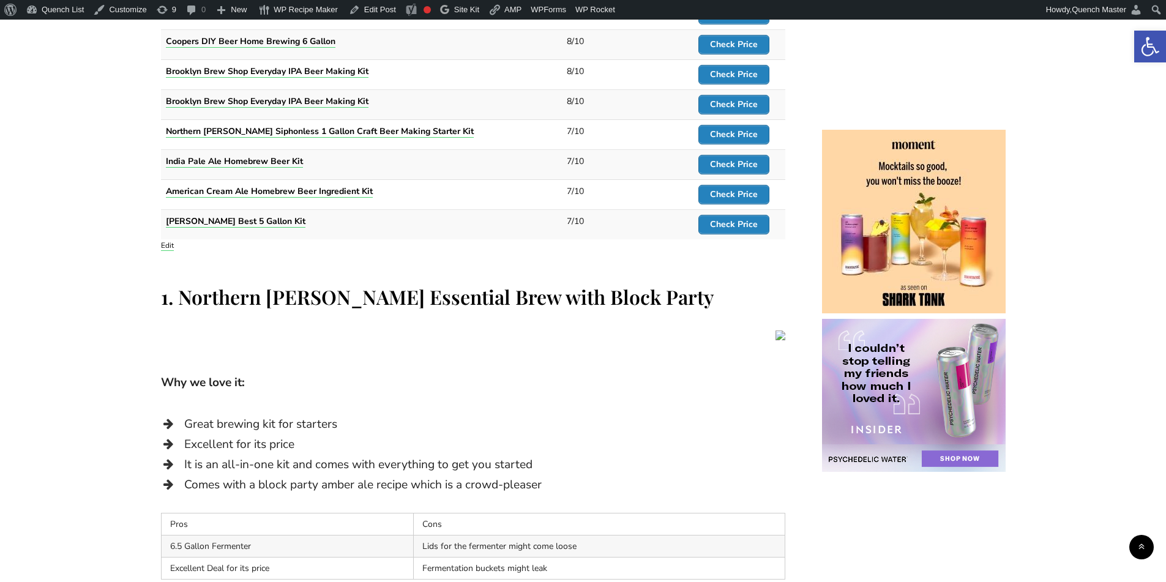
scroll to position [1020, 0]
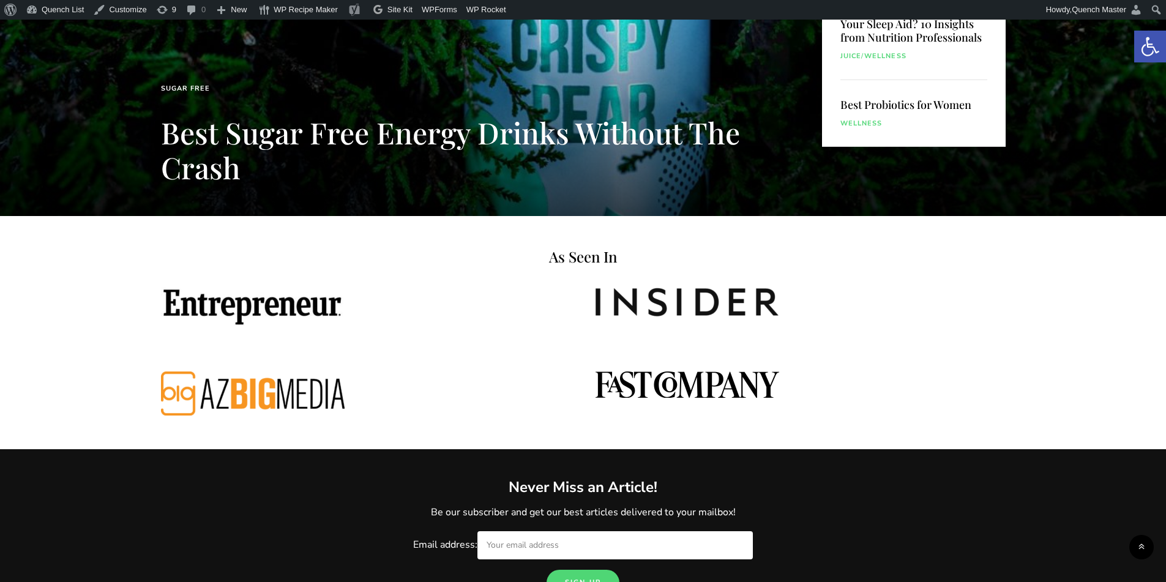
scroll to position [306, 0]
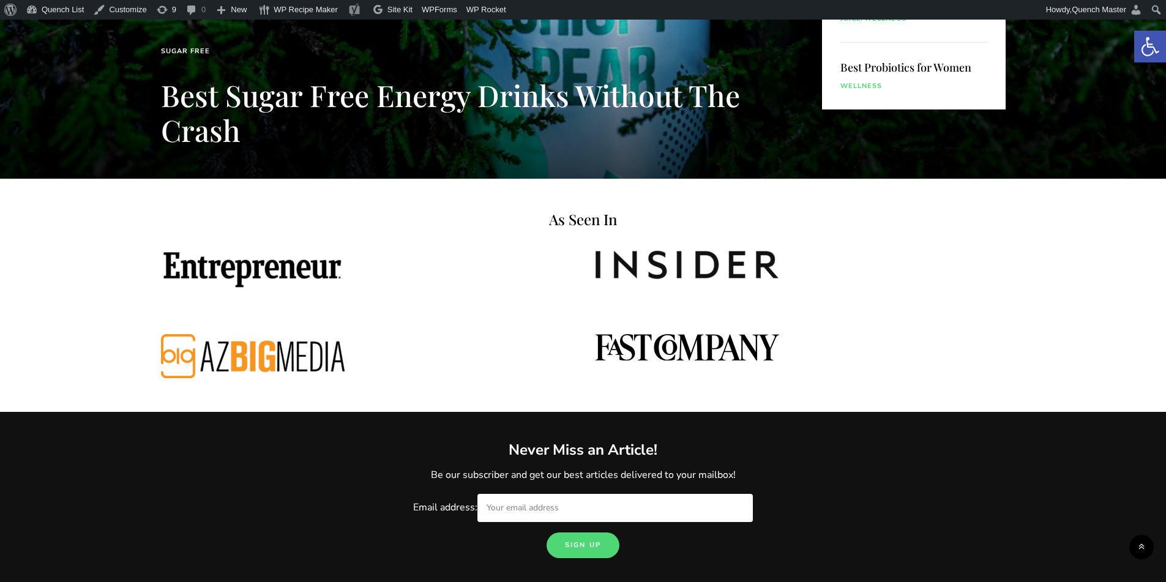
click at [411, 95] on link "Best Sugar Free Energy Drinks Without The Crash" at bounding box center [450, 112] width 579 height 75
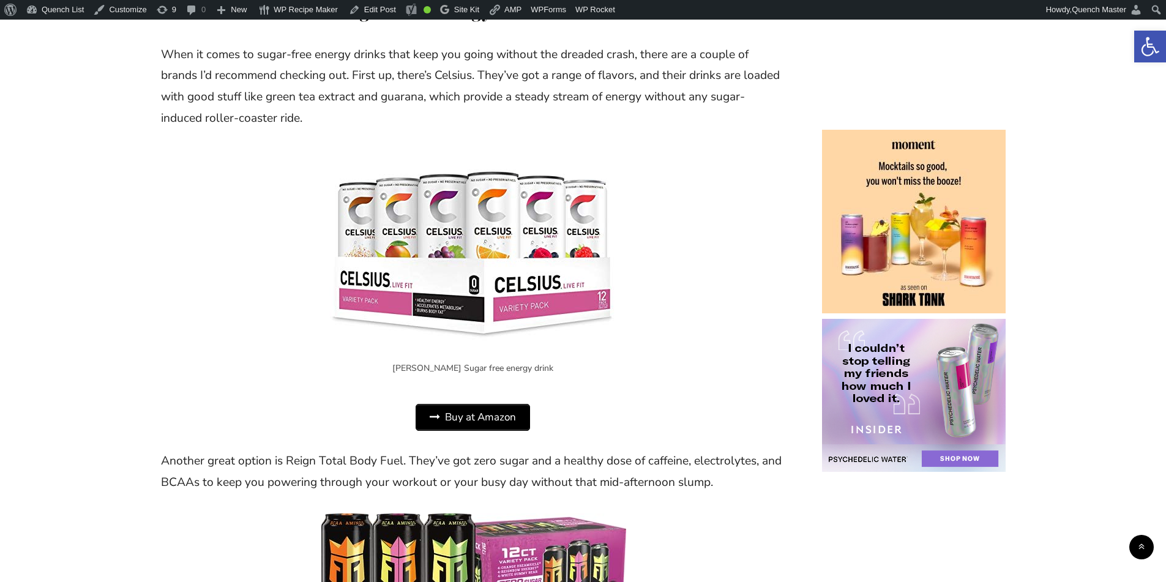
scroll to position [1530, 0]
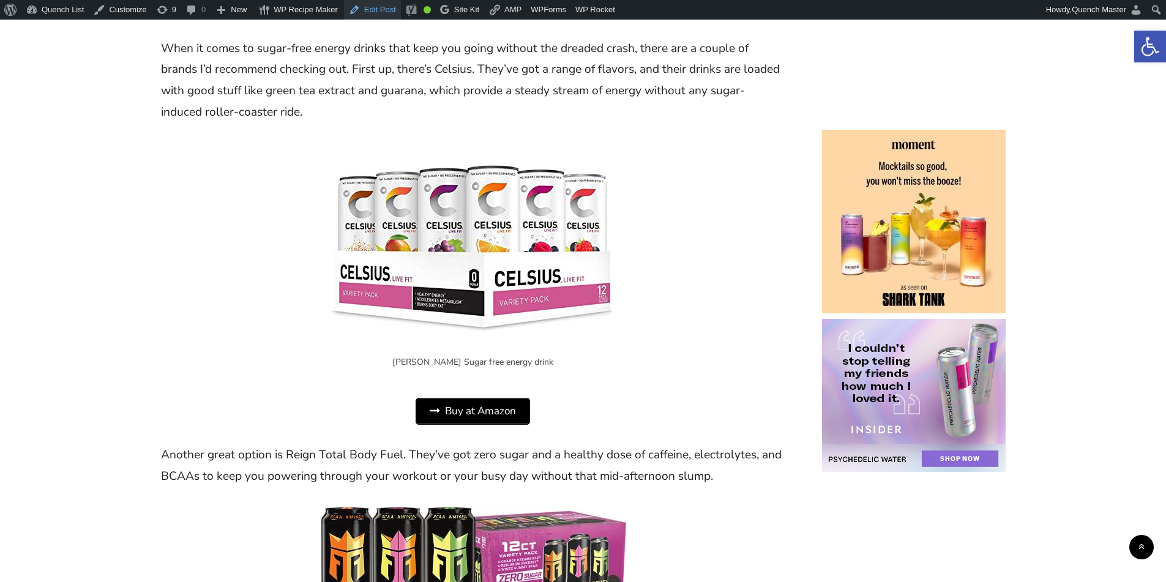
click at [373, 17] on link "Edit Post" at bounding box center [372, 10] width 57 height 20
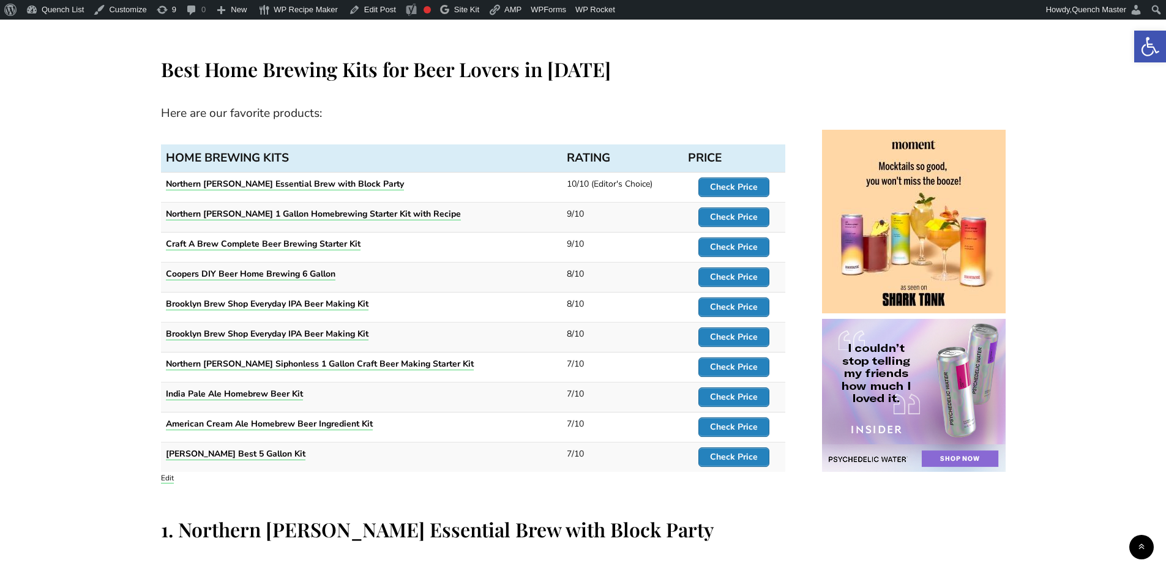
scroll to position [714, 0]
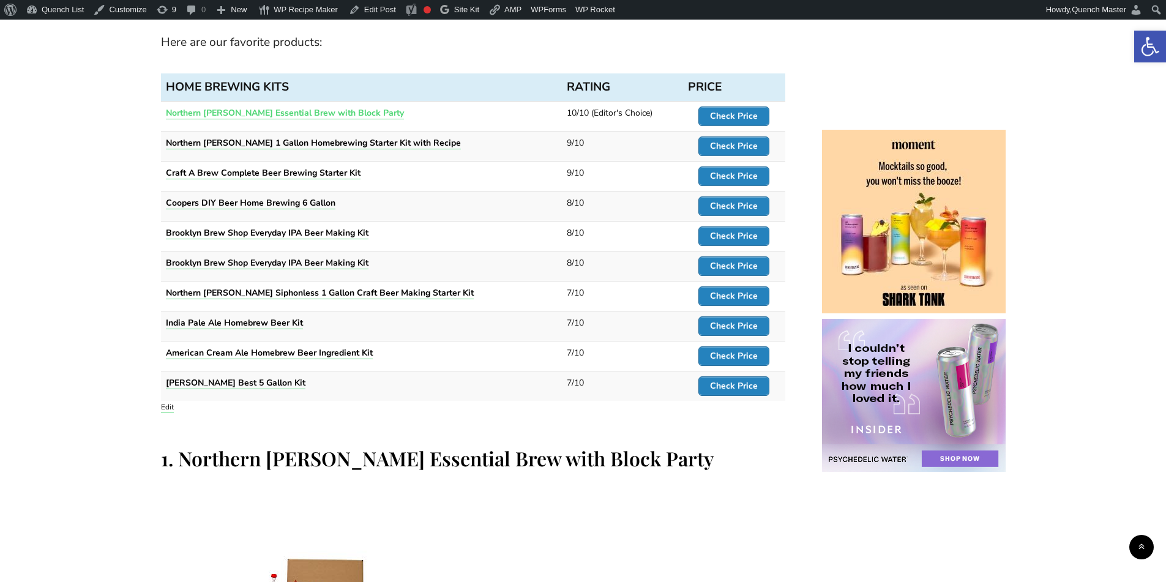
click at [280, 117] on strong "Northern [PERSON_NAME] Essential Brew with Block Party" at bounding box center [285, 113] width 238 height 12
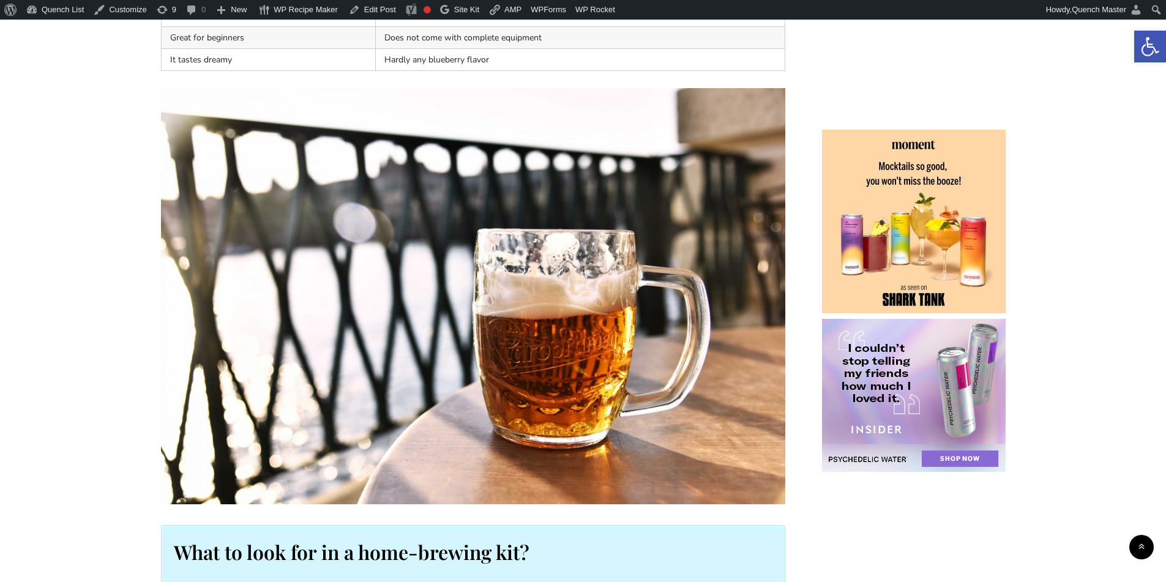
scroll to position [8892, 0]
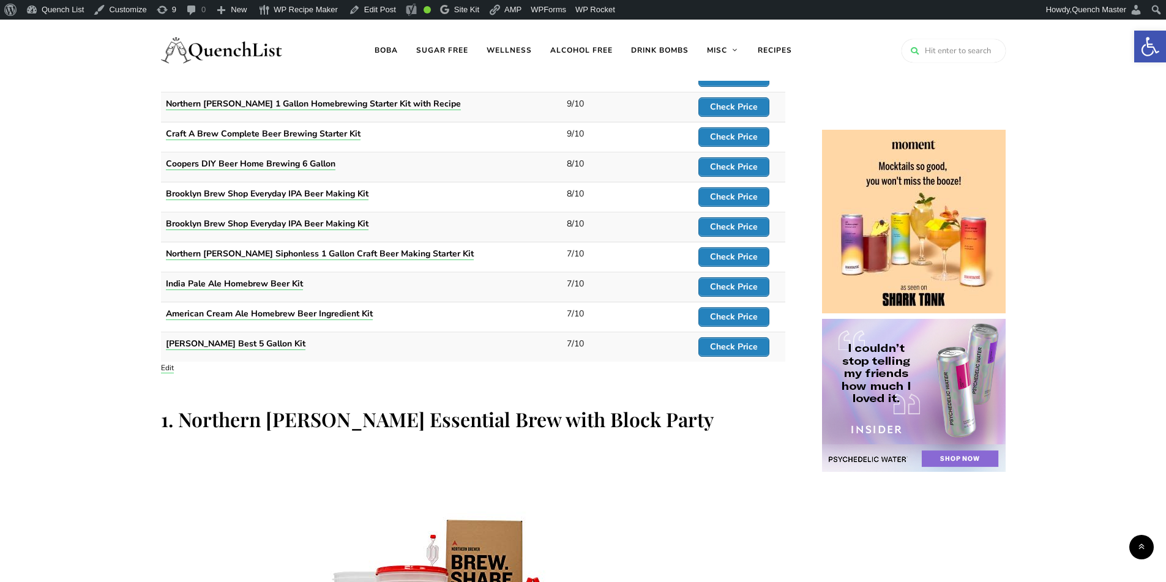
scroll to position [714, 0]
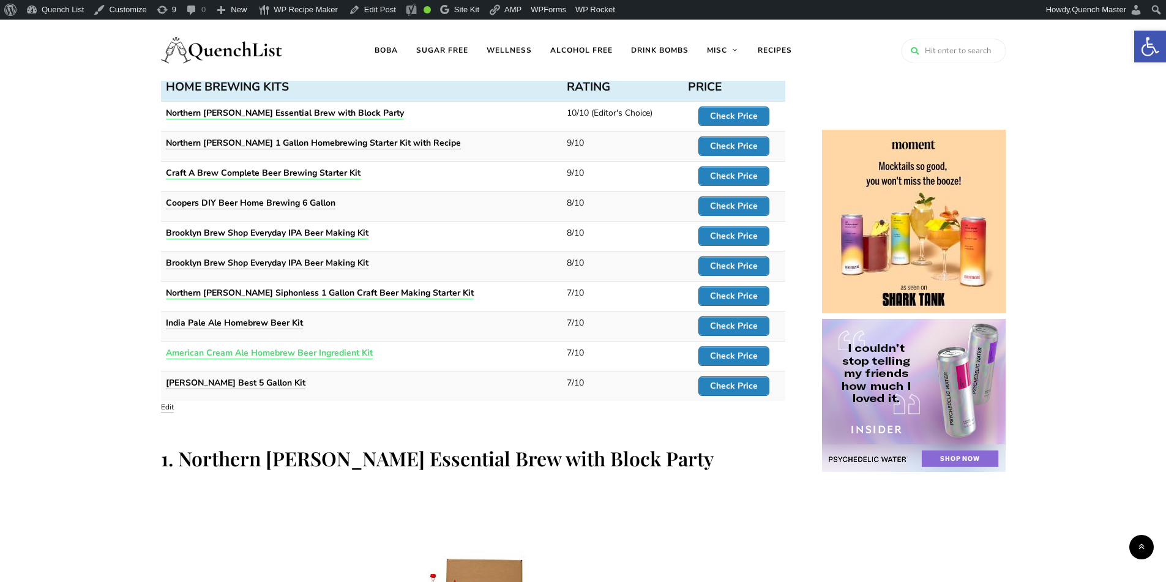
click at [243, 348] on strong "American Cream Ale Homebrew Beer Ingredient Kit" at bounding box center [269, 353] width 207 height 12
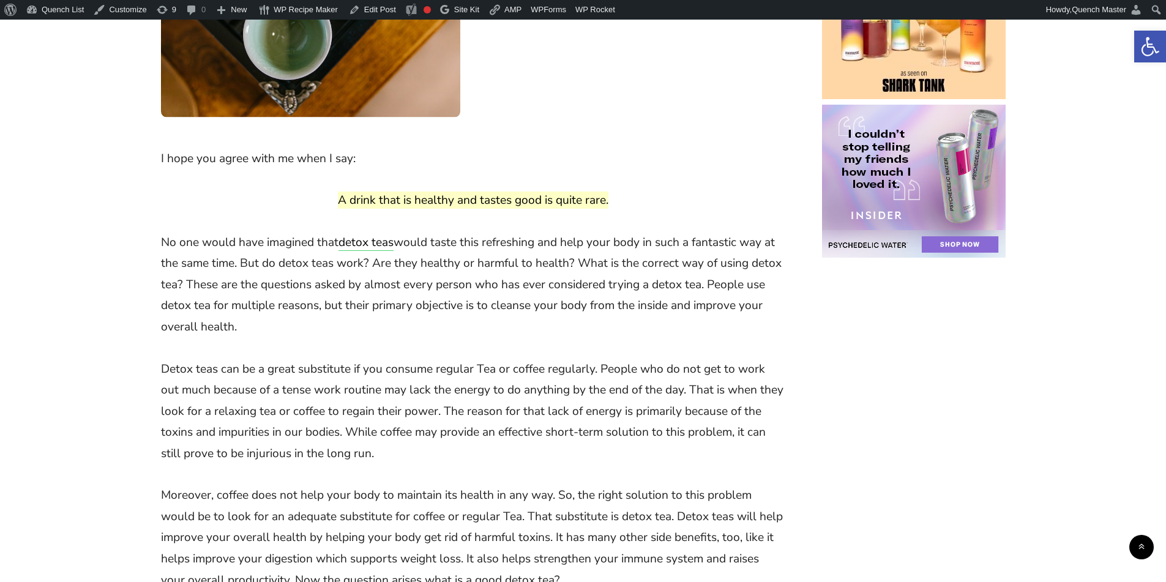
scroll to position [102, 0]
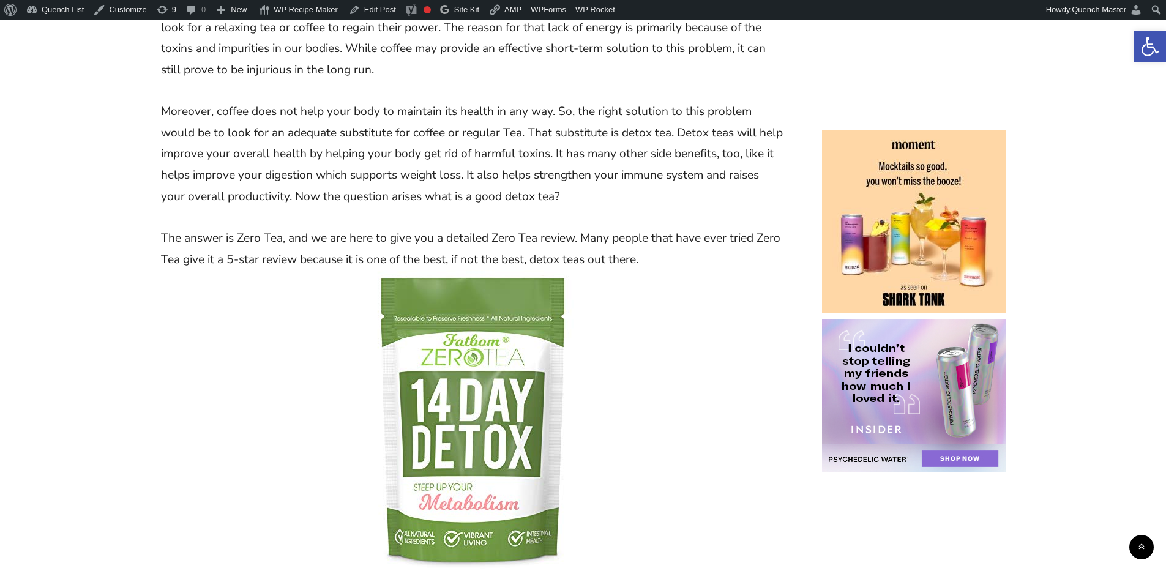
scroll to position [1020, 0]
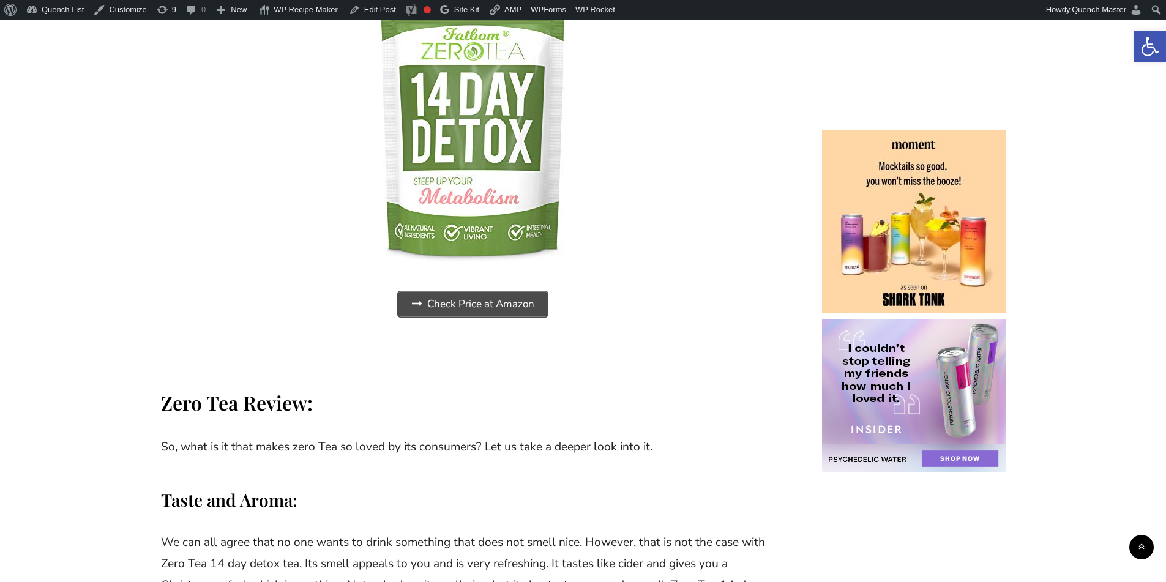
click at [503, 315] on span "Check Price at Amazon" at bounding box center [473, 304] width 150 height 26
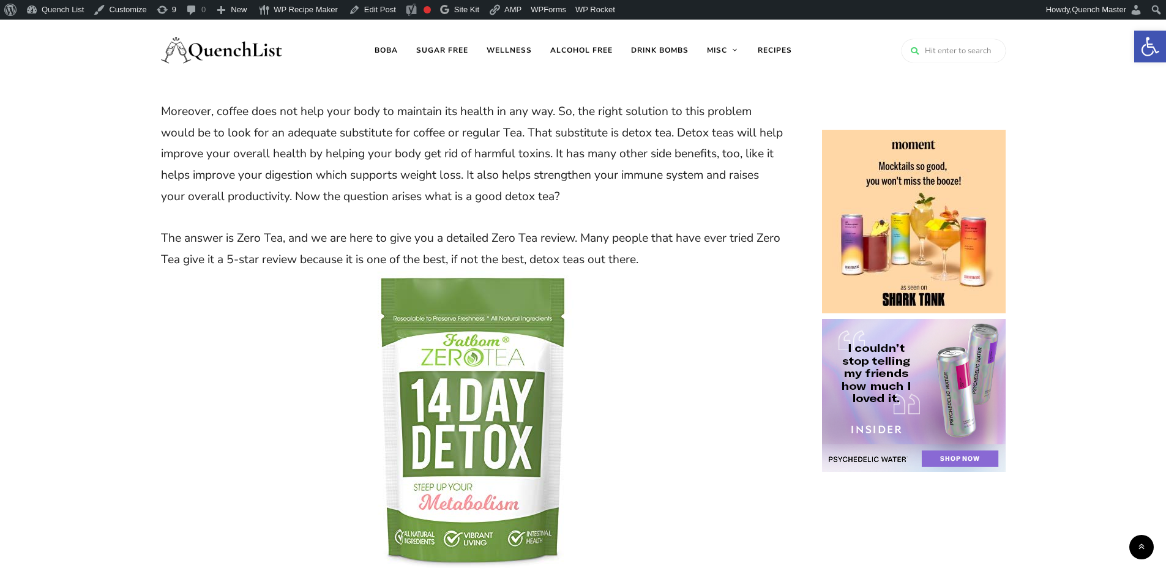
scroll to position [102, 0]
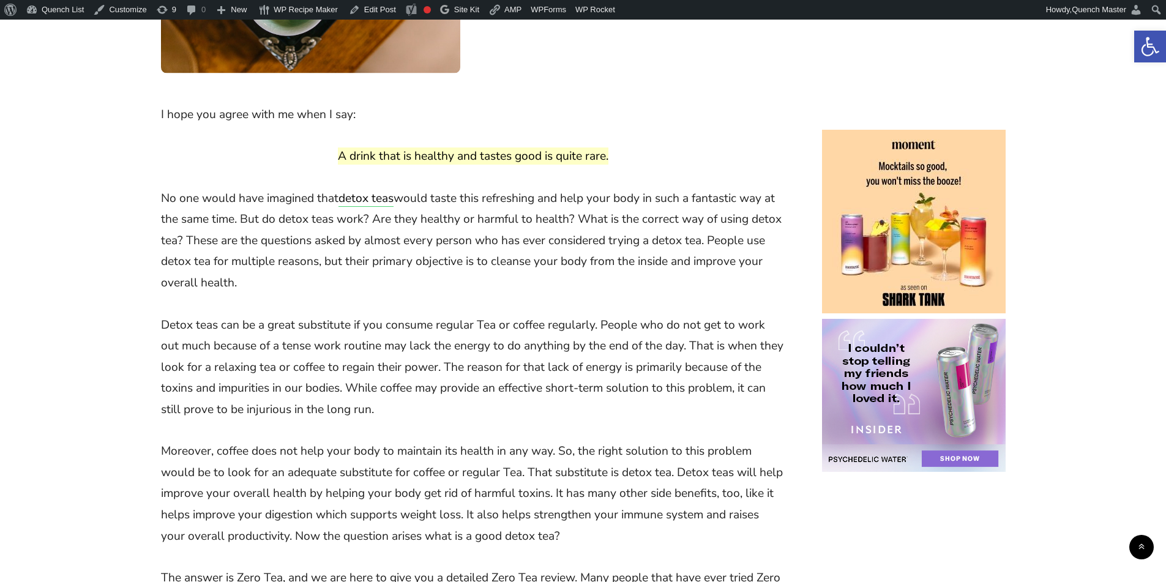
scroll to position [408, 0]
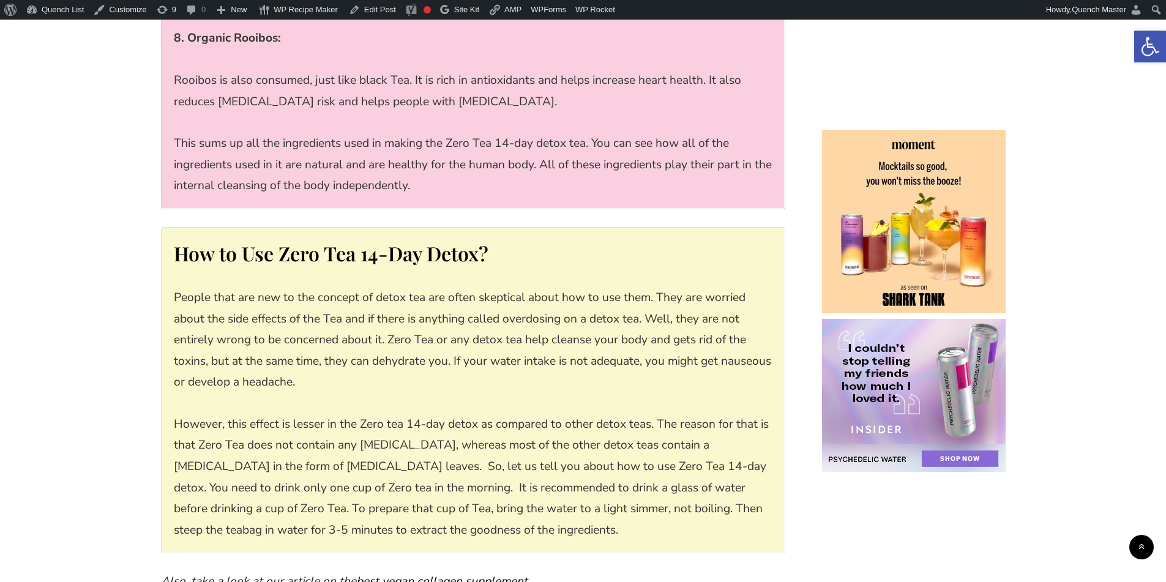
scroll to position [2754, 0]
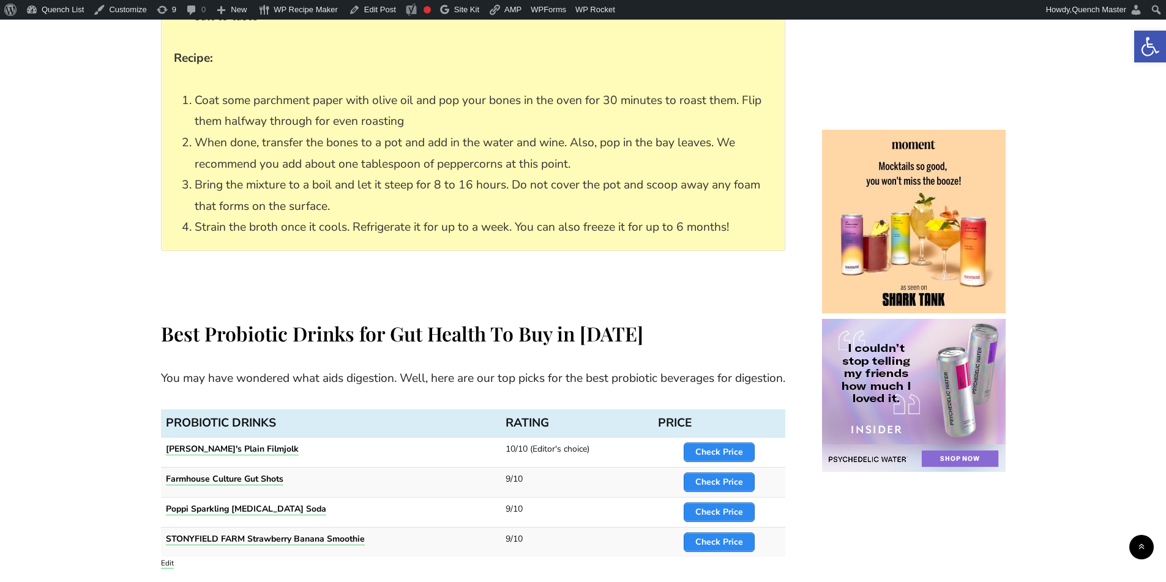
scroll to position [5203, 0]
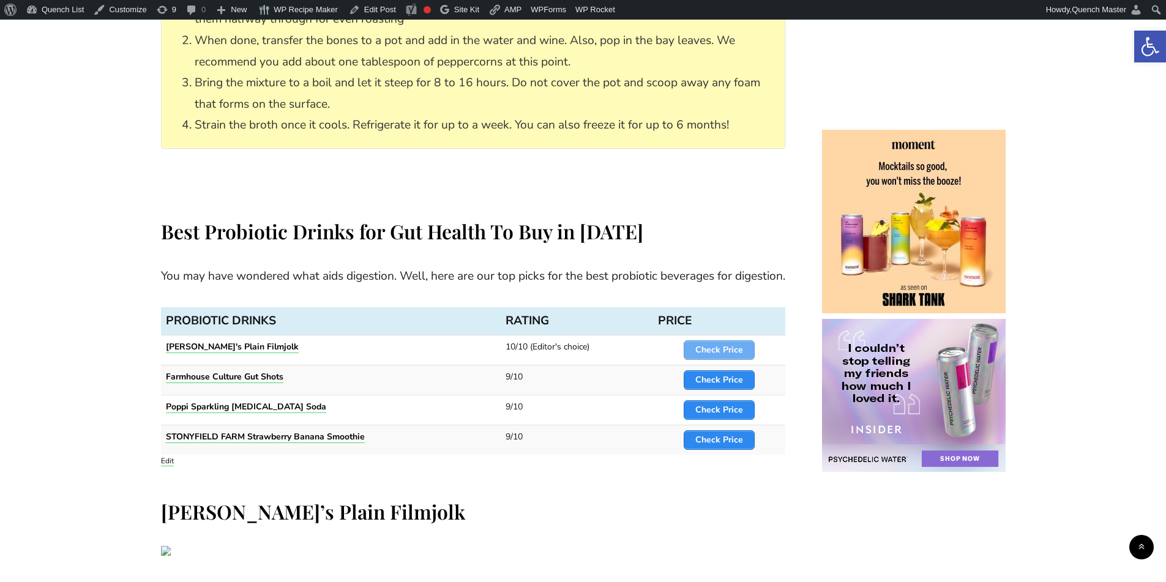
click at [728, 341] on span "Check Price" at bounding box center [719, 350] width 70 height 18
click at [724, 371] on span "Check Price" at bounding box center [719, 380] width 70 height 18
click at [728, 401] on span "Check Price" at bounding box center [719, 410] width 70 height 18
click at [728, 434] on strong "Check Price" at bounding box center [719, 440] width 48 height 12
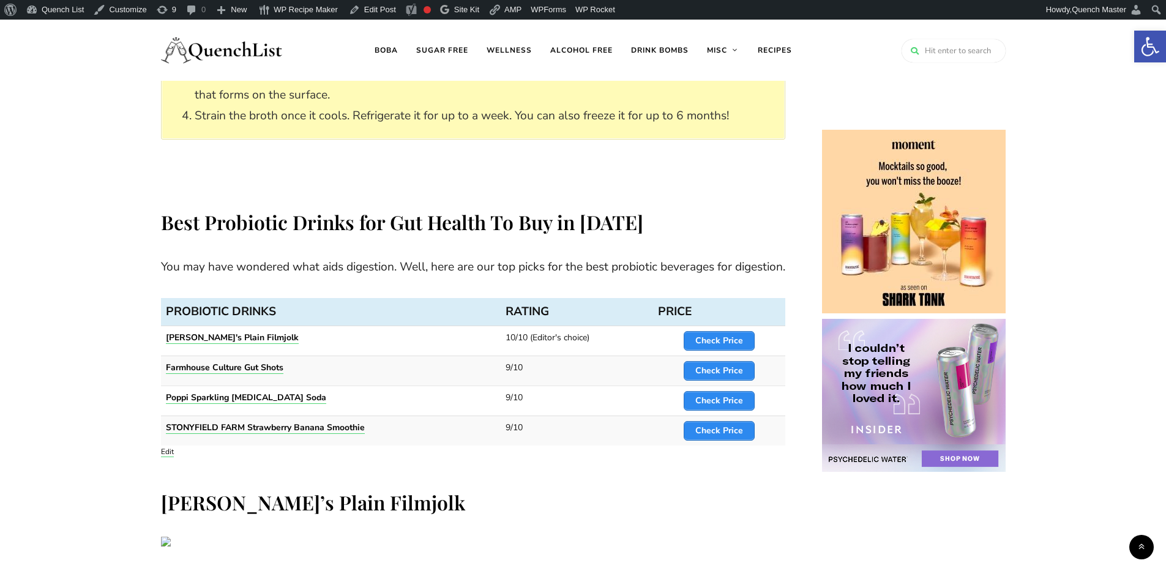
scroll to position [5100, 0]
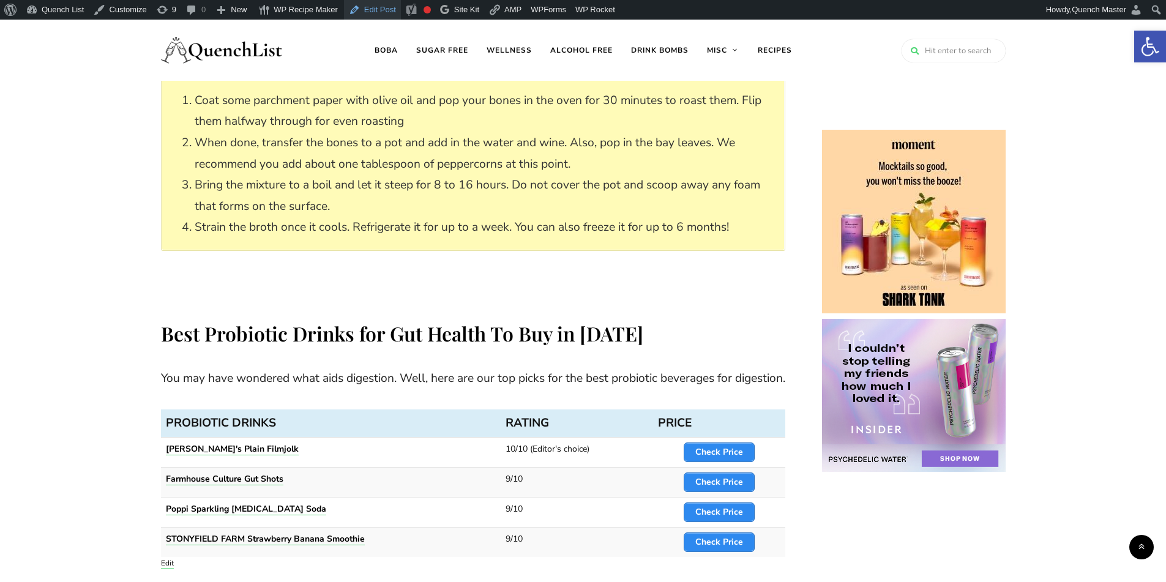
click at [370, 12] on link "Edit Post" at bounding box center [372, 10] width 57 height 20
click at [168, 558] on link "Edit" at bounding box center [167, 563] width 13 height 10
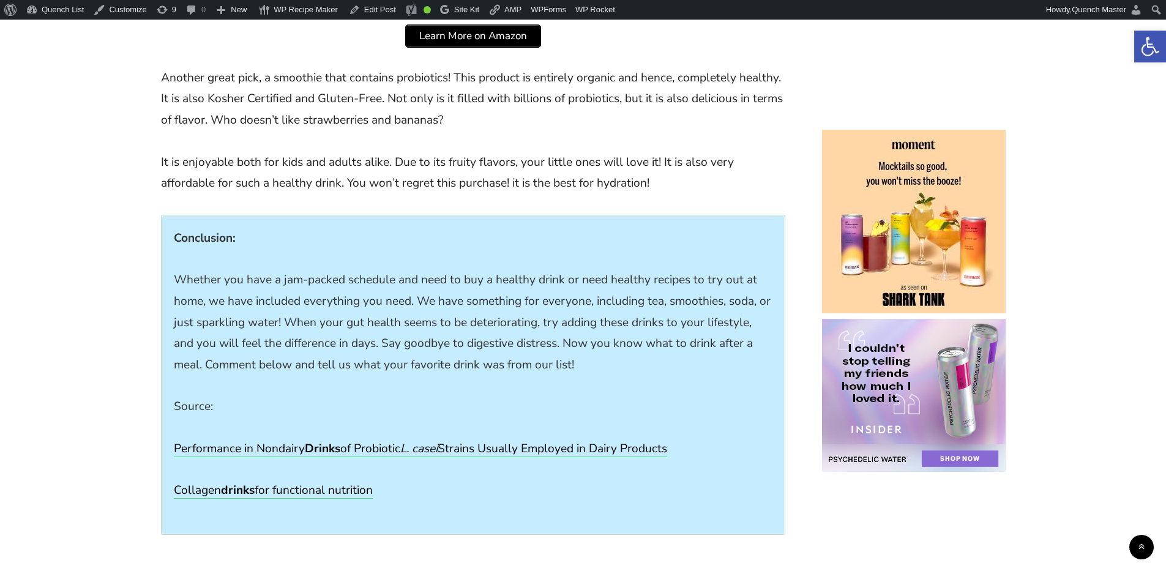
scroll to position [6733, 0]
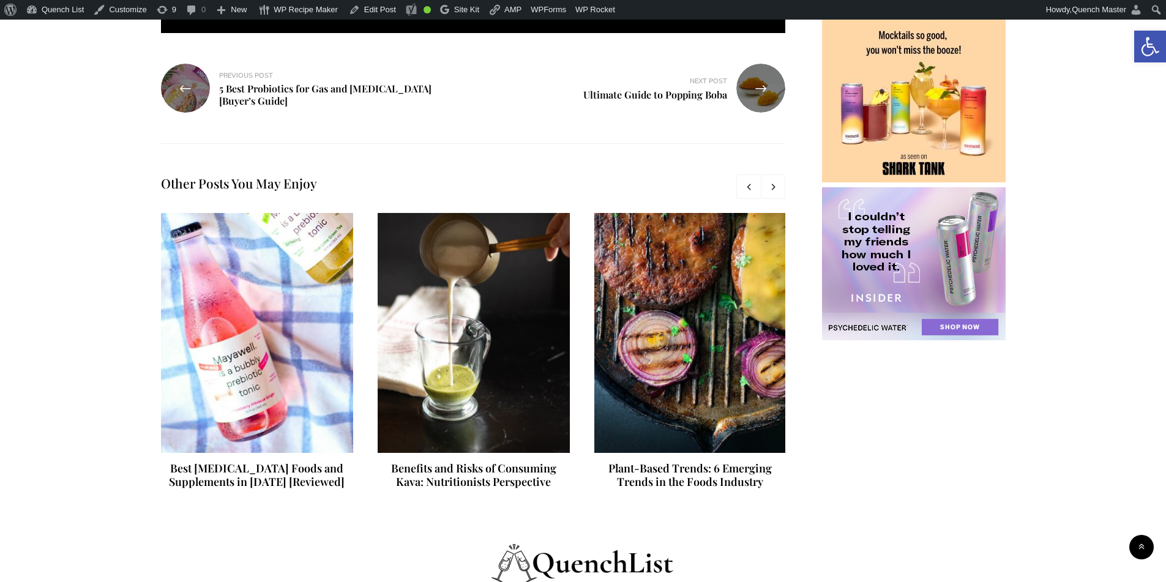
scroll to position [7631, 0]
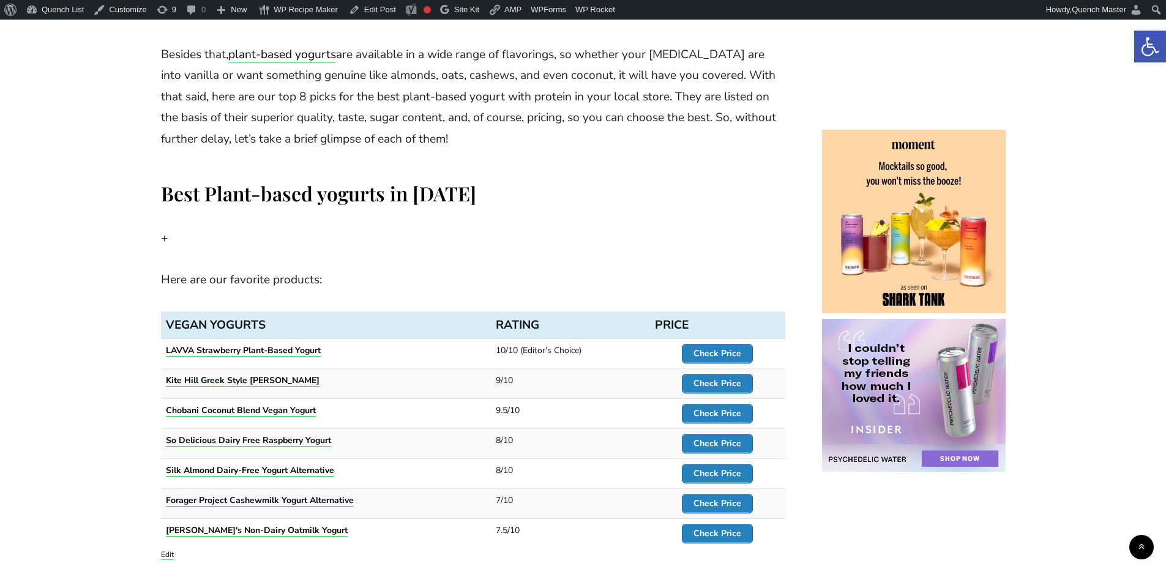
scroll to position [714, 0]
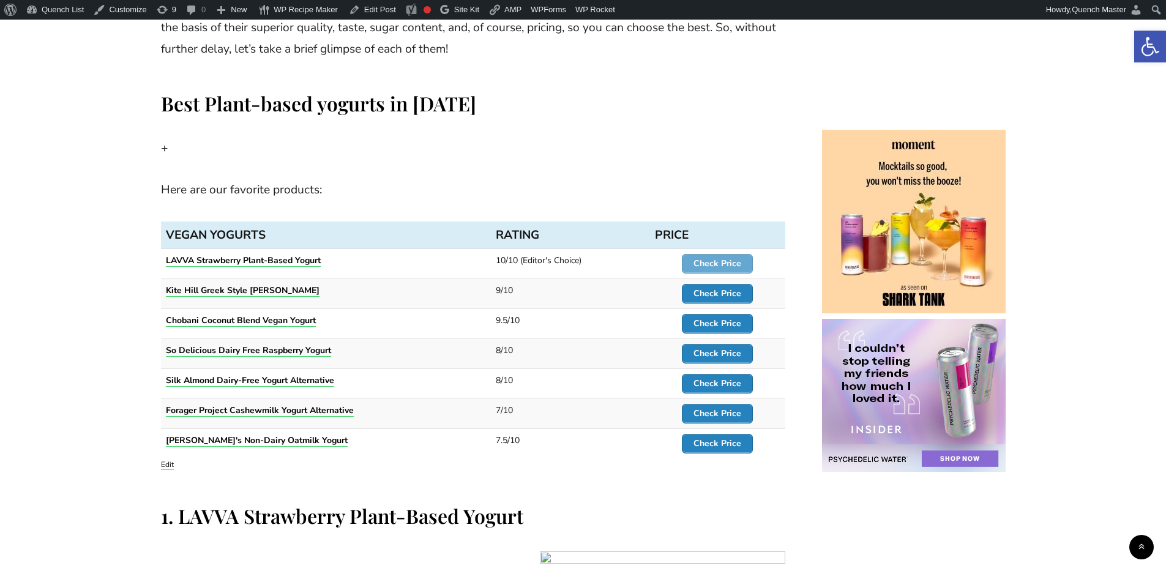
click at [719, 259] on strong "Check Price" at bounding box center [717, 264] width 48 height 12
click at [726, 287] on span "Check Price" at bounding box center [717, 294] width 70 height 18
click at [730, 326] on strong "Check Price" at bounding box center [717, 324] width 48 height 12
click at [730, 347] on span "Check Price" at bounding box center [717, 354] width 70 height 18
click at [731, 376] on span "Check Price" at bounding box center [717, 384] width 70 height 18
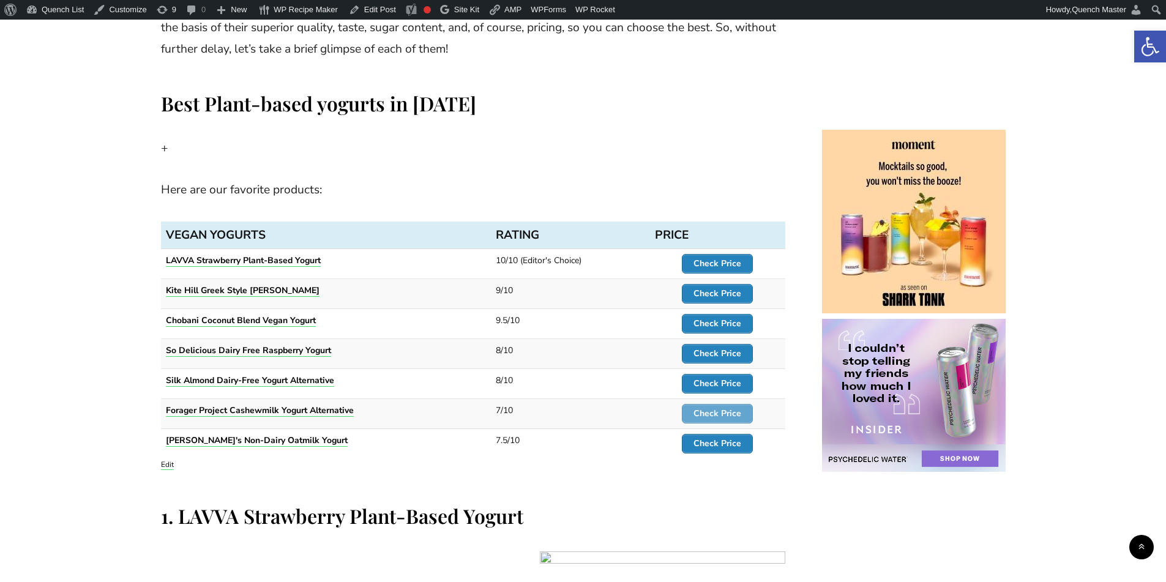
click at [730, 410] on strong "Check Price" at bounding box center [717, 414] width 48 height 12
click at [727, 444] on strong "Check Price" at bounding box center [717, 444] width 48 height 12
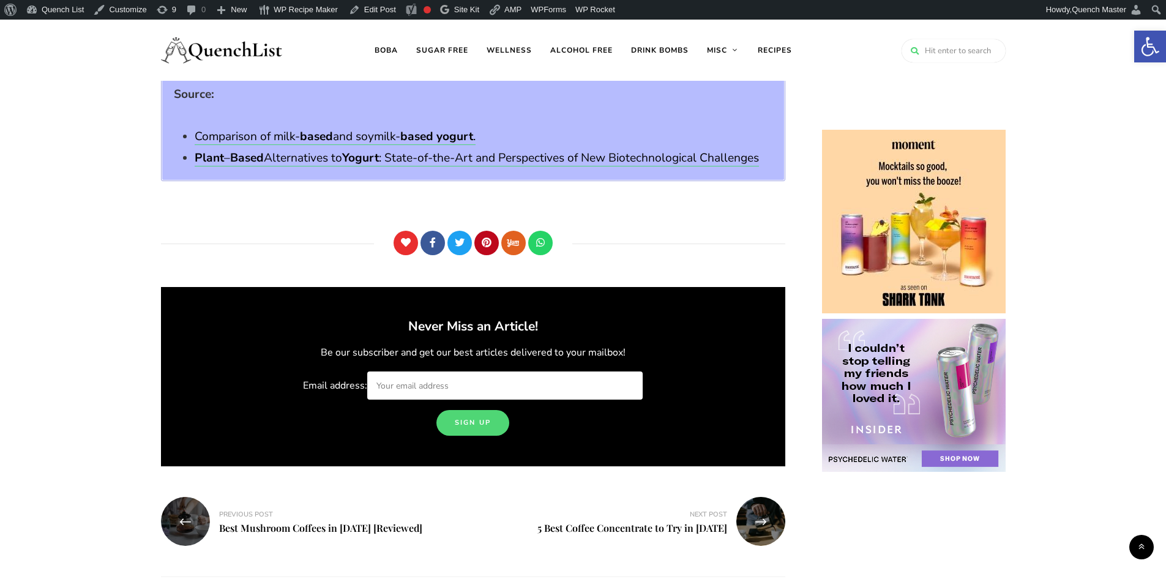
scroll to position [7855, 0]
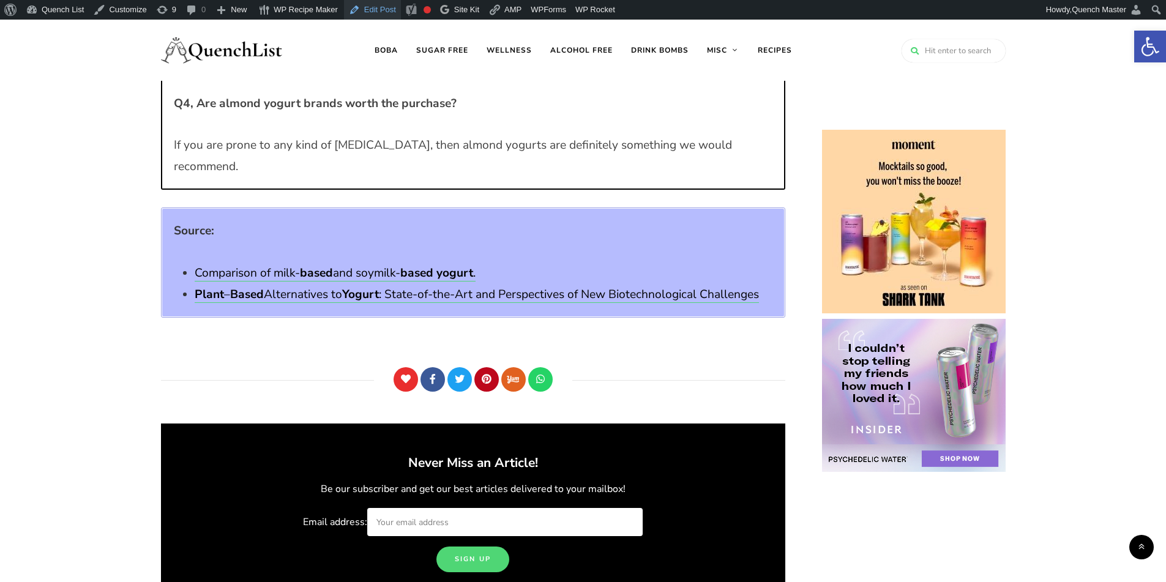
click at [375, 15] on link "Edit Post" at bounding box center [372, 10] width 57 height 20
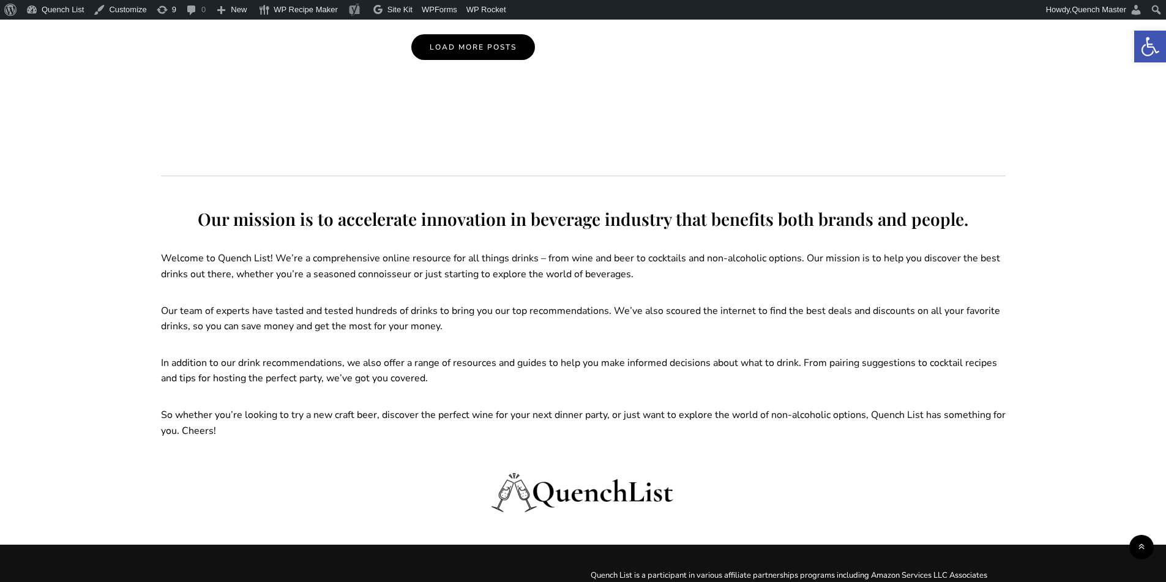
scroll to position [1496, 0]
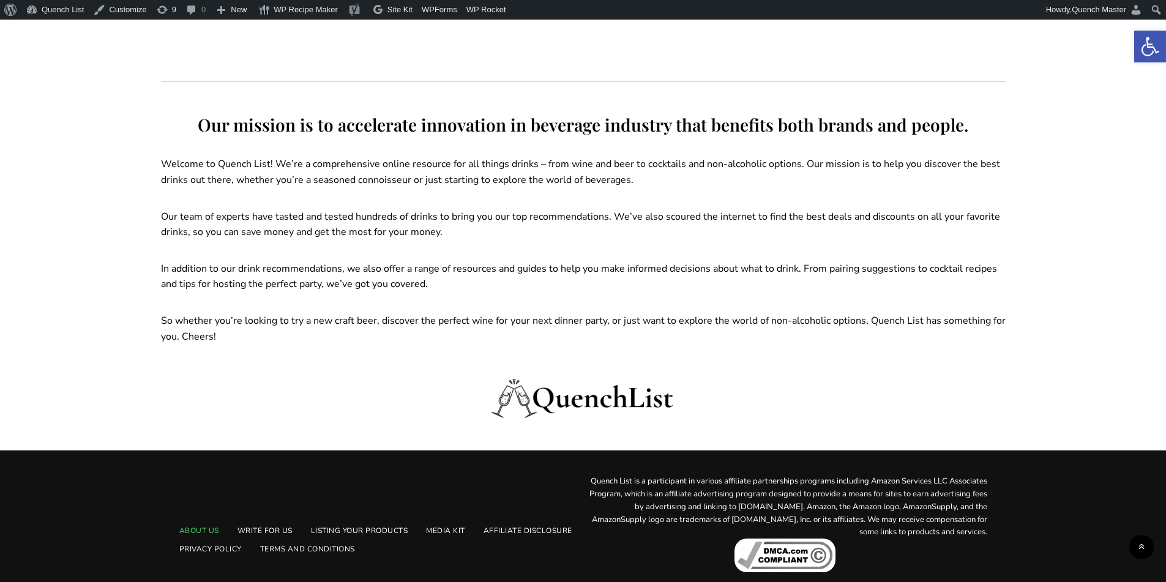
click at [223, 531] on link "About Us" at bounding box center [199, 531] width 58 height 18
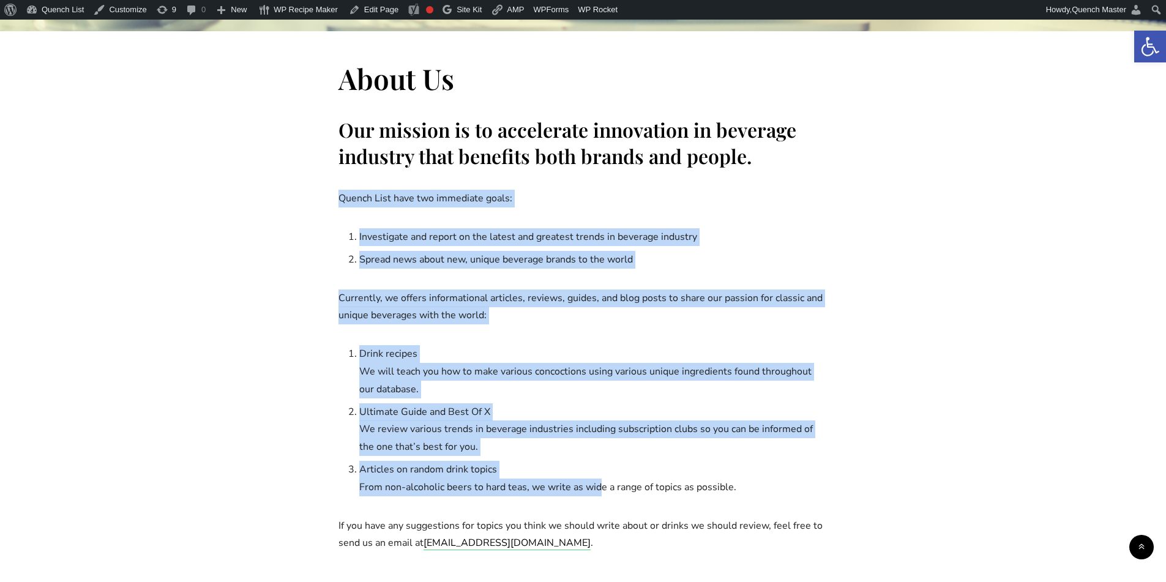
scroll to position [612, 0]
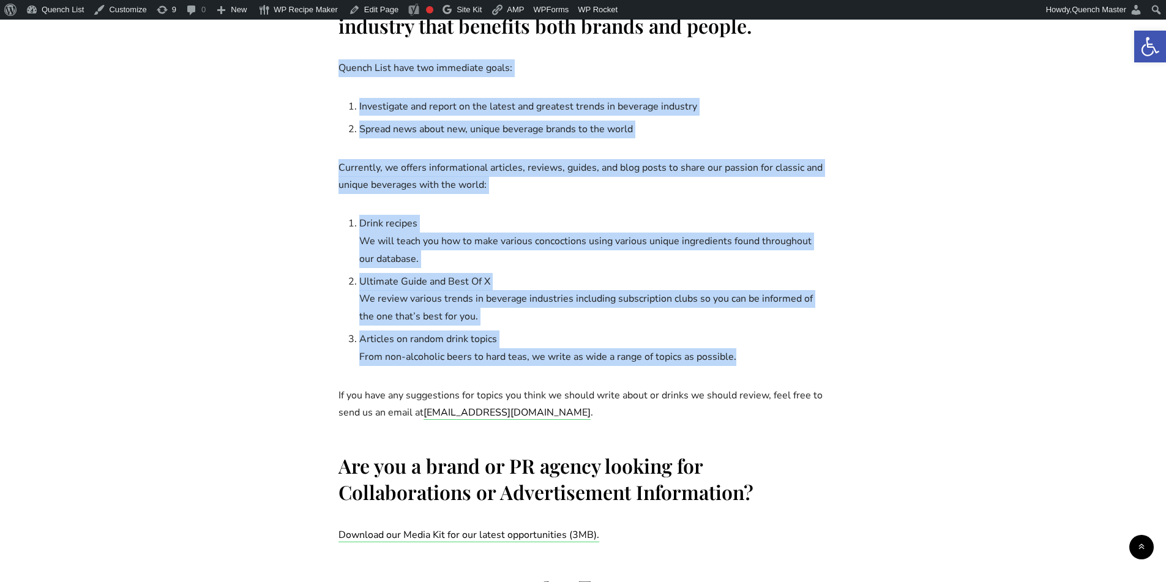
drag, startPoint x: 334, startPoint y: 271, endPoint x: 790, endPoint y: 354, distance: 464.1
copy div "Quench List have two immediate goals: Investigate and report on the latest and …"
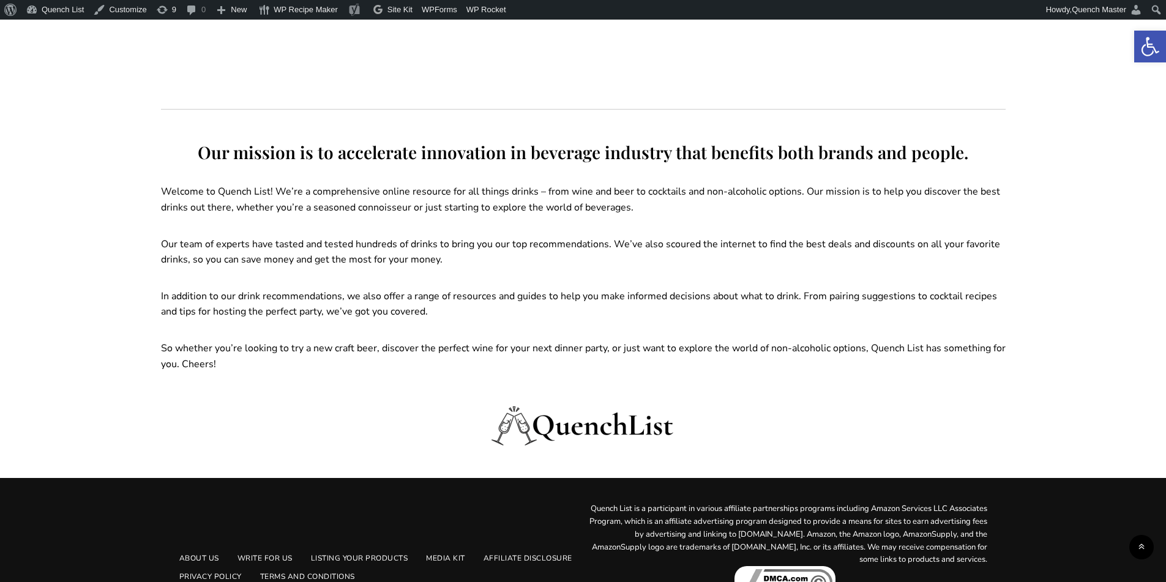
scroll to position [1544, 0]
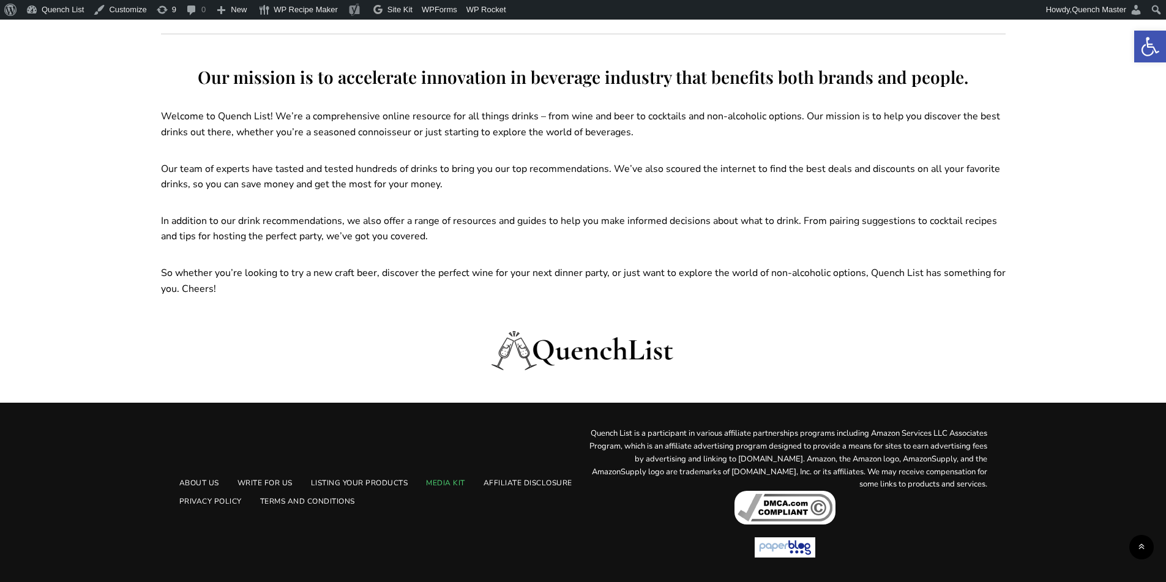
click at [443, 477] on link "Media Kit" at bounding box center [446, 483] width 58 height 18
